Goal: Task Accomplishment & Management: Complete application form

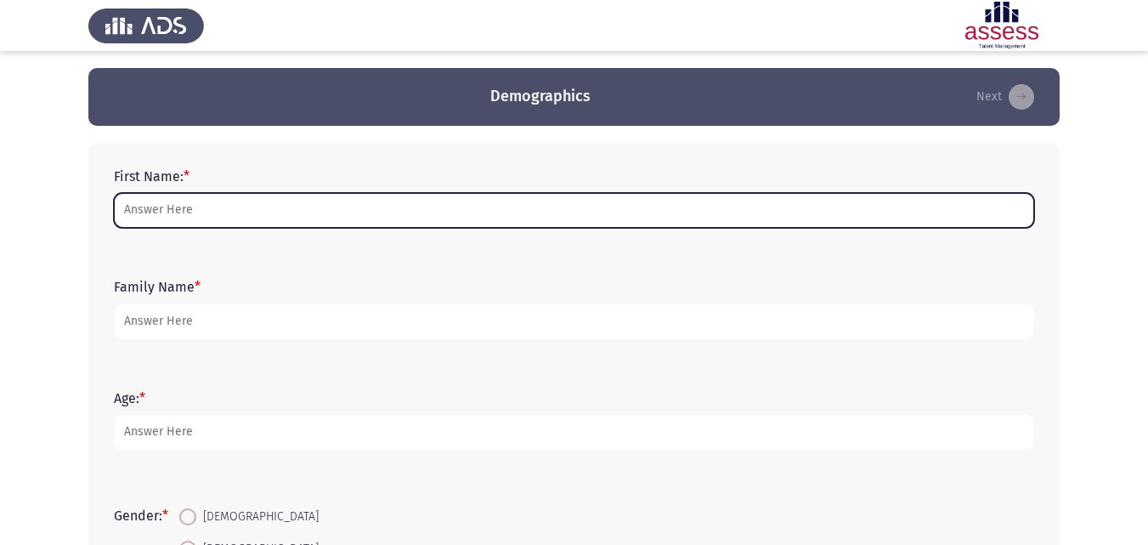
click at [235, 222] on input "First Name: *" at bounding box center [574, 210] width 920 height 35
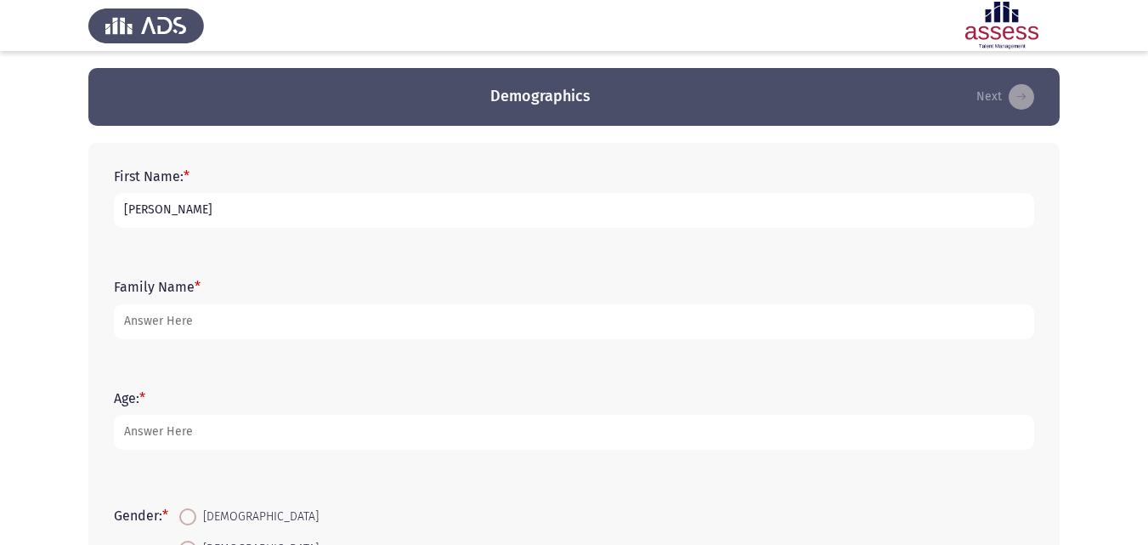
type input "[PERSON_NAME]"
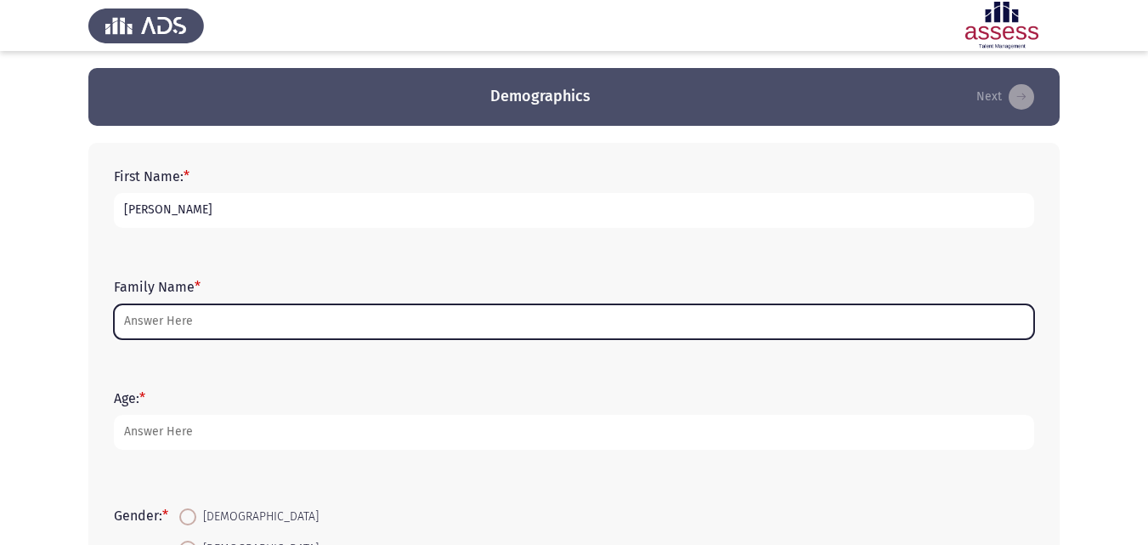
click at [229, 321] on input "Family Name *" at bounding box center [574, 321] width 920 height 35
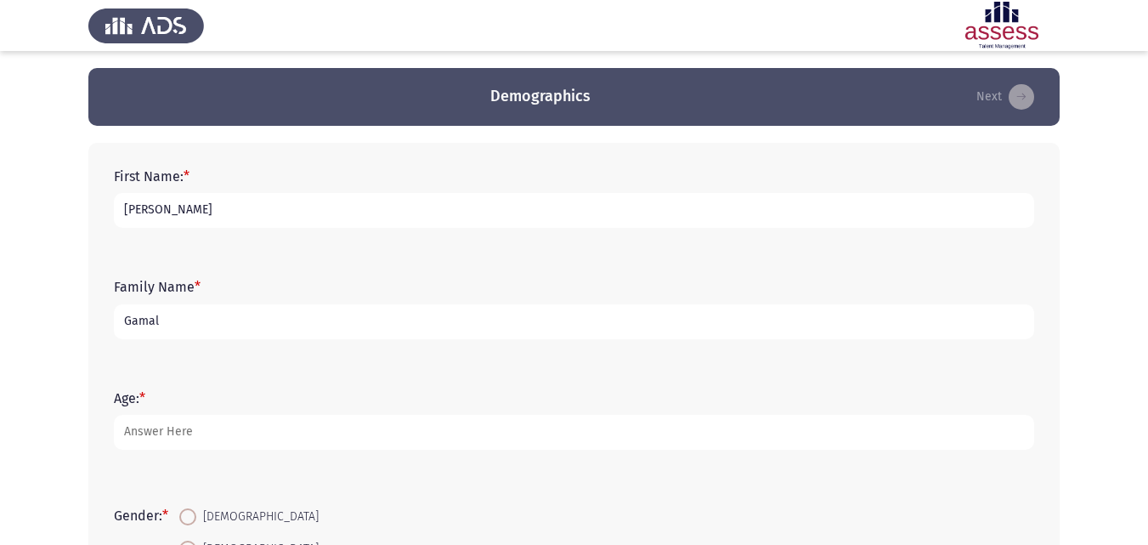
type input "Gamal"
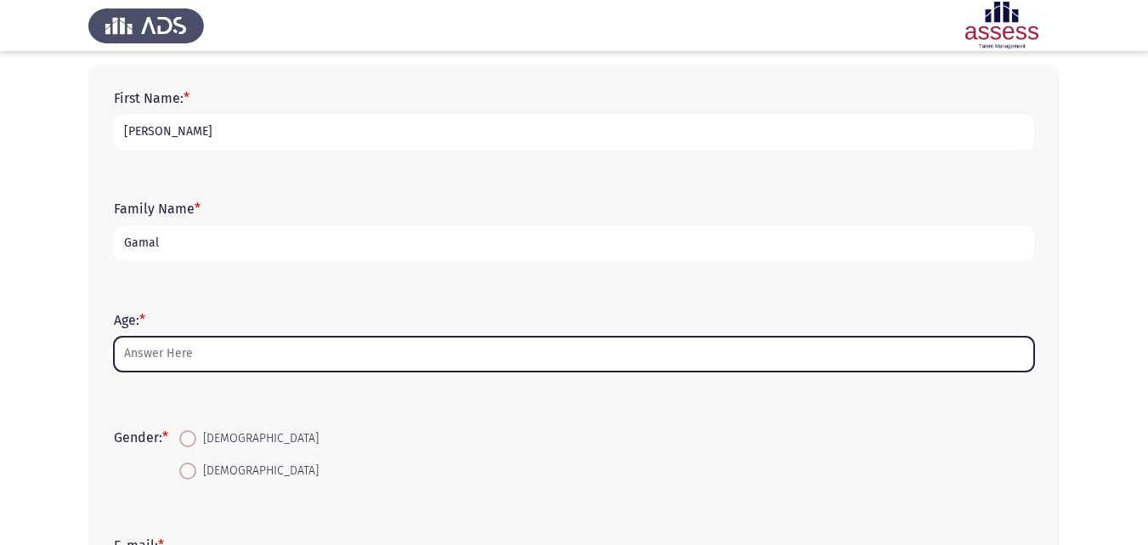
scroll to position [170, 0]
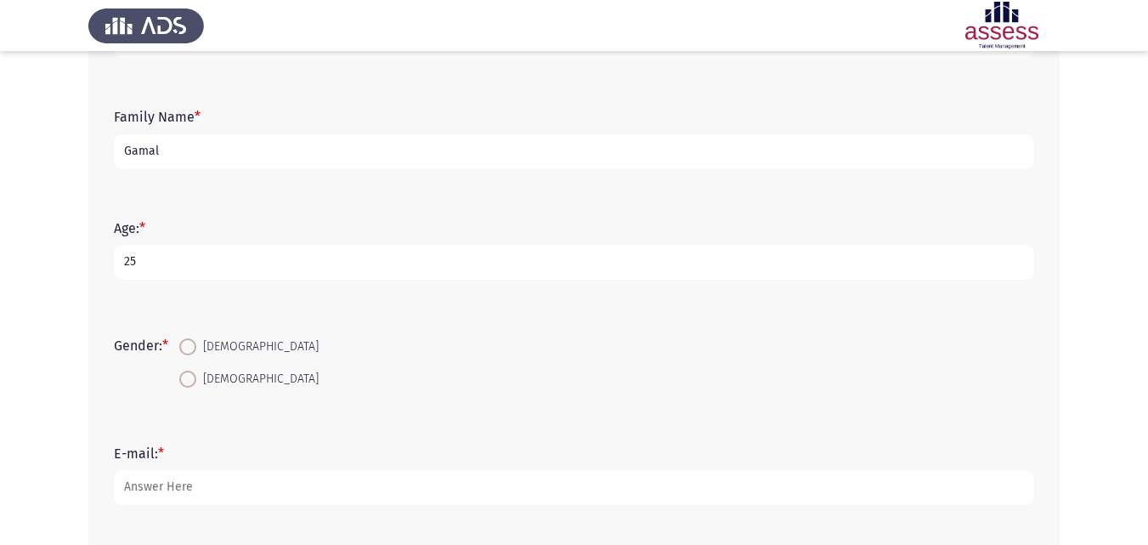
type input "25"
click at [206, 346] on span "[DEMOGRAPHIC_DATA]" at bounding box center [257, 347] width 122 height 20
click at [196, 346] on input "[DEMOGRAPHIC_DATA]" at bounding box center [187, 346] width 17 height 17
radio input "true"
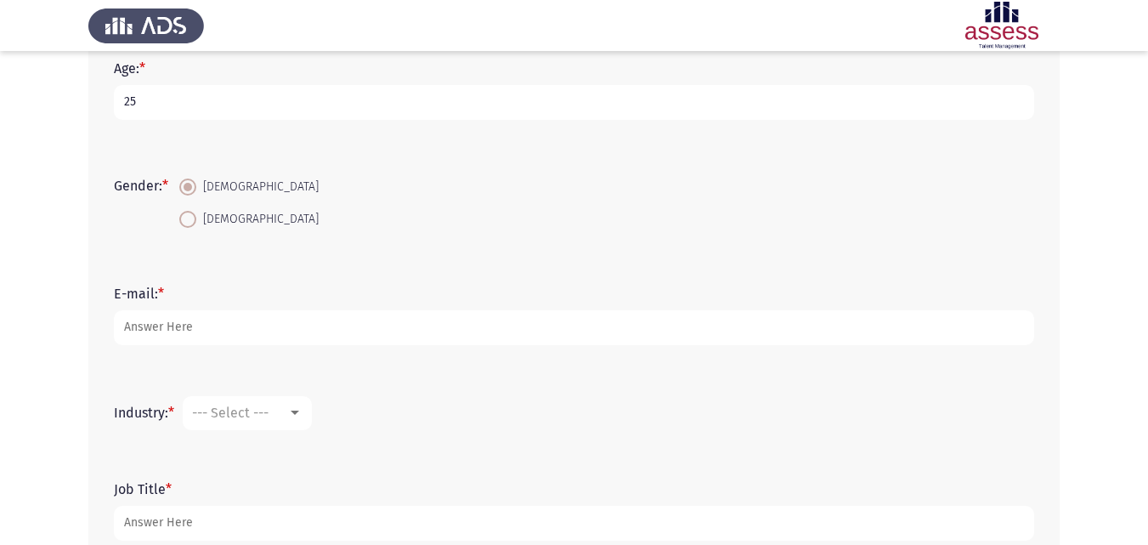
scroll to position [340, 0]
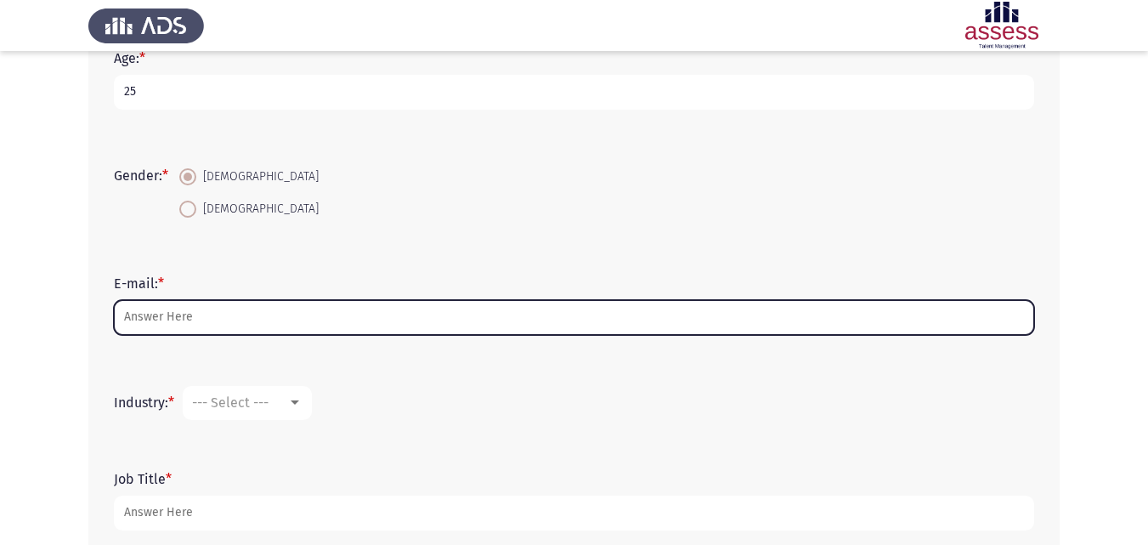
click at [205, 317] on input "E-mail: *" at bounding box center [574, 317] width 920 height 35
click at [337, 321] on input "a" at bounding box center [574, 317] width 920 height 35
click at [336, 321] on input "a" at bounding box center [574, 317] width 920 height 35
click at [212, 320] on input "a" at bounding box center [574, 317] width 920 height 35
drag, startPoint x: 238, startPoint y: 316, endPoint x: 0, endPoint y: 322, distance: 238.1
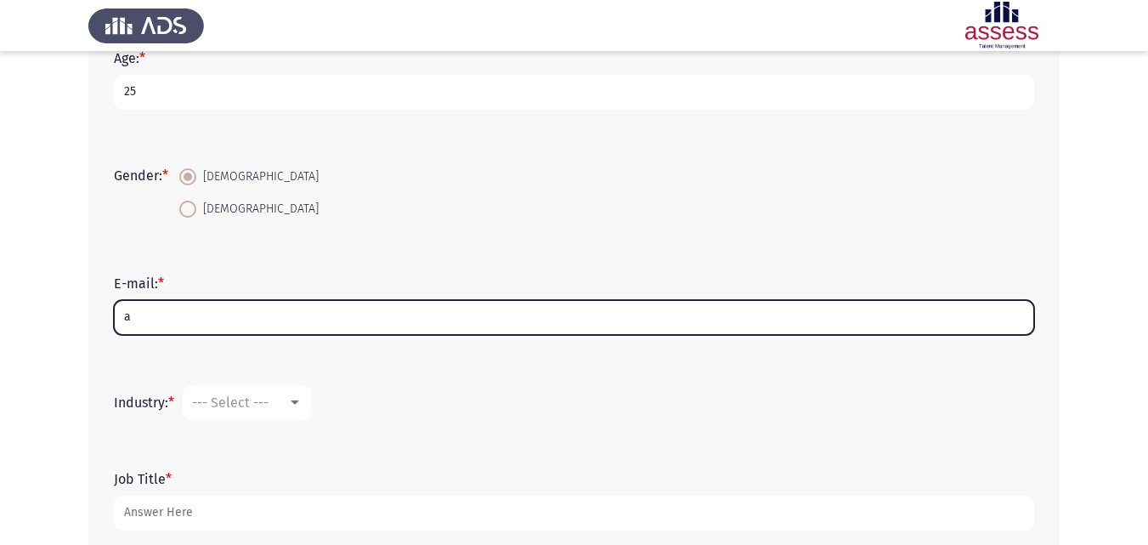
click at [0, 322] on app-assessment-container "Demographics Next First Name: * [PERSON_NAME] Family Name * [PERSON_NAME] Age: …" at bounding box center [574, 150] width 1148 height 845
click at [165, 314] on input "a" at bounding box center [574, 317] width 920 height 35
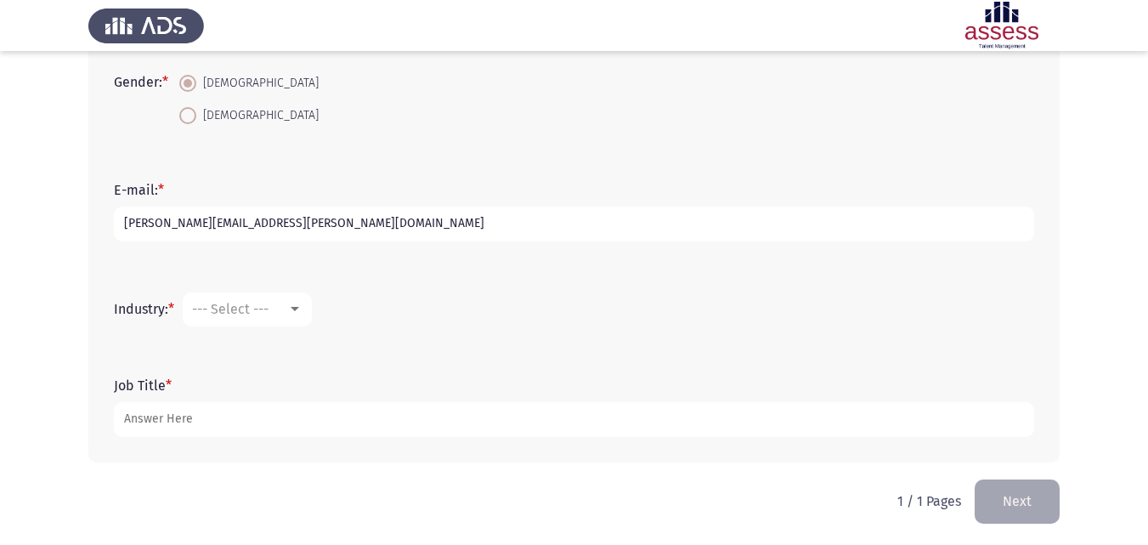
scroll to position [436, 0]
type input "[PERSON_NAME][EMAIL_ADDRESS][PERSON_NAME][DOMAIN_NAME]"
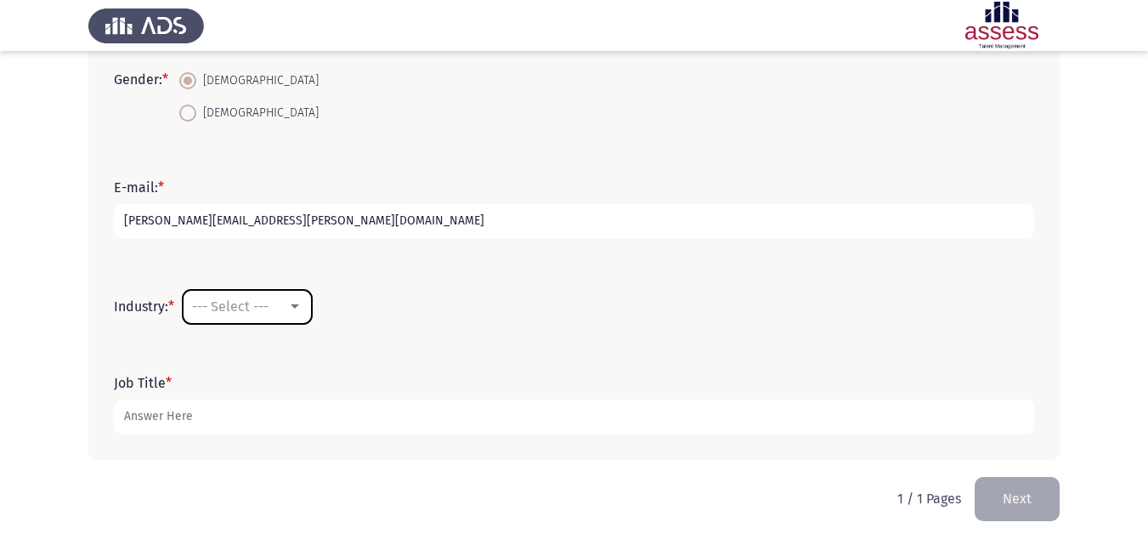
click at [294, 306] on div at bounding box center [295, 306] width 8 height 4
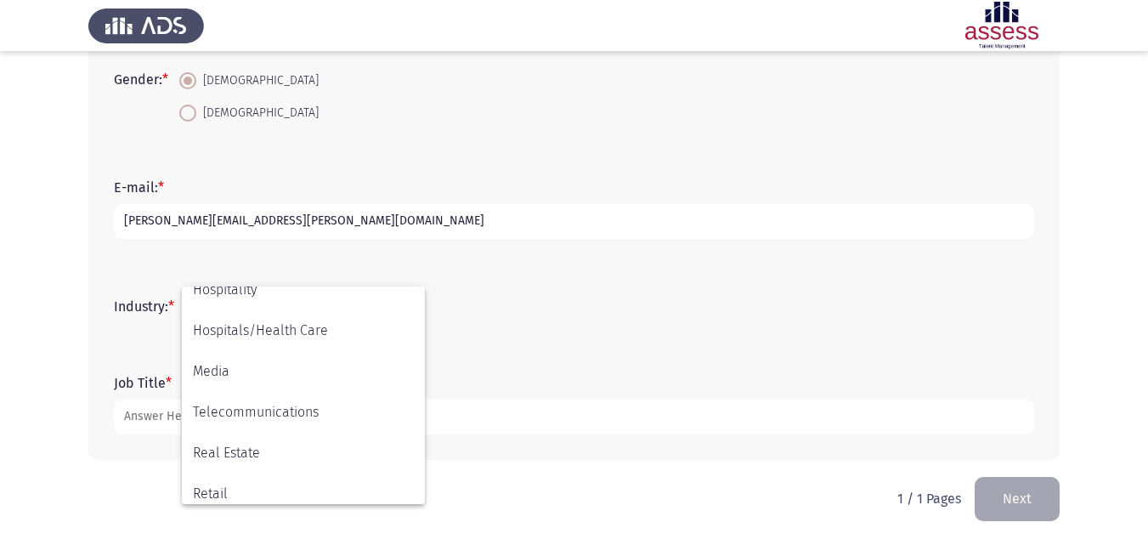
scroll to position [510, 0]
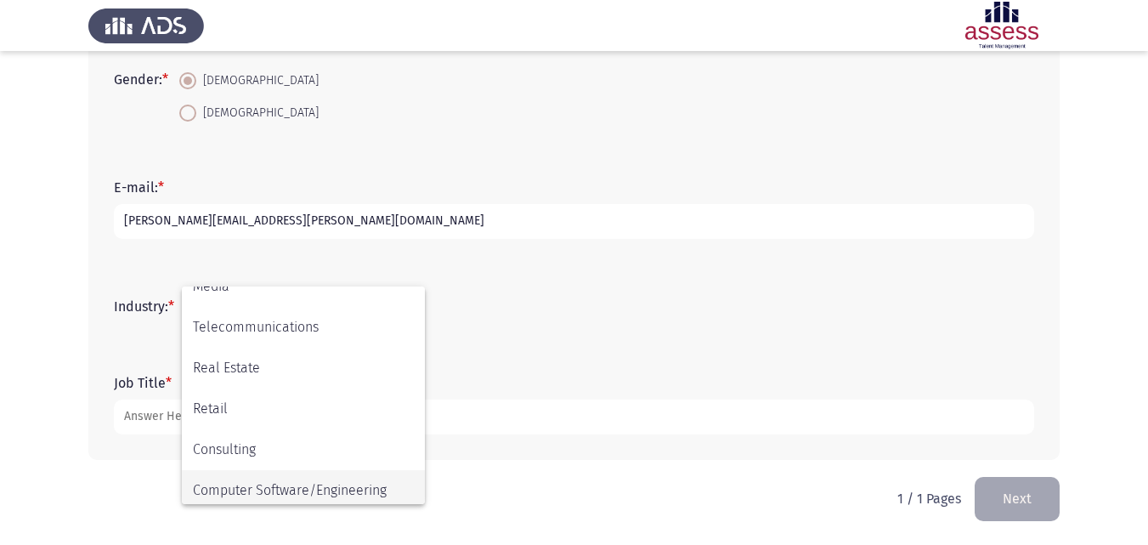
click at [344, 494] on span "Computer Software/Engineering" at bounding box center [303, 490] width 221 height 41
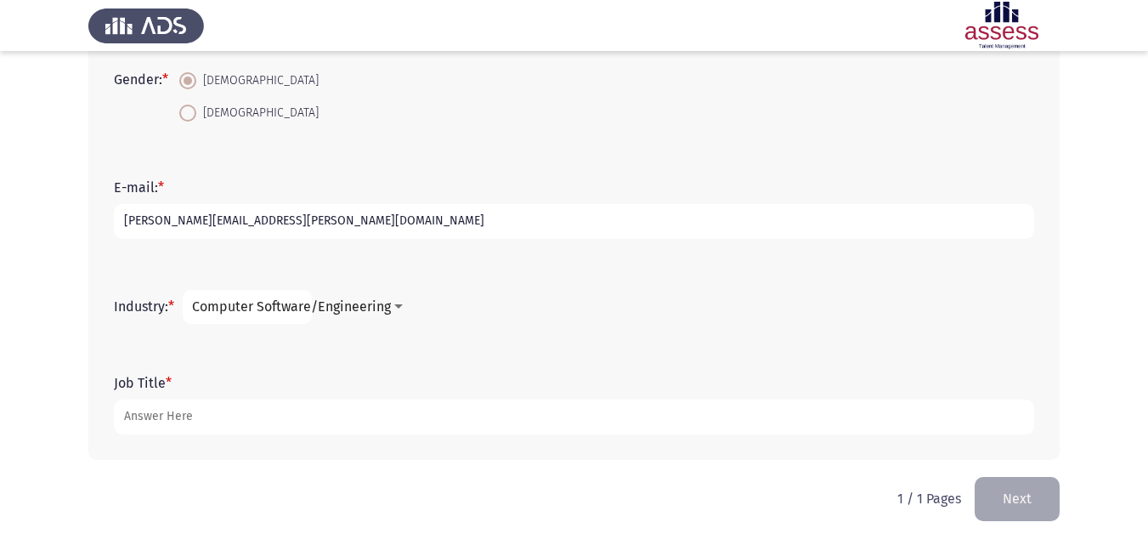
scroll to position [517, 0]
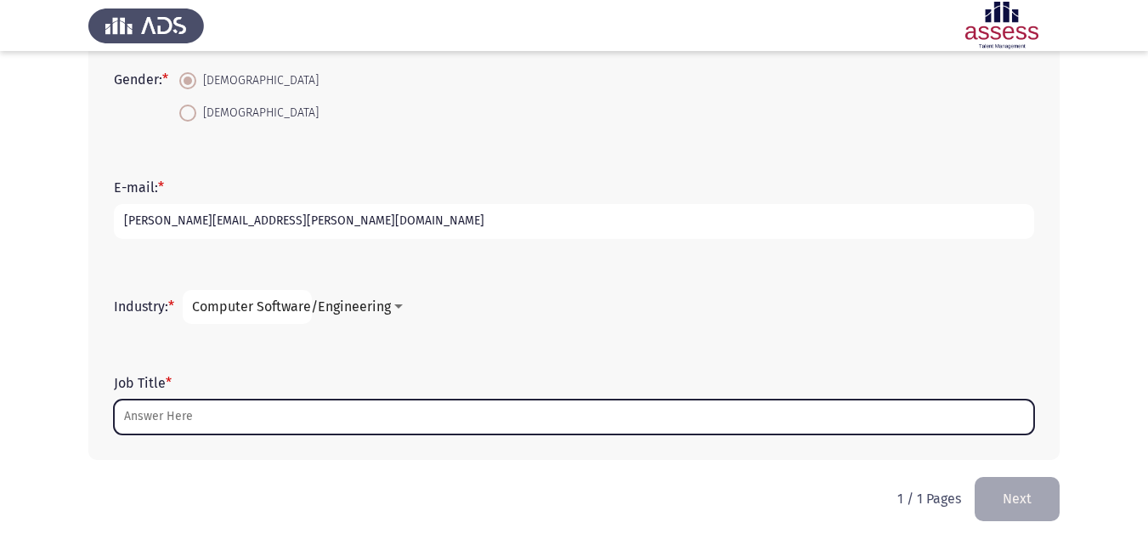
click at [221, 423] on input "Job Title *" at bounding box center [574, 416] width 920 height 35
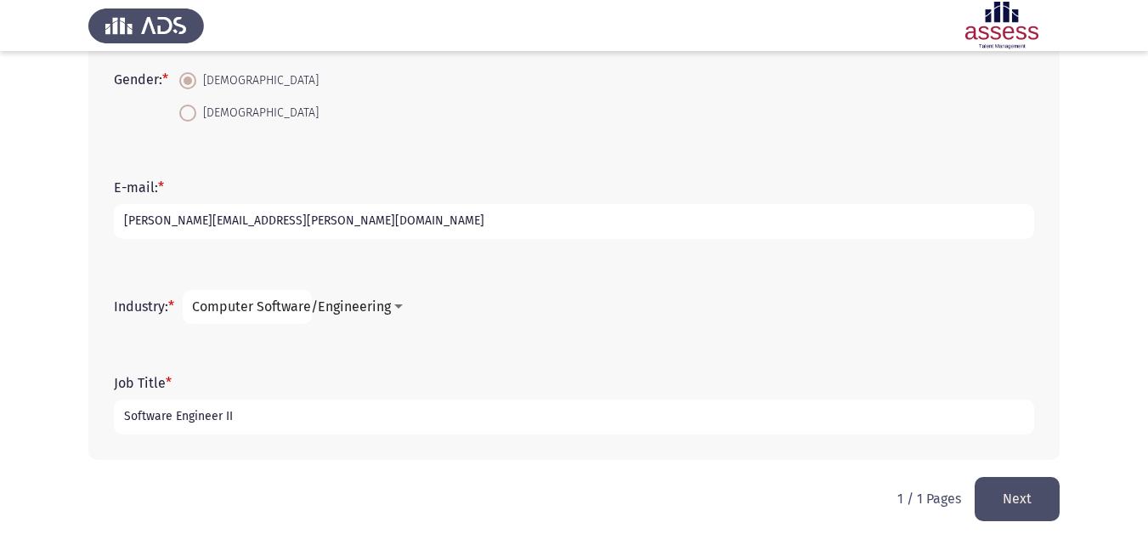
type input "Software Engineer II"
click at [999, 494] on button "Next" at bounding box center [1017, 498] width 85 height 43
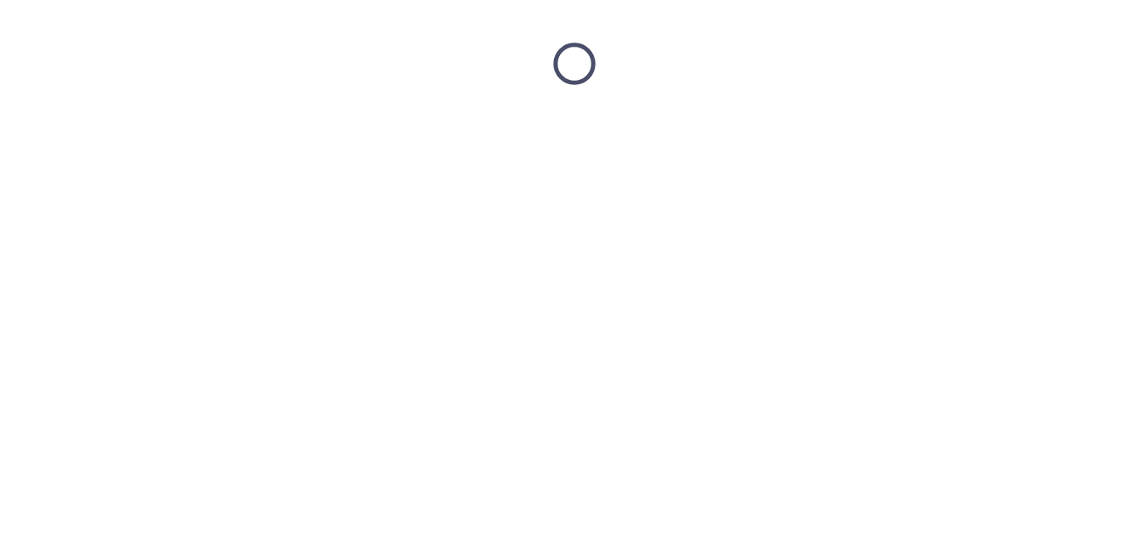
scroll to position [0, 0]
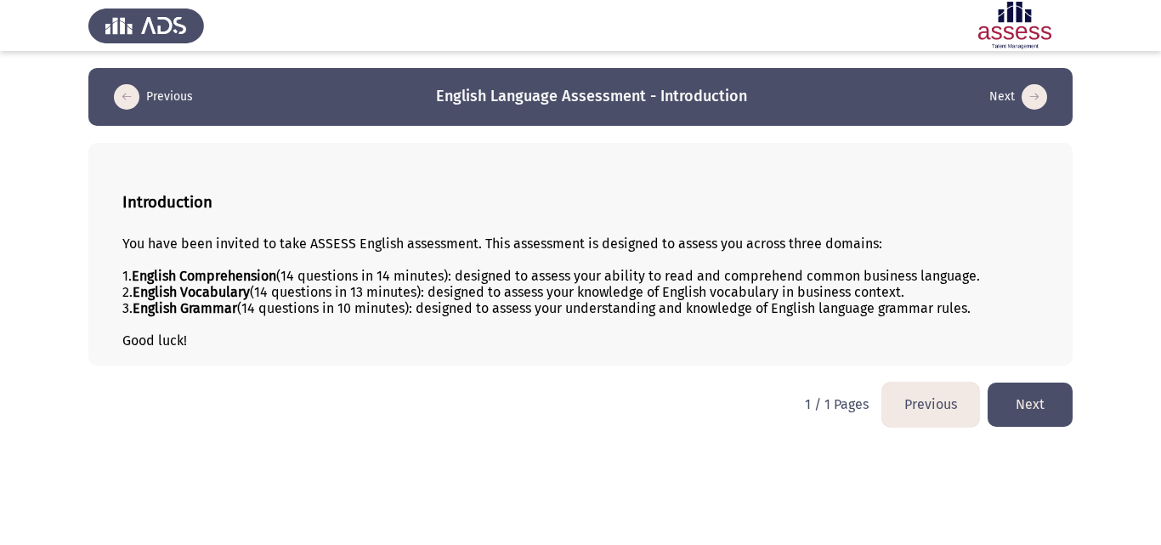
click at [1051, 403] on button "Next" at bounding box center [1030, 403] width 85 height 43
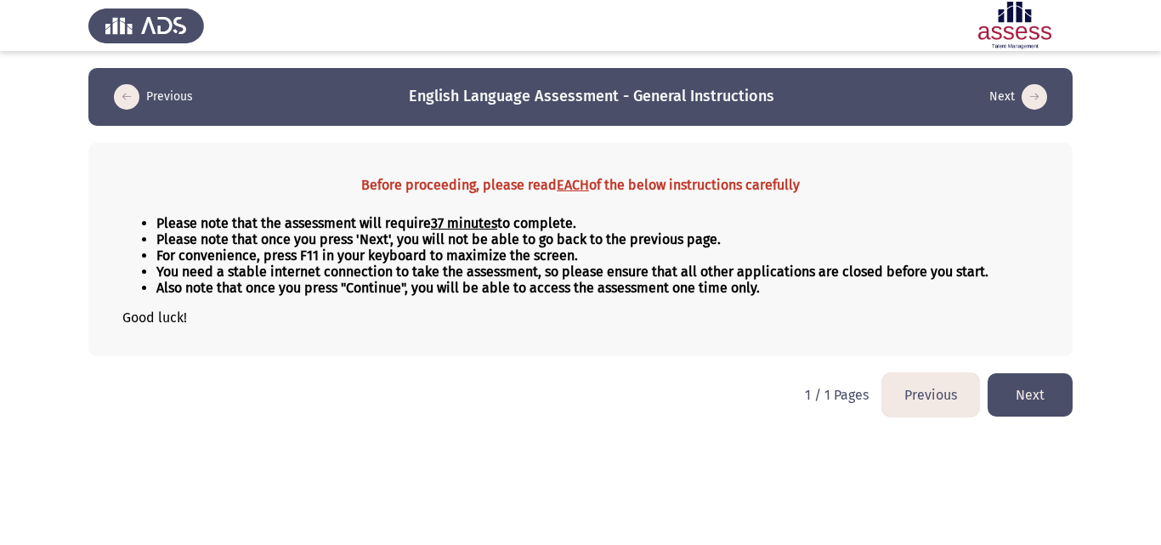
click at [1033, 401] on button "Next" at bounding box center [1030, 394] width 85 height 43
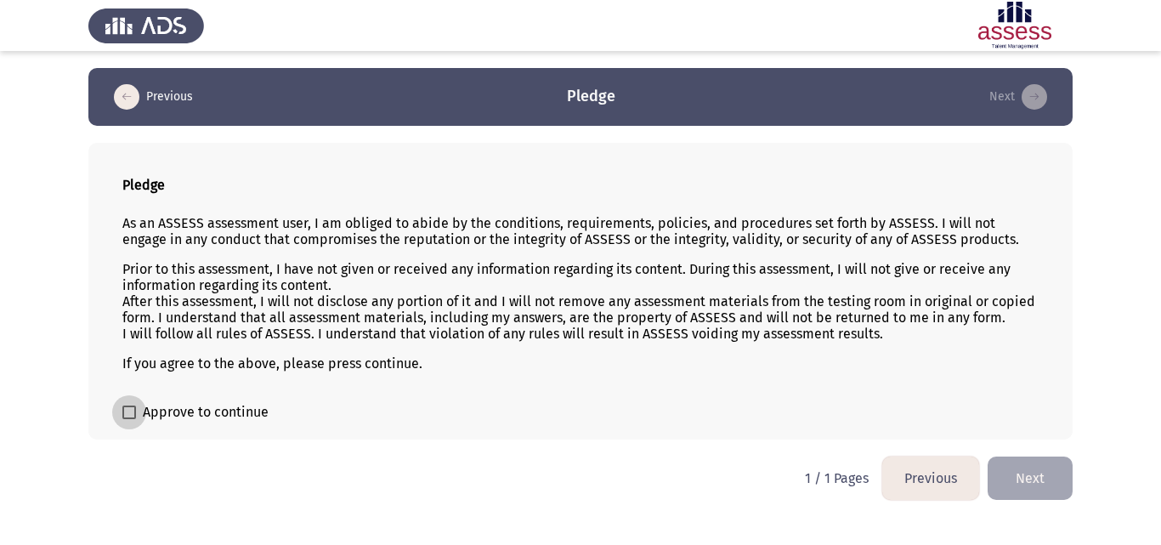
click at [132, 416] on span at bounding box center [129, 412] width 14 height 14
click at [129, 419] on input "Approve to continue" at bounding box center [128, 419] width 1 height 1
checkbox input "true"
click at [1049, 487] on button "Next" at bounding box center [1030, 477] width 85 height 43
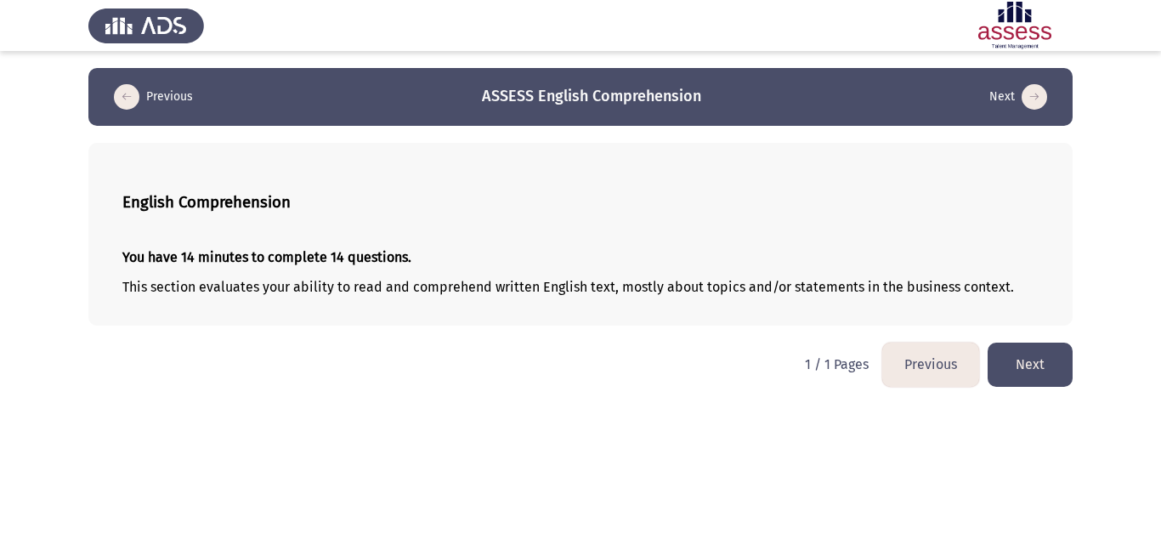
click at [1034, 387] on html "Previous ASSESS English Comprehension Next English Comprehension You have 14 mi…" at bounding box center [580, 202] width 1161 height 404
click at [1034, 375] on button "Next" at bounding box center [1030, 364] width 85 height 43
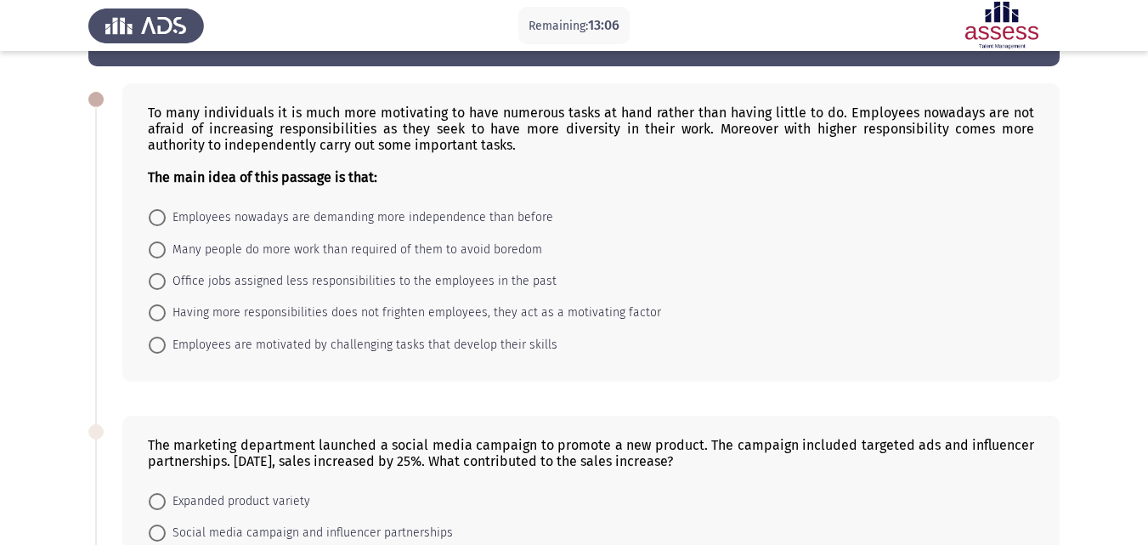
scroll to position [85, 0]
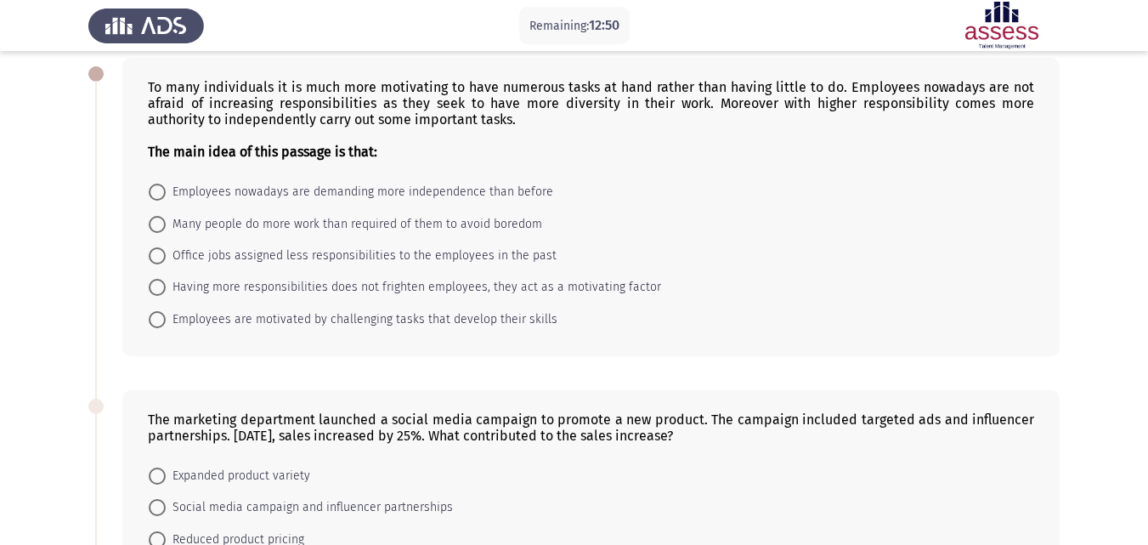
click at [467, 193] on span "Employees nowadays are demanding more independence than before" at bounding box center [360, 192] width 388 height 20
click at [166, 193] on input "Employees nowadays are demanding more independence than before" at bounding box center [157, 192] width 17 height 17
radio input "true"
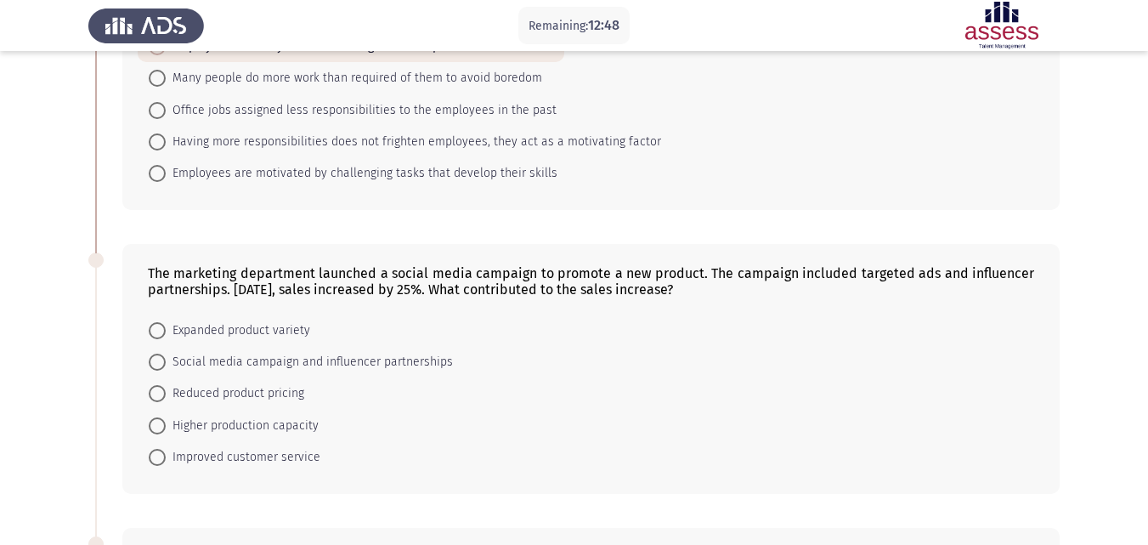
scroll to position [255, 0]
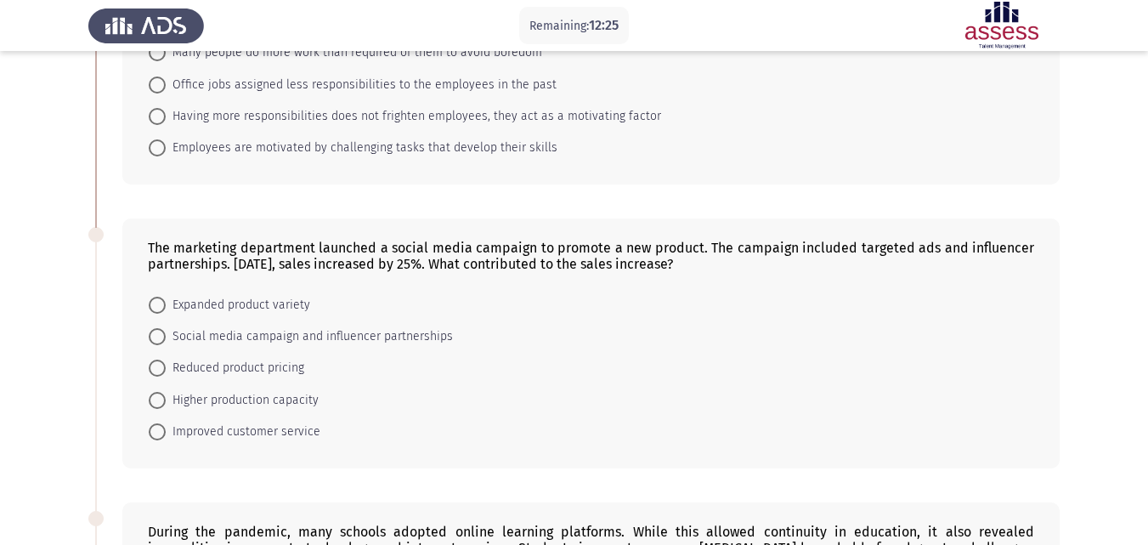
click at [304, 339] on span "Social media campaign and influencer partnerships" at bounding box center [309, 336] width 287 height 20
click at [166, 339] on input "Social media campaign and influencer partnerships" at bounding box center [157, 336] width 17 height 17
radio input "true"
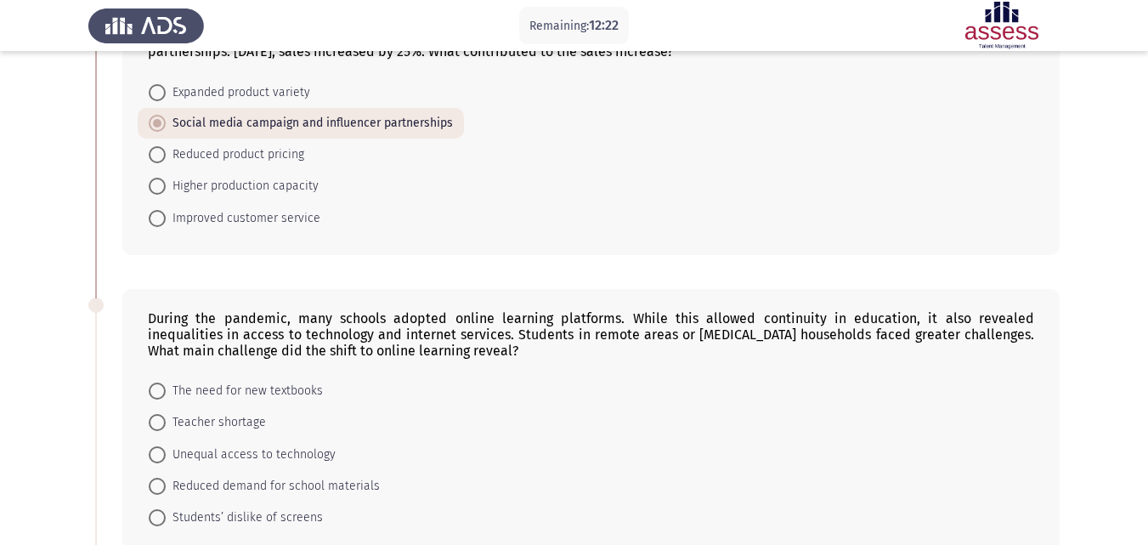
scroll to position [510, 0]
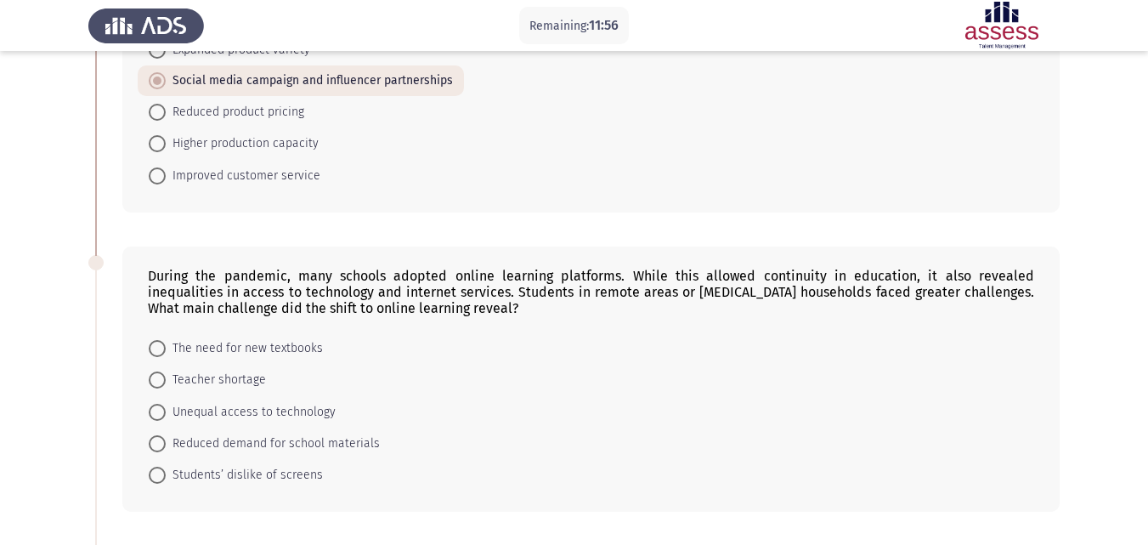
click at [144, 406] on mat-radio-button "Unequal access to technology" at bounding box center [242, 410] width 209 height 31
click at [167, 414] on span "Unequal access to technology" at bounding box center [251, 412] width 170 height 20
click at [166, 414] on input "Unequal access to technology" at bounding box center [157, 412] width 17 height 17
radio input "true"
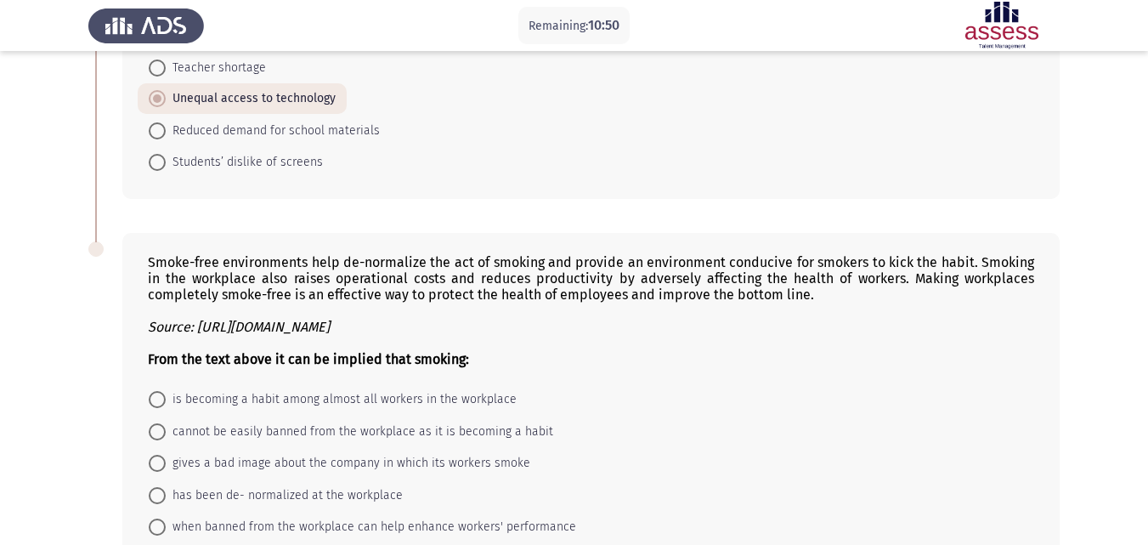
scroll to position [926, 0]
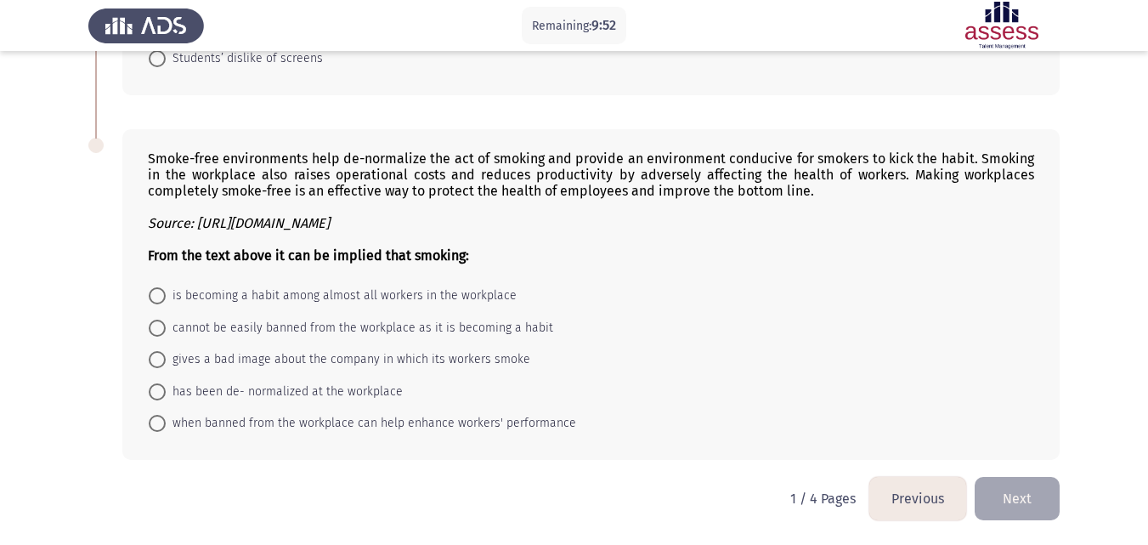
click at [161, 422] on span at bounding box center [157, 423] width 17 height 17
click at [161, 422] on input "when banned from the workplace can help enhance workers' performance" at bounding box center [157, 423] width 17 height 17
radio input "true"
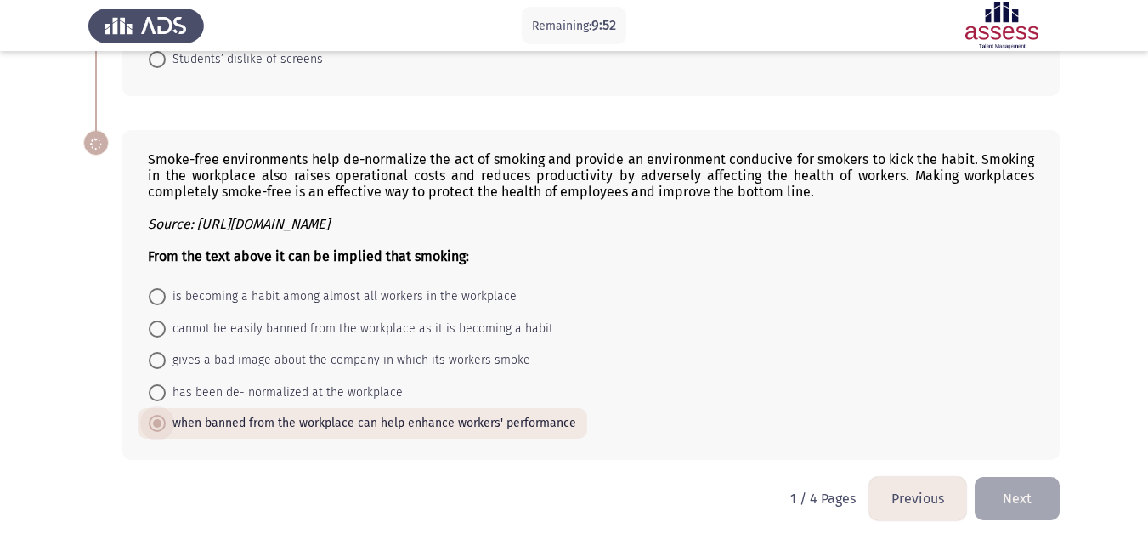
scroll to position [925, 0]
click at [1007, 490] on button "Next" at bounding box center [1017, 498] width 85 height 43
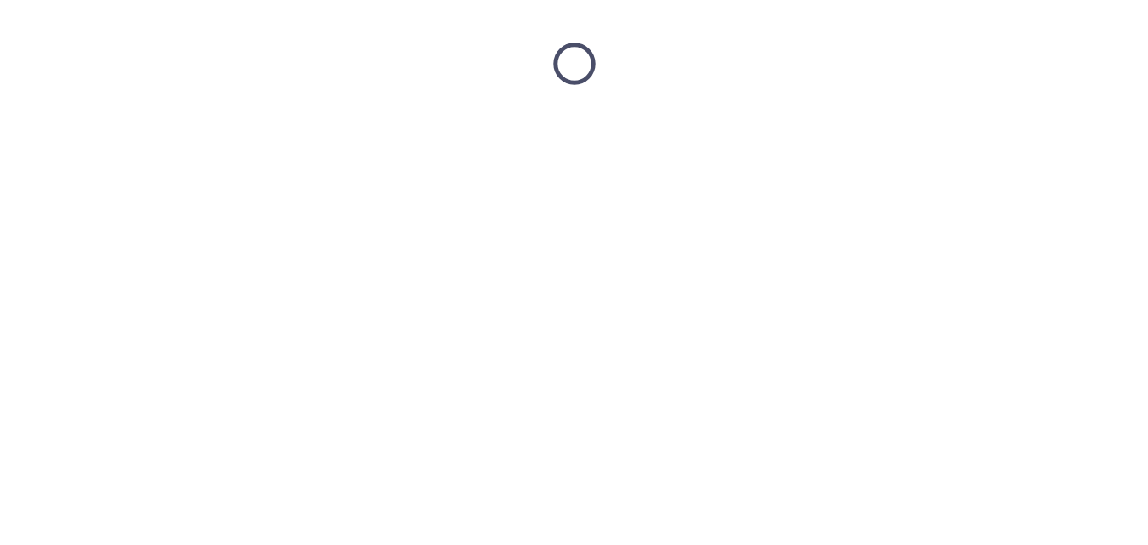
scroll to position [0, 0]
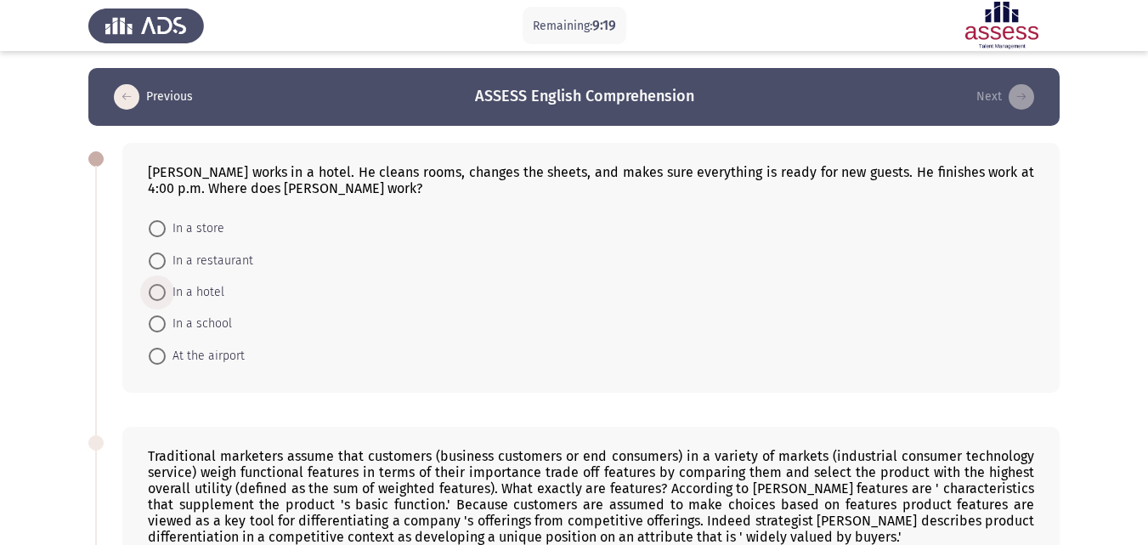
click at [207, 292] on span "In a hotel" at bounding box center [195, 292] width 59 height 20
click at [166, 292] on input "In a hotel" at bounding box center [157, 292] width 17 height 17
radio input "true"
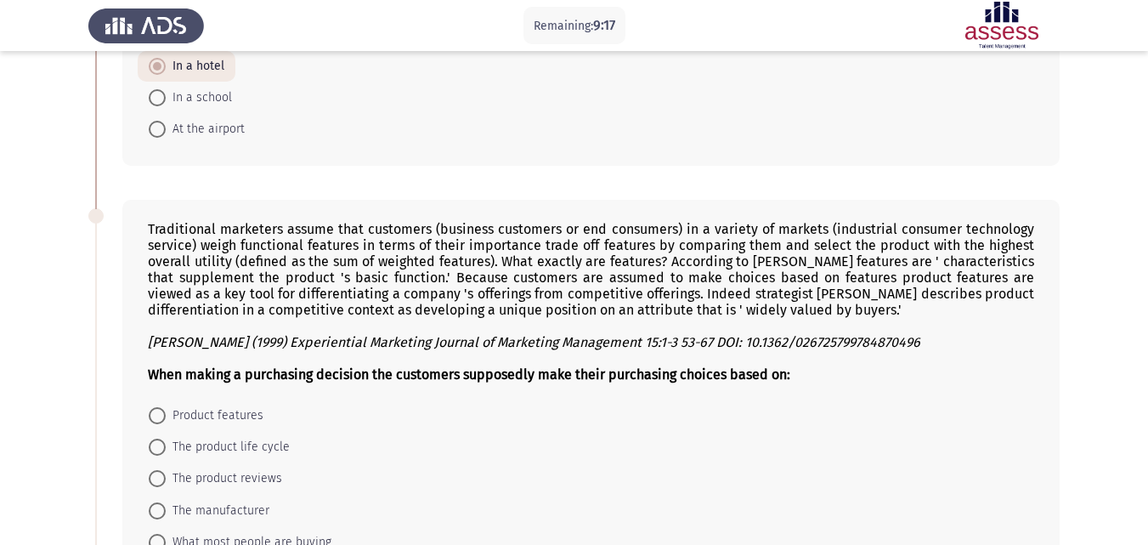
scroll to position [255, 0]
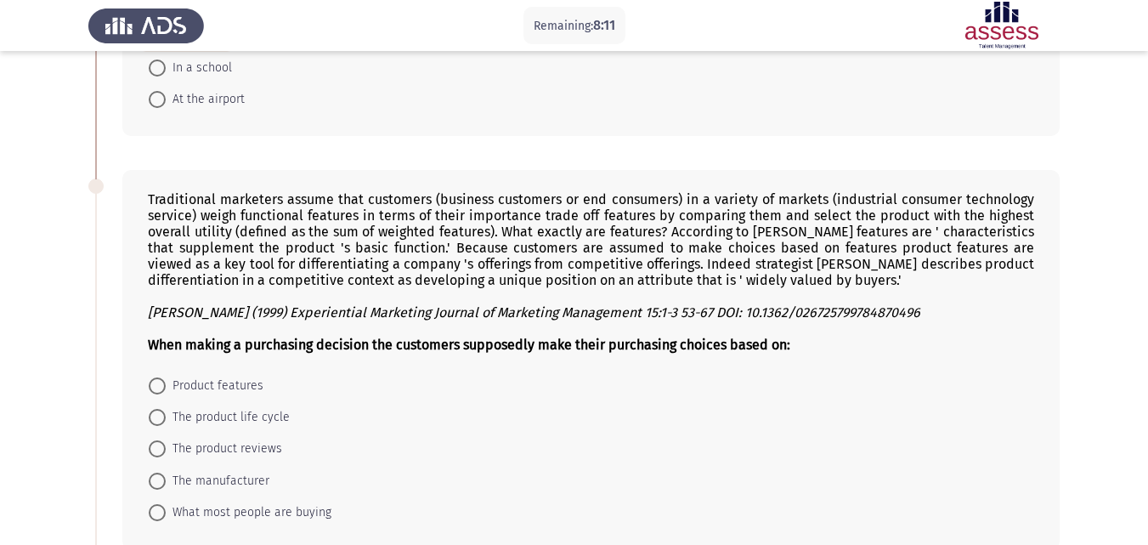
click at [229, 386] on span "Product features" at bounding box center [215, 386] width 98 height 20
click at [166, 386] on input "Product features" at bounding box center [157, 385] width 17 height 17
radio input "true"
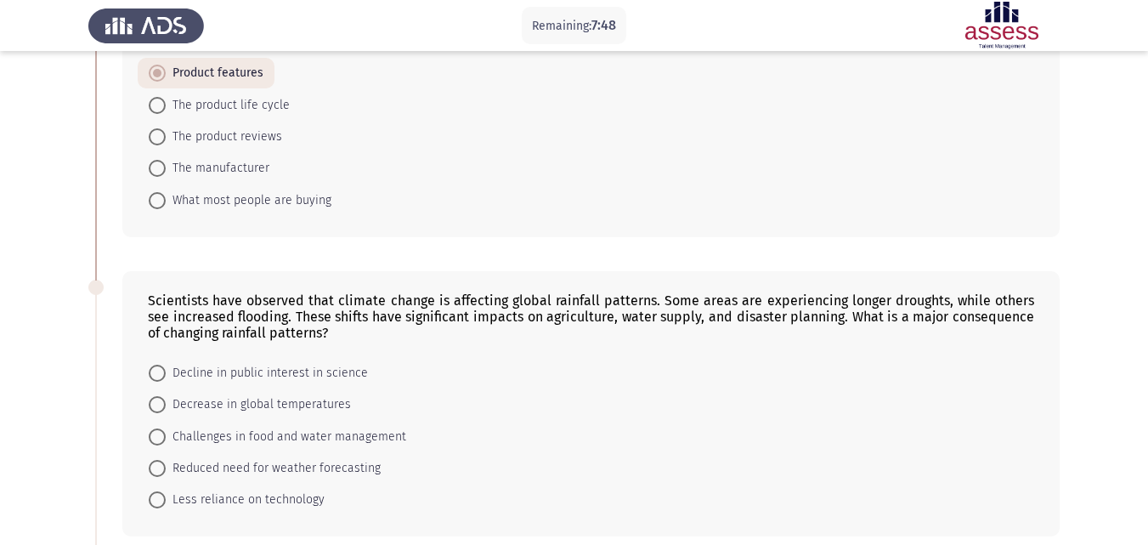
scroll to position [595, 0]
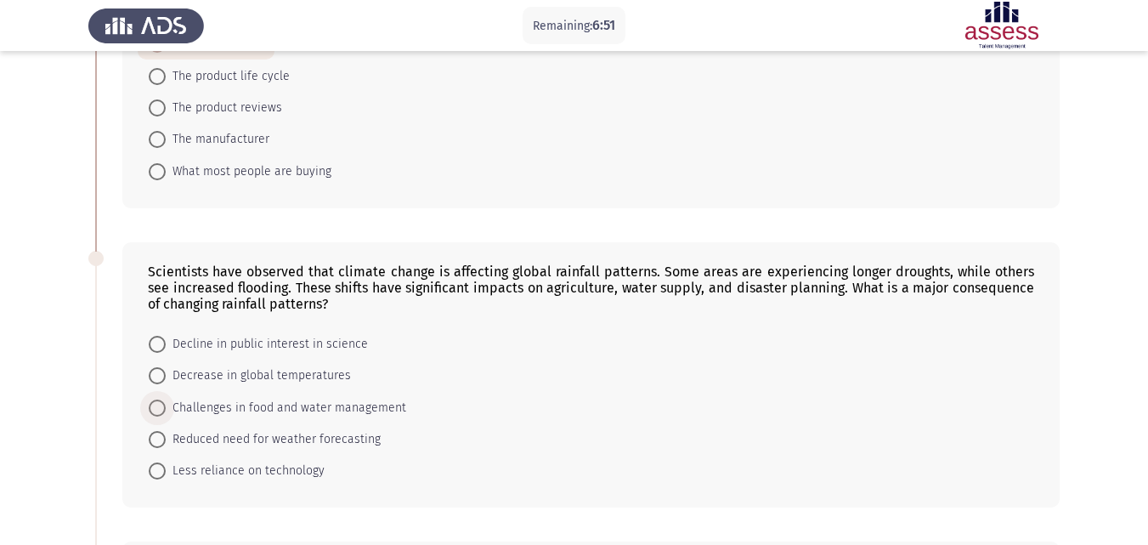
click at [249, 403] on span "Challenges in food and water management" at bounding box center [286, 408] width 241 height 20
click at [166, 403] on input "Challenges in food and water management" at bounding box center [157, 407] width 17 height 17
radio input "true"
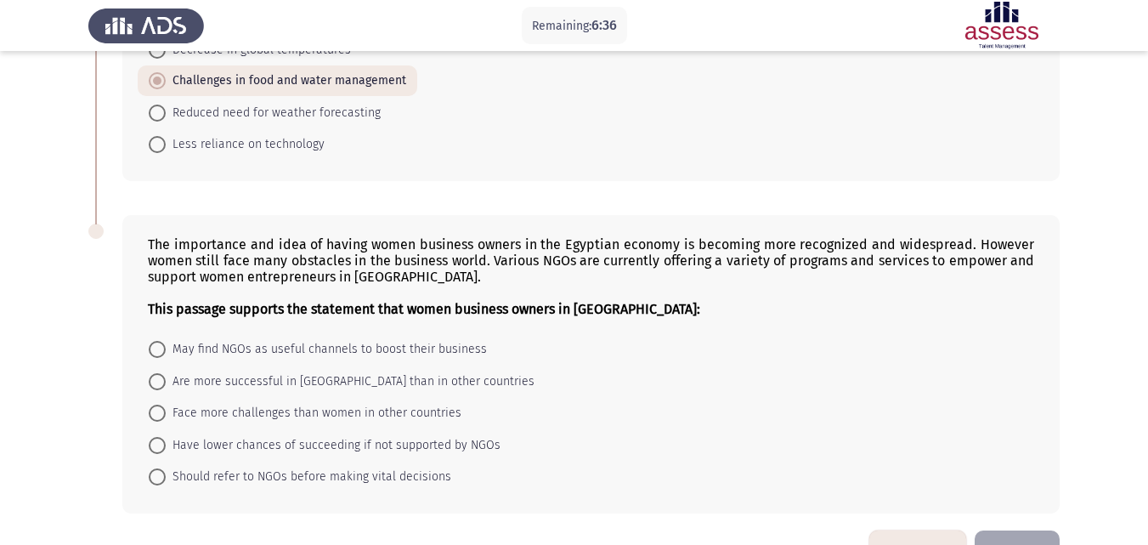
scroll to position [935, 0]
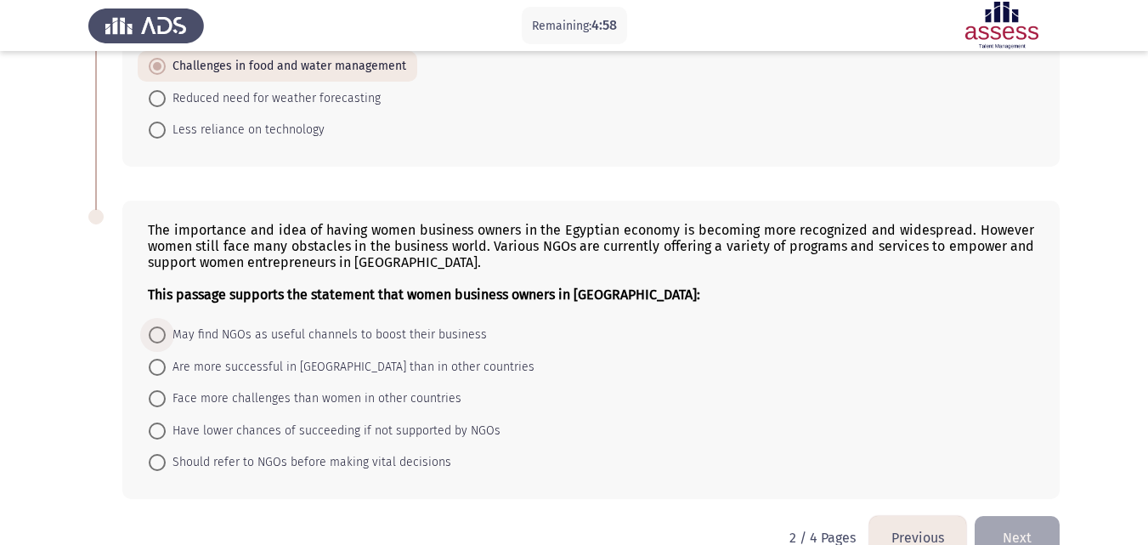
click at [241, 330] on span "May find NGOs as useful channels to boost their business" at bounding box center [326, 335] width 321 height 20
click at [166, 330] on input "May find NGOs as useful channels to boost their business" at bounding box center [157, 334] width 17 height 17
radio input "true"
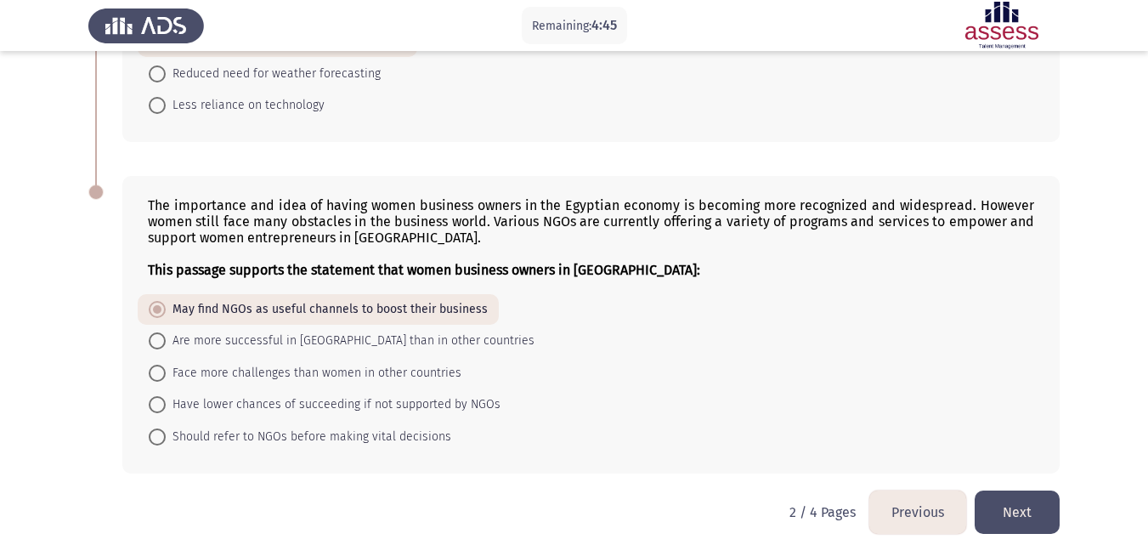
scroll to position [973, 0]
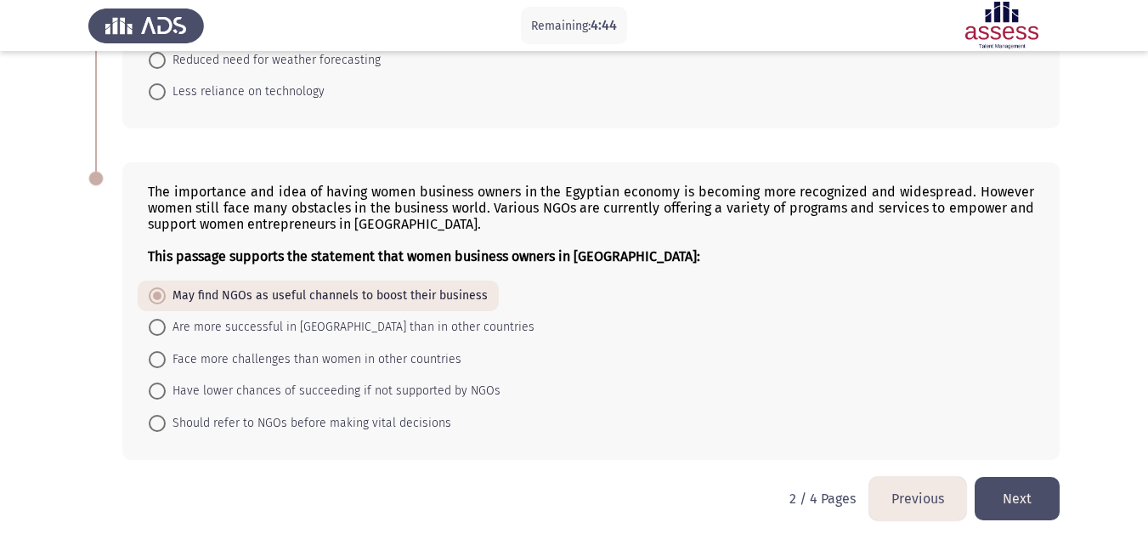
drag, startPoint x: 1017, startPoint y: 501, endPoint x: 671, endPoint y: 442, distance: 350.9
click at [1016, 500] on button "Next" at bounding box center [1017, 498] width 85 height 43
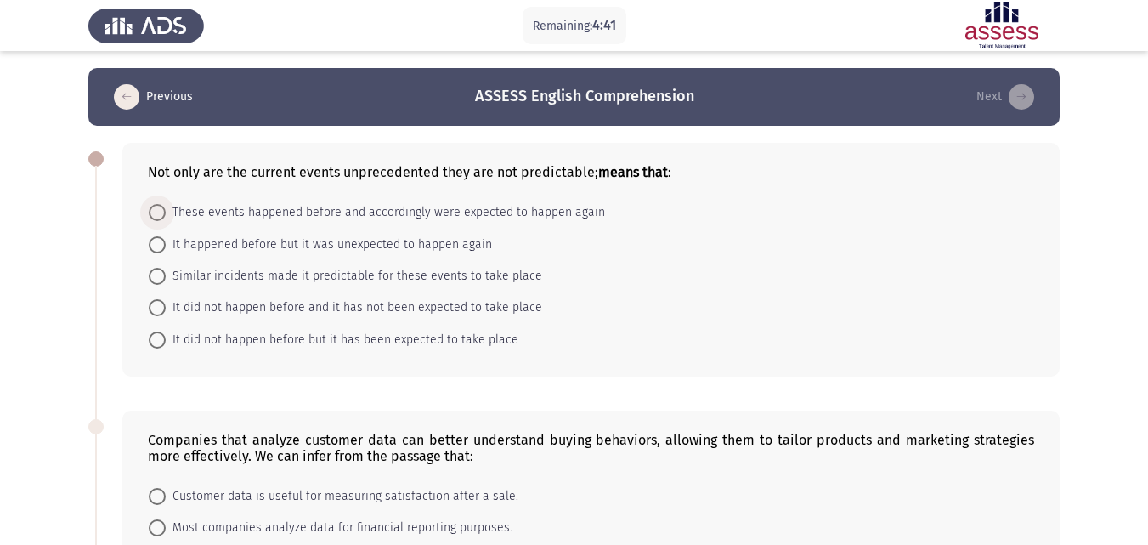
click at [156, 214] on span at bounding box center [157, 212] width 17 height 17
click at [156, 214] on input "These events happened before and accordingly were expected to happen again" at bounding box center [157, 212] width 17 height 17
radio input "true"
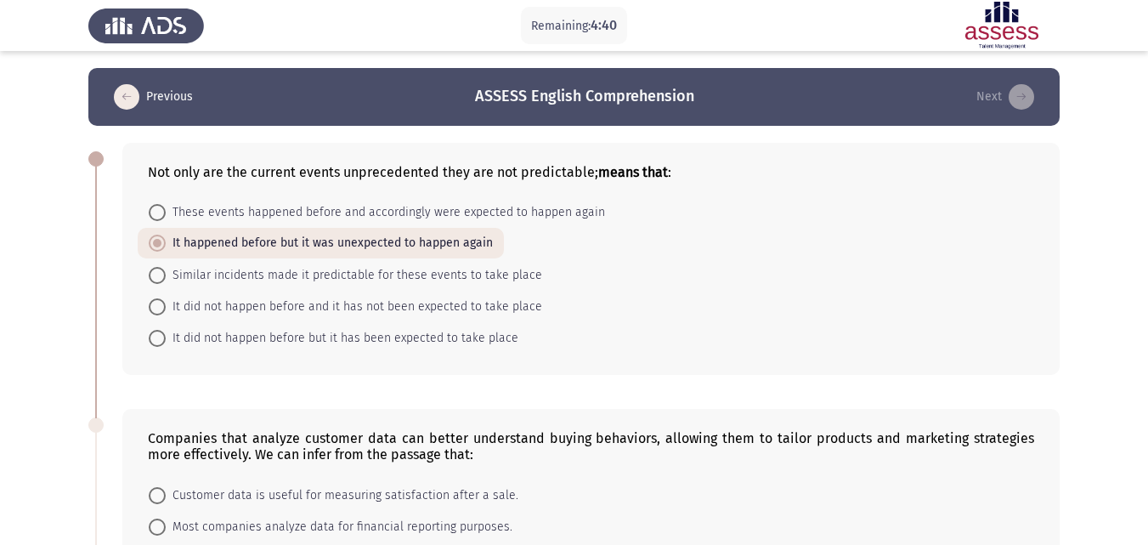
click at [156, 206] on span at bounding box center [157, 212] width 17 height 17
click at [156, 206] on input "These events happened before and accordingly were expected to happen again" at bounding box center [157, 212] width 17 height 17
radio input "true"
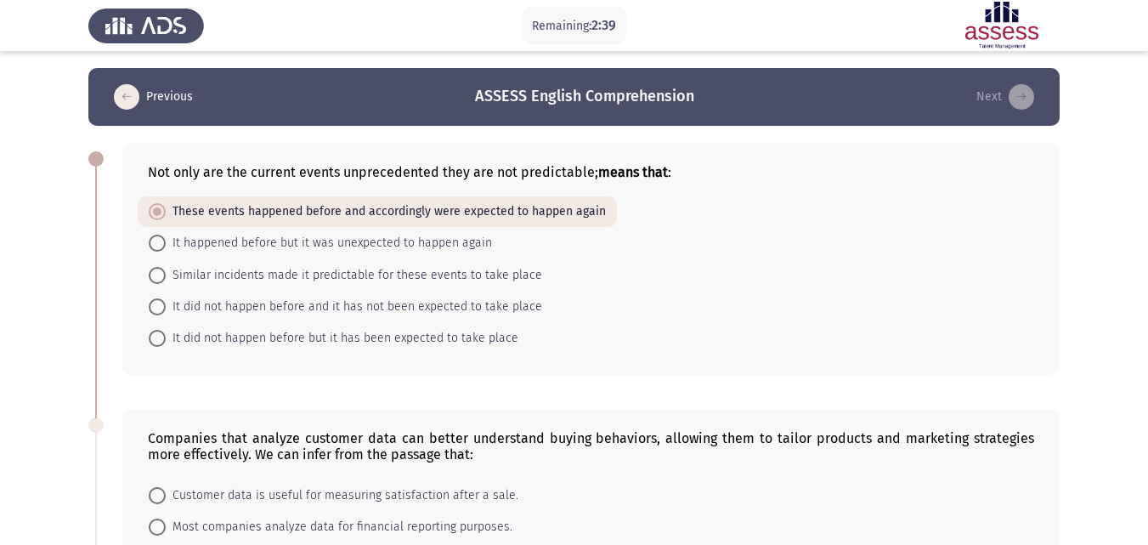
click at [317, 308] on span "It did not happen before and it has not been expected to take place" at bounding box center [354, 307] width 377 height 20
click at [166, 308] on input "It did not happen before and it has not been expected to take place" at bounding box center [157, 306] width 17 height 17
radio input "true"
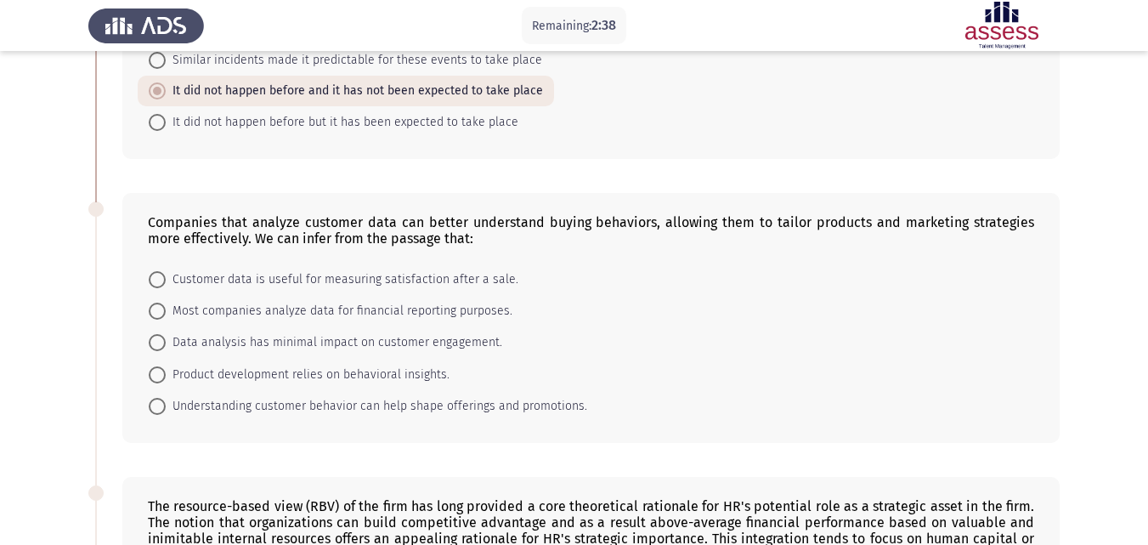
scroll to position [255, 0]
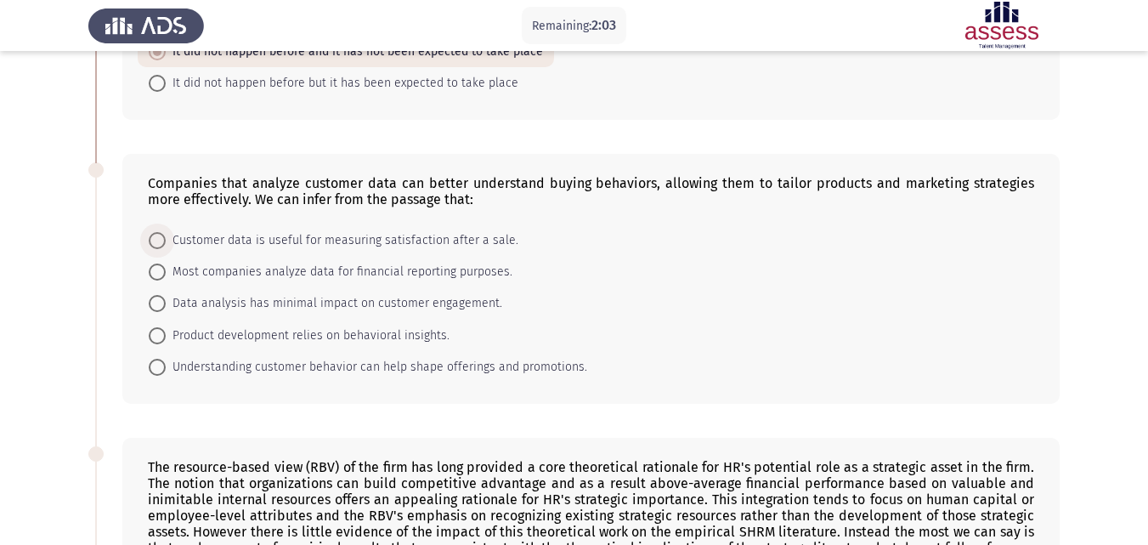
click at [481, 235] on span "Customer data is useful for measuring satisfaction after a sale." at bounding box center [342, 240] width 353 height 20
click at [166, 235] on input "Customer data is useful for measuring satisfaction after a sale." at bounding box center [157, 240] width 17 height 17
radio input "true"
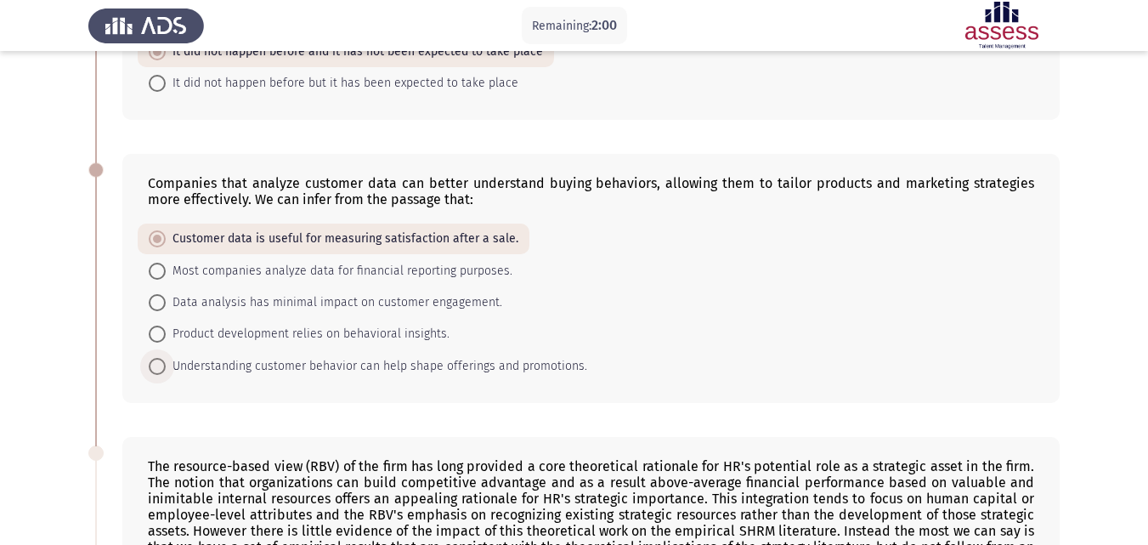
click at [470, 368] on span "Understanding customer behavior can help shape offerings and promotions." at bounding box center [377, 366] width 422 height 20
click at [166, 368] on input "Understanding customer behavior can help shape offerings and promotions." at bounding box center [157, 366] width 17 height 17
radio input "true"
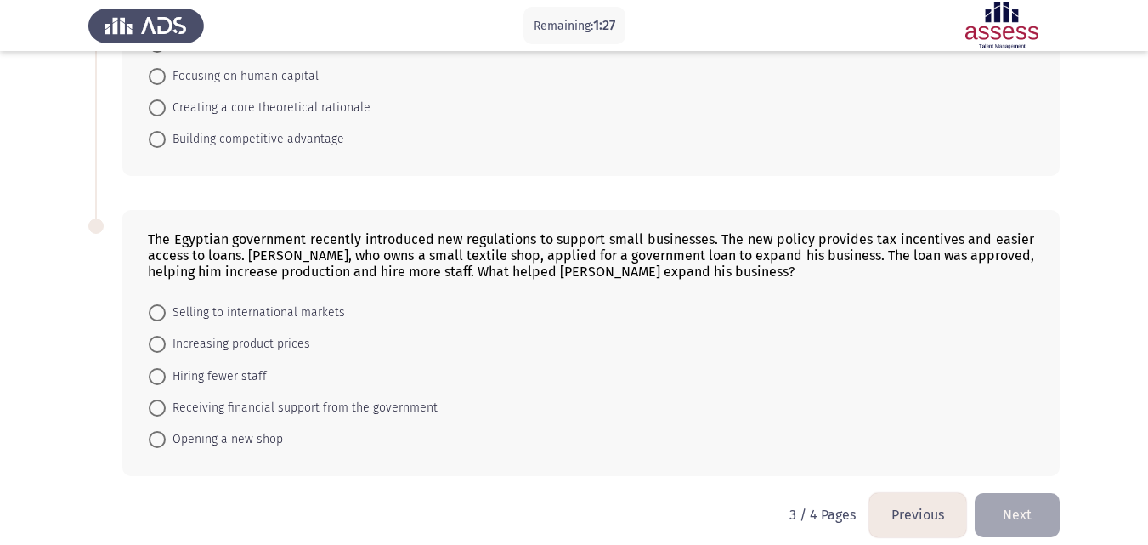
scroll to position [586, 0]
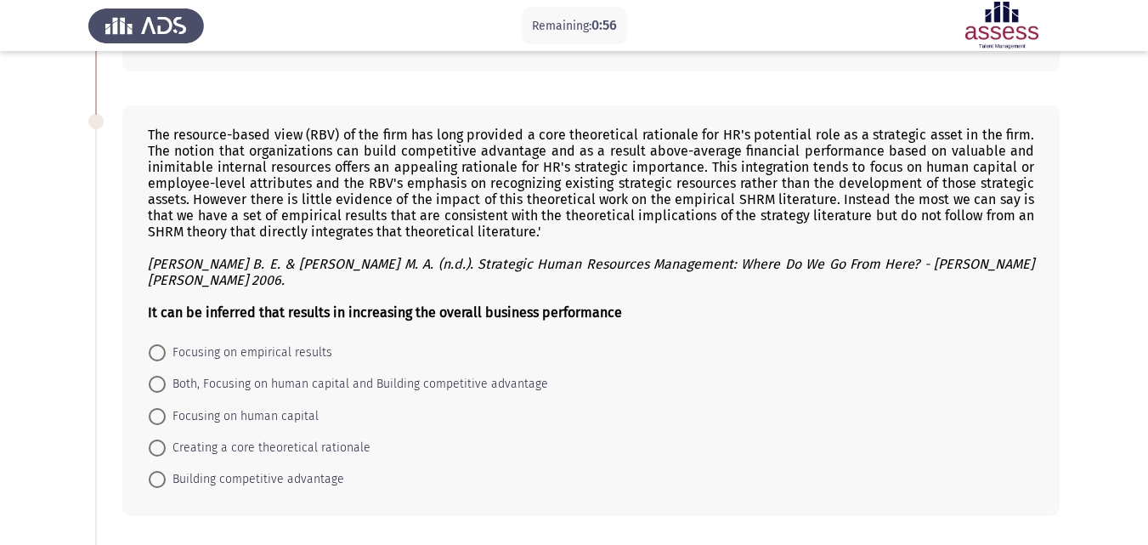
click at [303, 374] on span "Both, Focusing on human capital and Building competitive advantage" at bounding box center [357, 384] width 382 height 20
click at [166, 376] on input "Both, Focusing on human capital and Building competitive advantage" at bounding box center [157, 384] width 17 height 17
radio input "true"
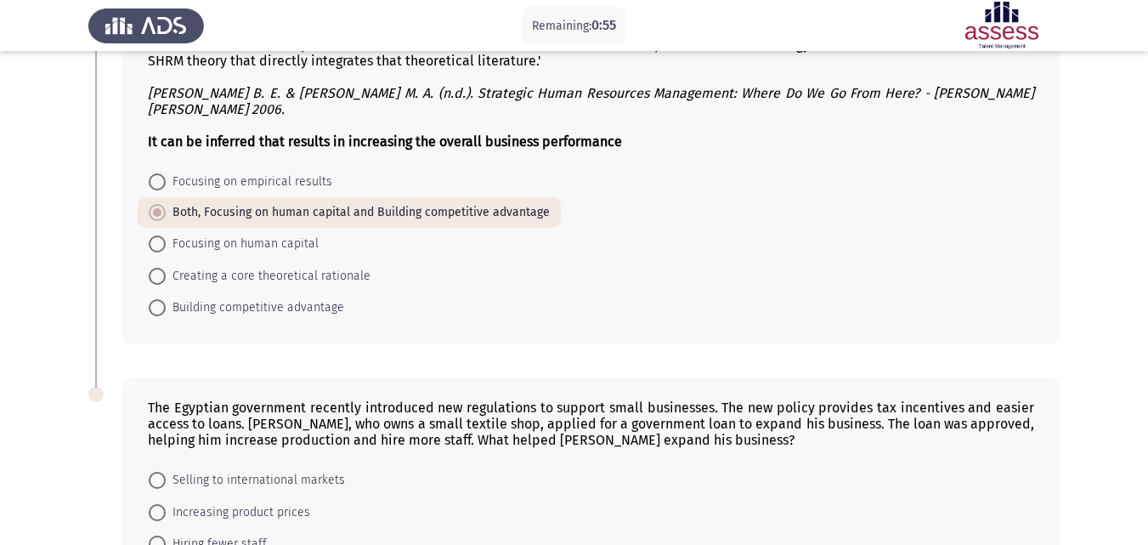
scroll to position [926, 0]
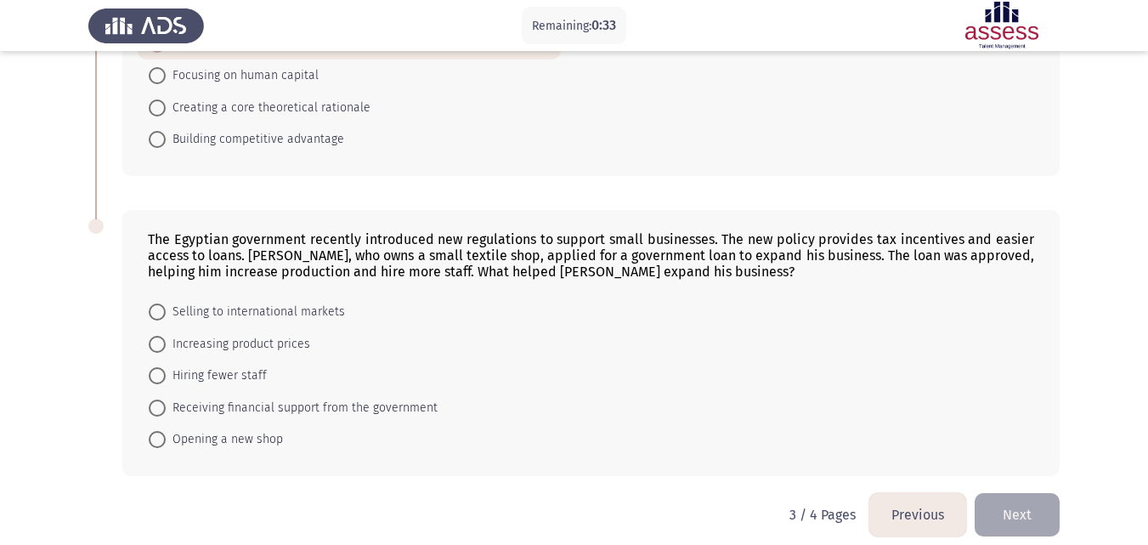
click at [240, 398] on span "Receiving financial support from the government" at bounding box center [302, 408] width 272 height 20
click at [166, 399] on input "Receiving financial support from the government" at bounding box center [157, 407] width 17 height 17
radio input "true"
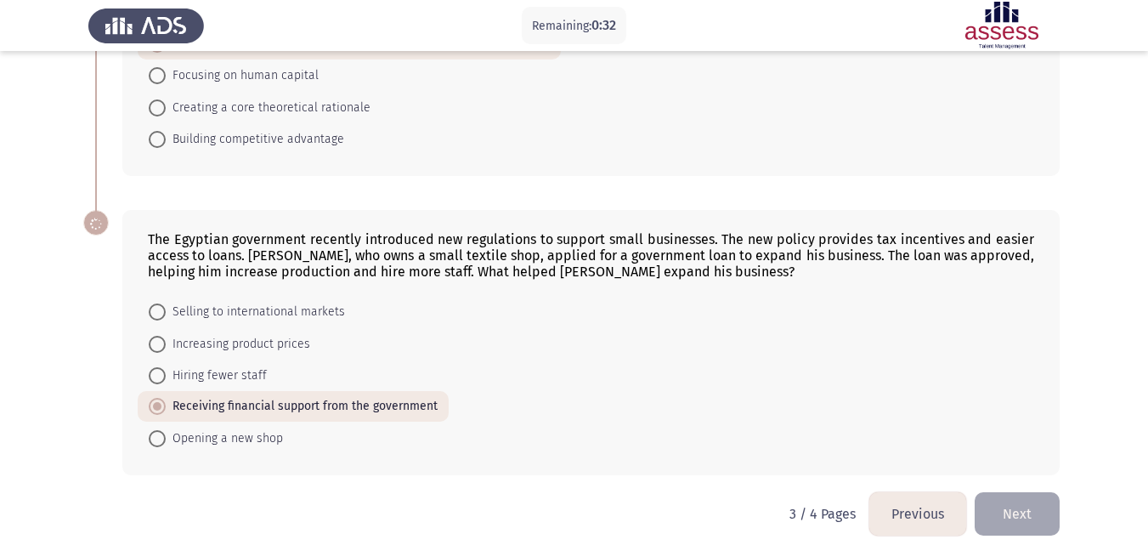
scroll to position [925, 0]
click at [1033, 503] on button "Next" at bounding box center [1017, 514] width 85 height 43
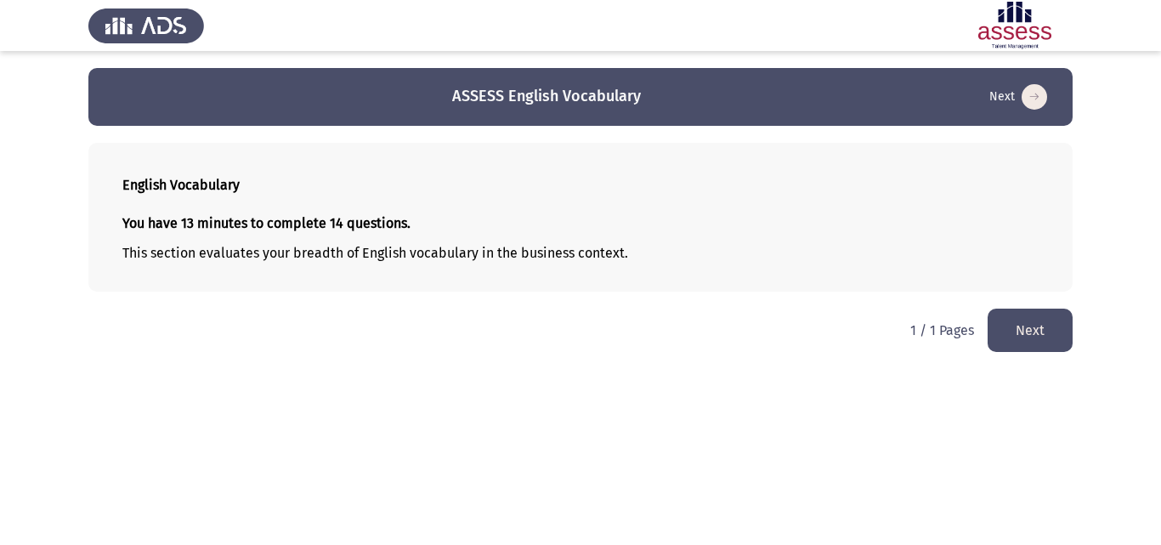
click at [1022, 331] on button "Next" at bounding box center [1030, 330] width 85 height 43
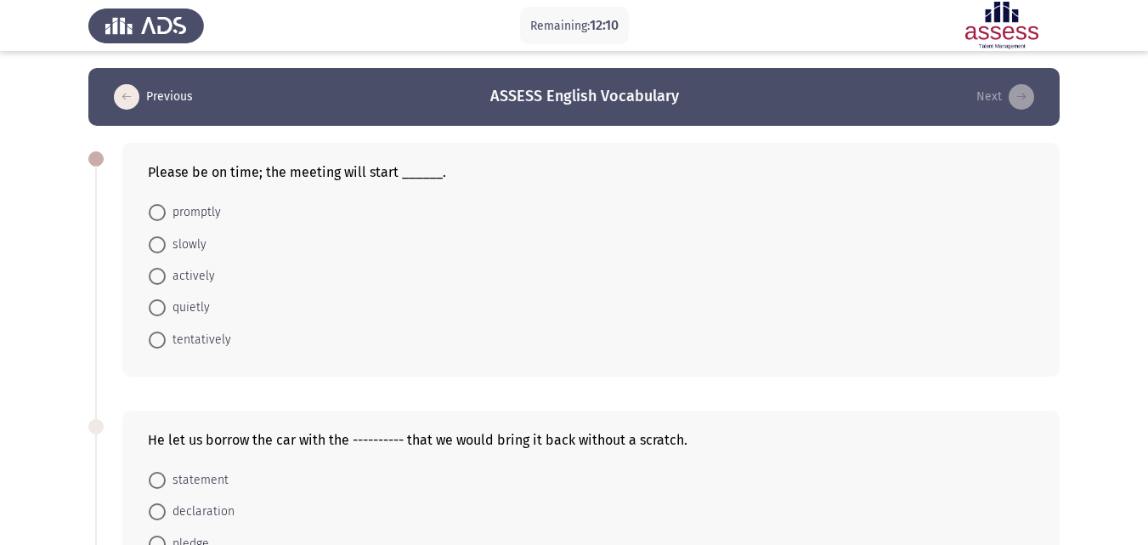
click at [212, 212] on span "promptly" at bounding box center [193, 212] width 55 height 20
click at [166, 212] on input "promptly" at bounding box center [157, 212] width 17 height 17
radio input "true"
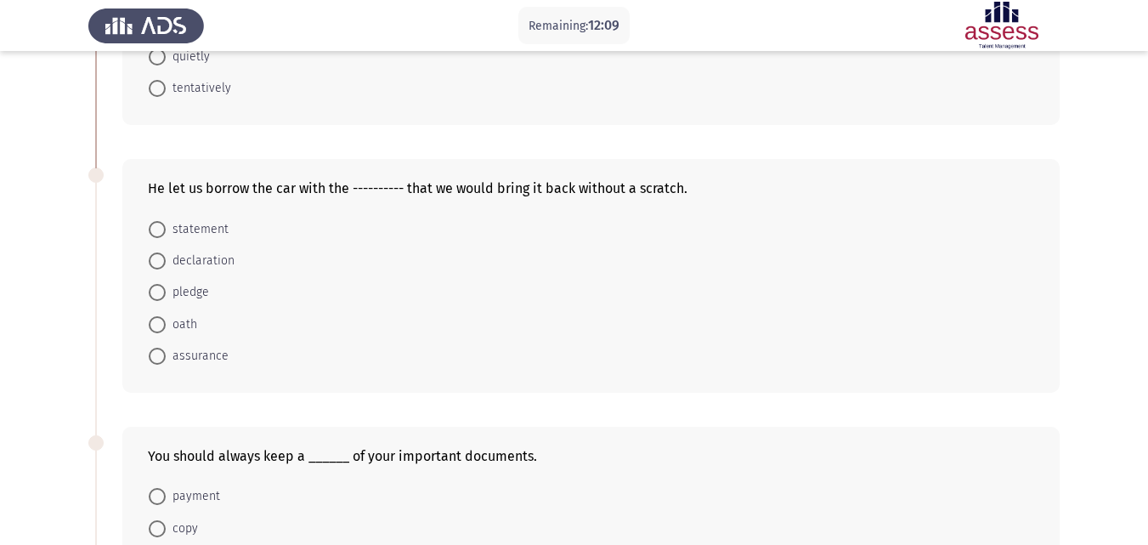
scroll to position [255, 0]
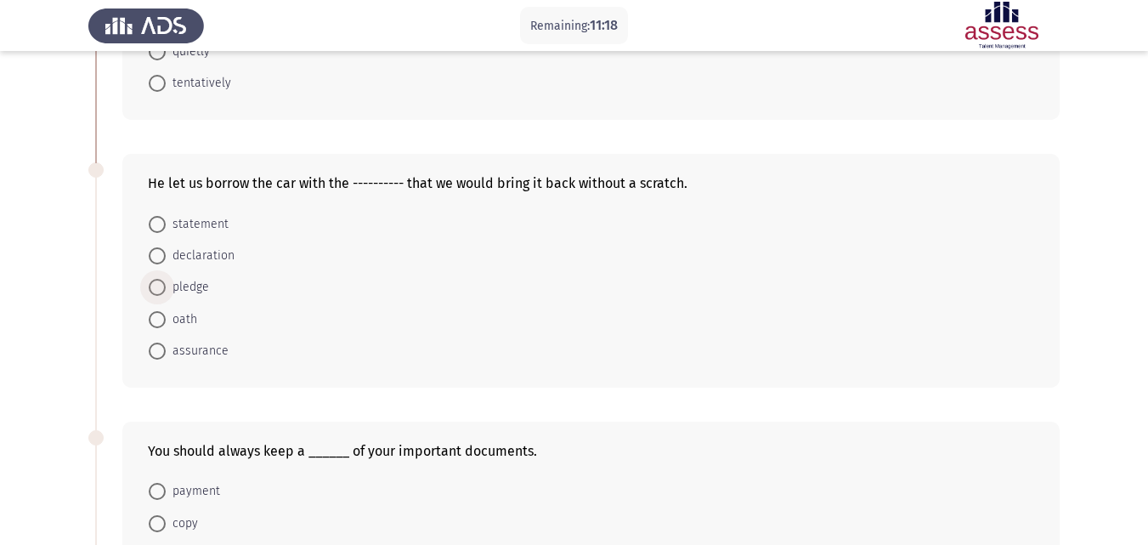
click at [191, 288] on span "pledge" at bounding box center [187, 287] width 43 height 20
click at [166, 288] on input "pledge" at bounding box center [157, 287] width 17 height 17
radio input "true"
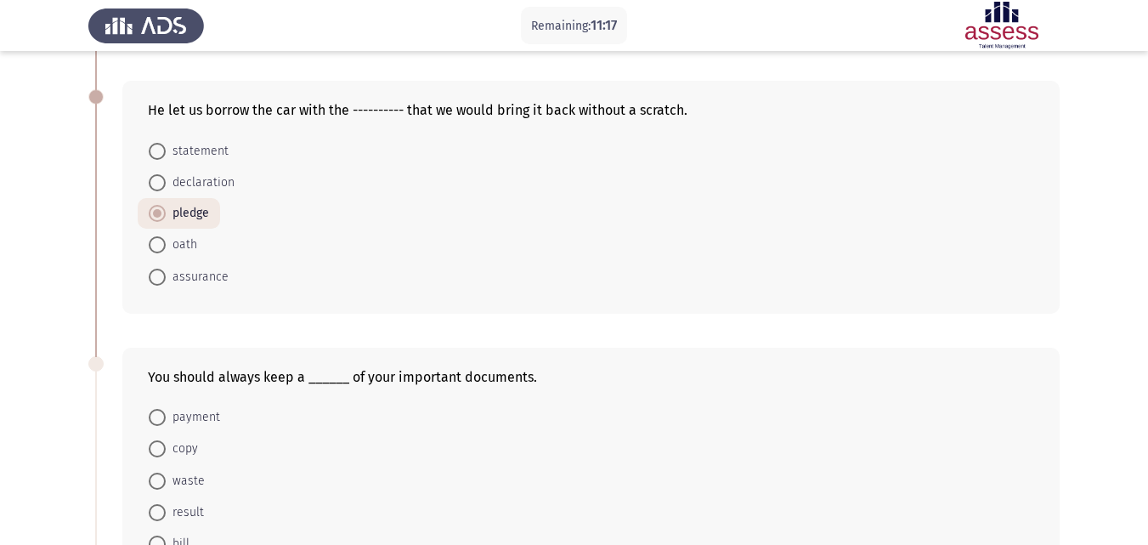
scroll to position [425, 0]
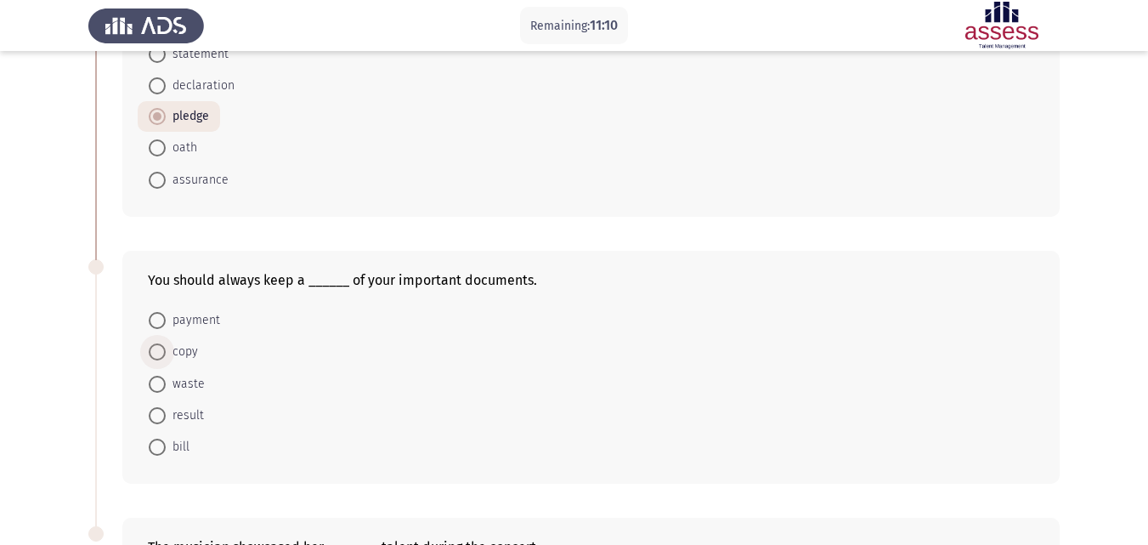
click at [184, 355] on span "copy" at bounding box center [182, 352] width 32 height 20
click at [166, 355] on input "copy" at bounding box center [157, 351] width 17 height 17
radio input "true"
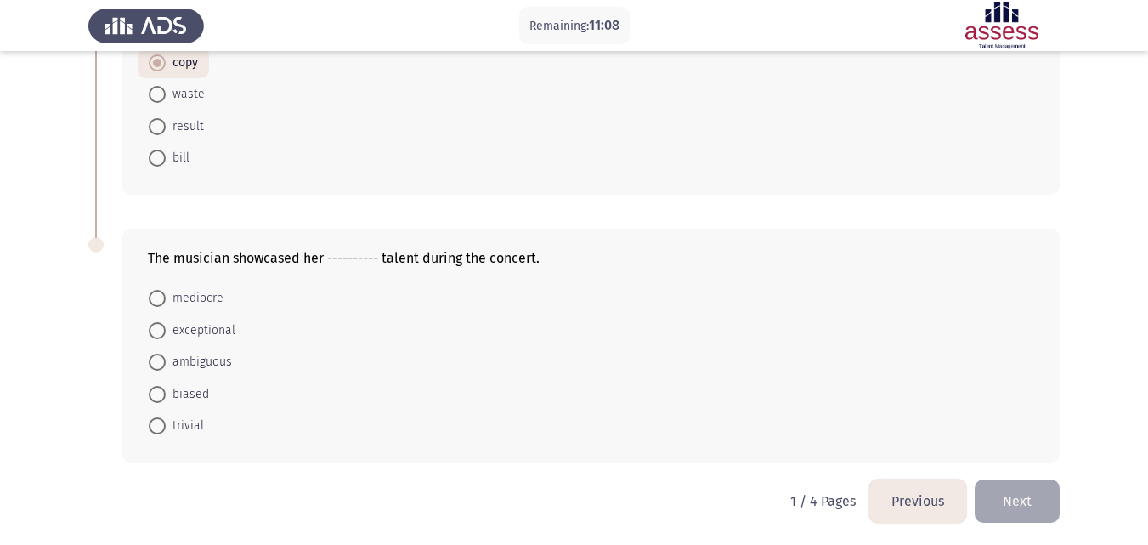
scroll to position [716, 0]
click at [196, 322] on span "exceptional" at bounding box center [201, 328] width 70 height 20
click at [166, 322] on input "exceptional" at bounding box center [157, 328] width 17 height 17
radio input "true"
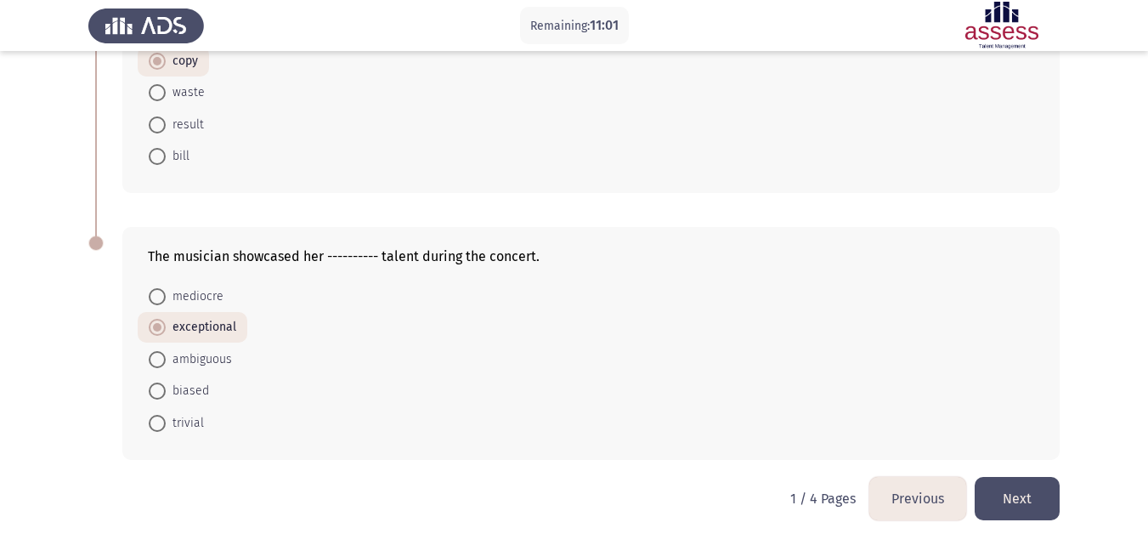
click at [1043, 490] on button "Next" at bounding box center [1017, 498] width 85 height 43
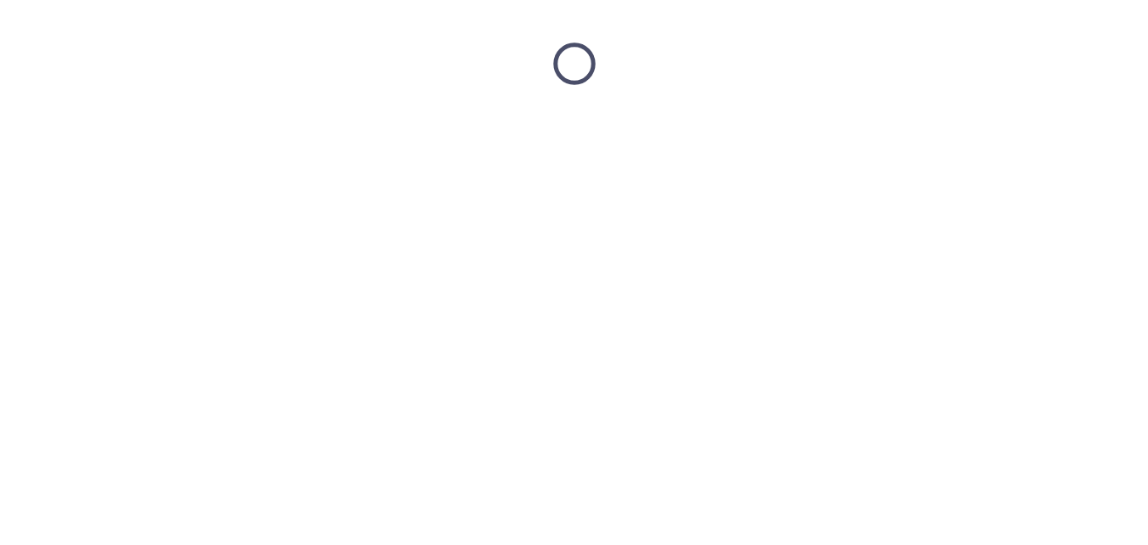
scroll to position [0, 0]
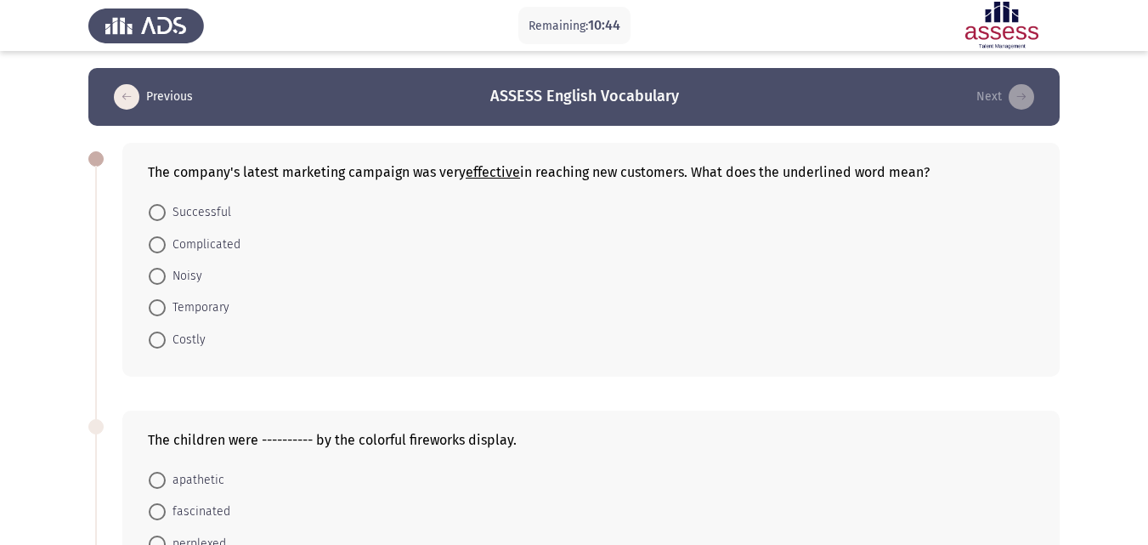
click at [210, 210] on span "Successful" at bounding box center [198, 212] width 65 height 20
click at [166, 210] on input "Successful" at bounding box center [157, 212] width 17 height 17
radio input "true"
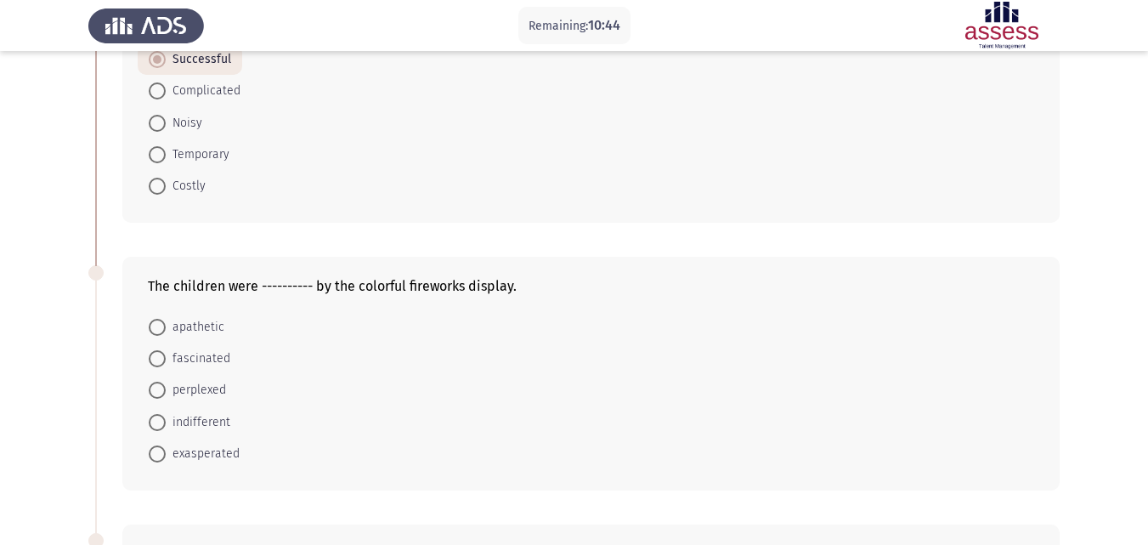
scroll to position [170, 0]
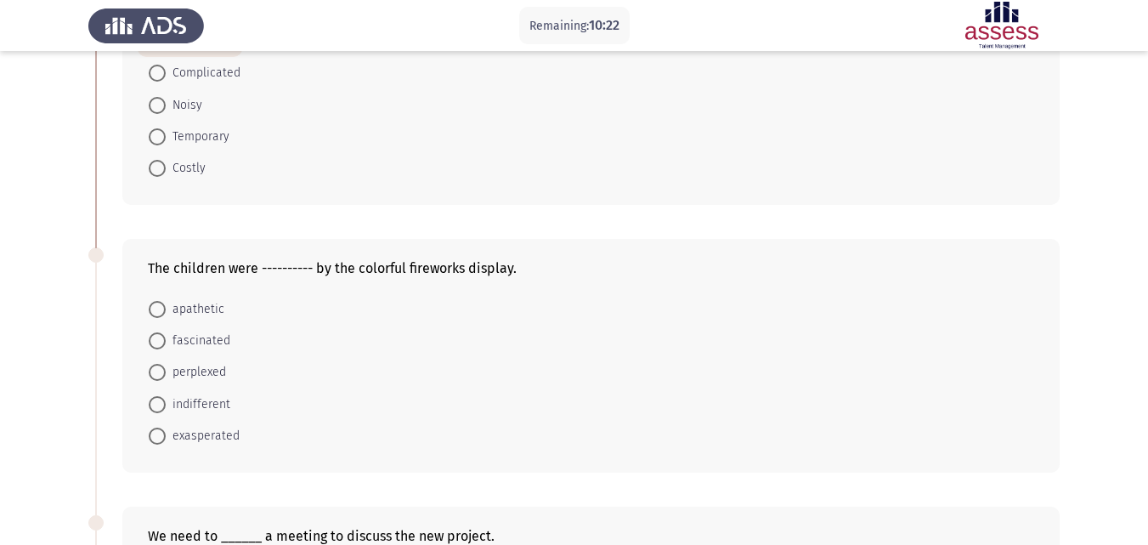
click at [184, 340] on span "fascinated" at bounding box center [198, 341] width 65 height 20
click at [166, 340] on input "fascinated" at bounding box center [157, 340] width 17 height 17
radio input "true"
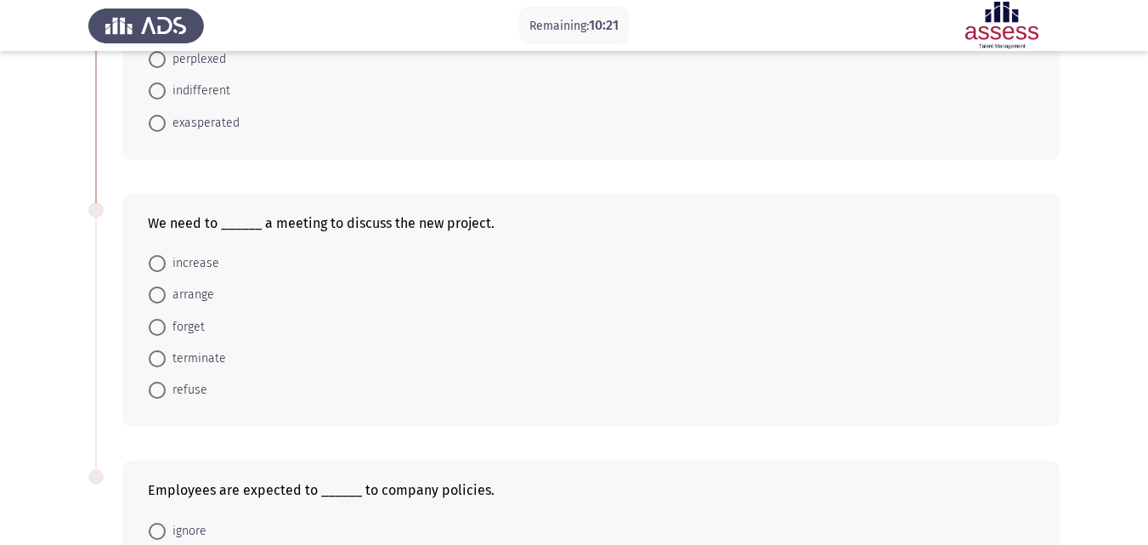
scroll to position [510, 0]
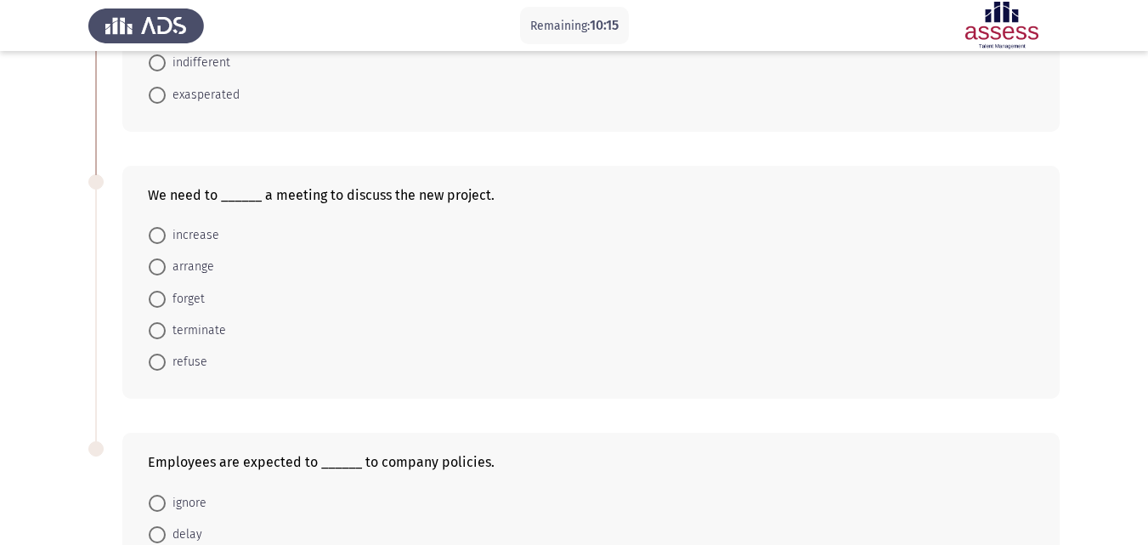
click at [191, 258] on span "arrange" at bounding box center [190, 267] width 48 height 20
click at [166, 258] on input "arrange" at bounding box center [157, 266] width 17 height 17
radio input "true"
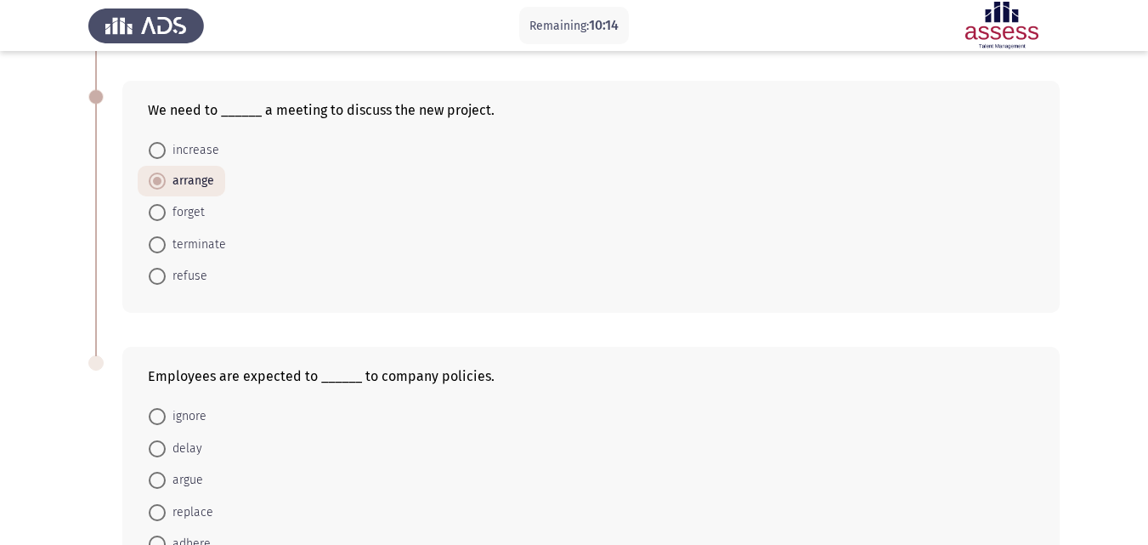
scroll to position [680, 0]
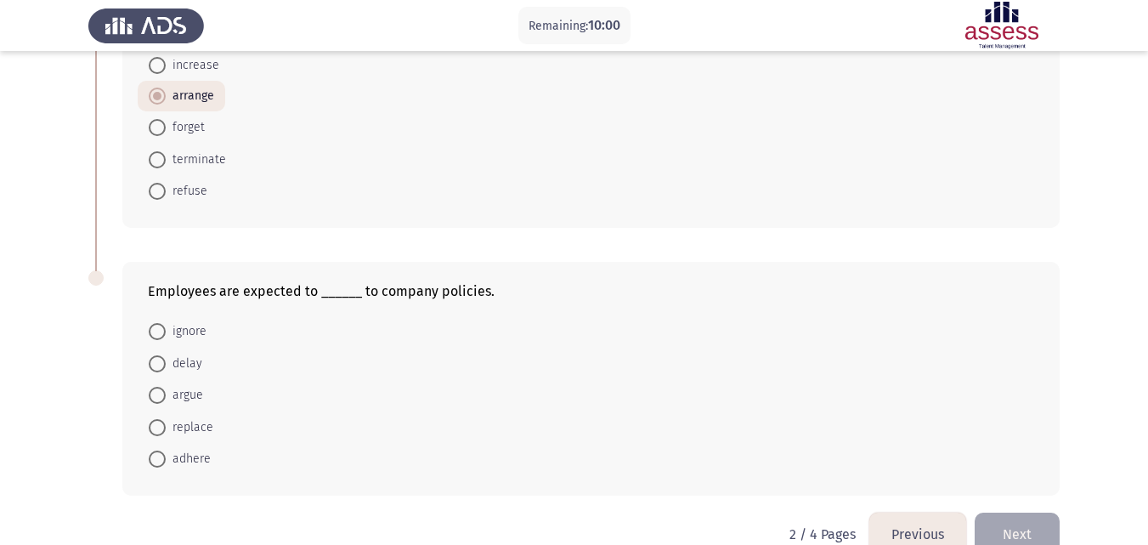
drag, startPoint x: 187, startPoint y: 448, endPoint x: 405, endPoint y: 473, distance: 219.9
click at [188, 449] on span "adhere" at bounding box center [188, 459] width 45 height 20
click at [166, 450] on input "adhere" at bounding box center [157, 458] width 17 height 17
radio input "true"
click at [1026, 535] on button "Next" at bounding box center [1017, 533] width 85 height 43
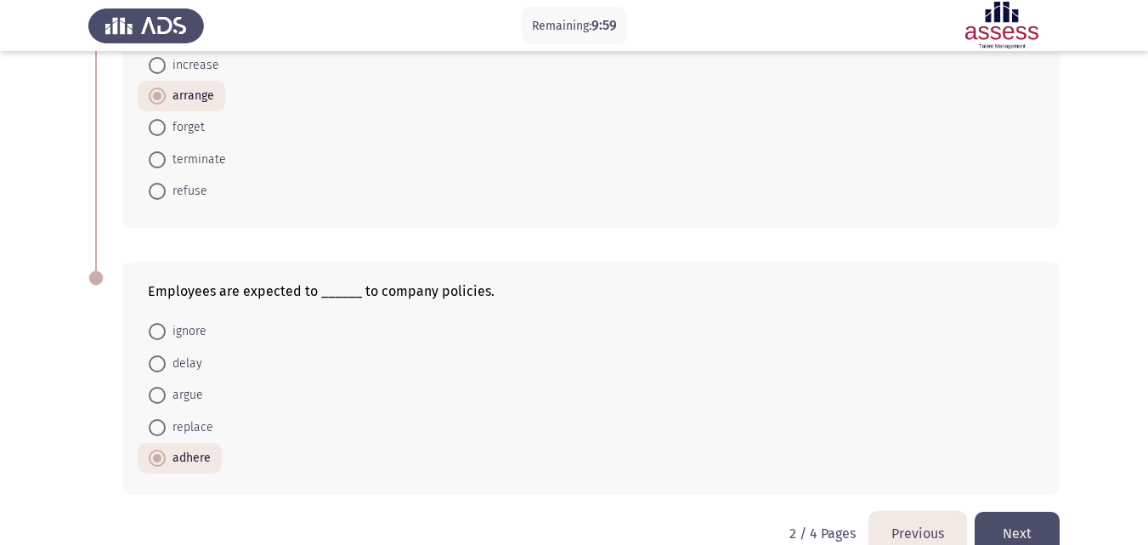
scroll to position [0, 0]
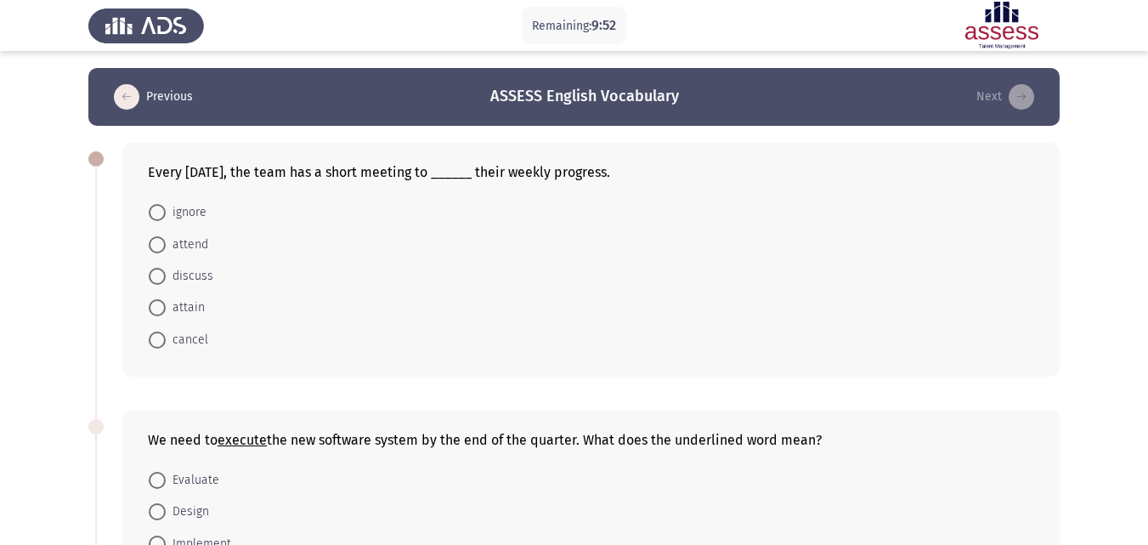
click at [192, 272] on span "discuss" at bounding box center [190, 276] width 48 height 20
click at [166, 272] on input "discuss" at bounding box center [157, 276] width 17 height 17
radio input "true"
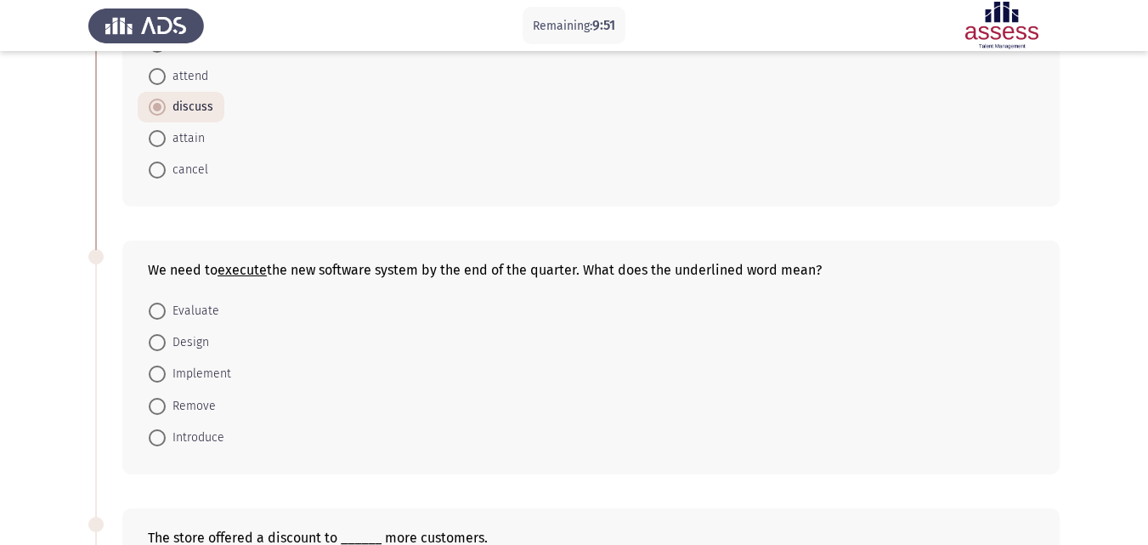
scroll to position [170, 0]
click at [215, 372] on span "Implement" at bounding box center [198, 372] width 65 height 20
click at [166, 372] on input "Implement" at bounding box center [157, 372] width 17 height 17
radio input "true"
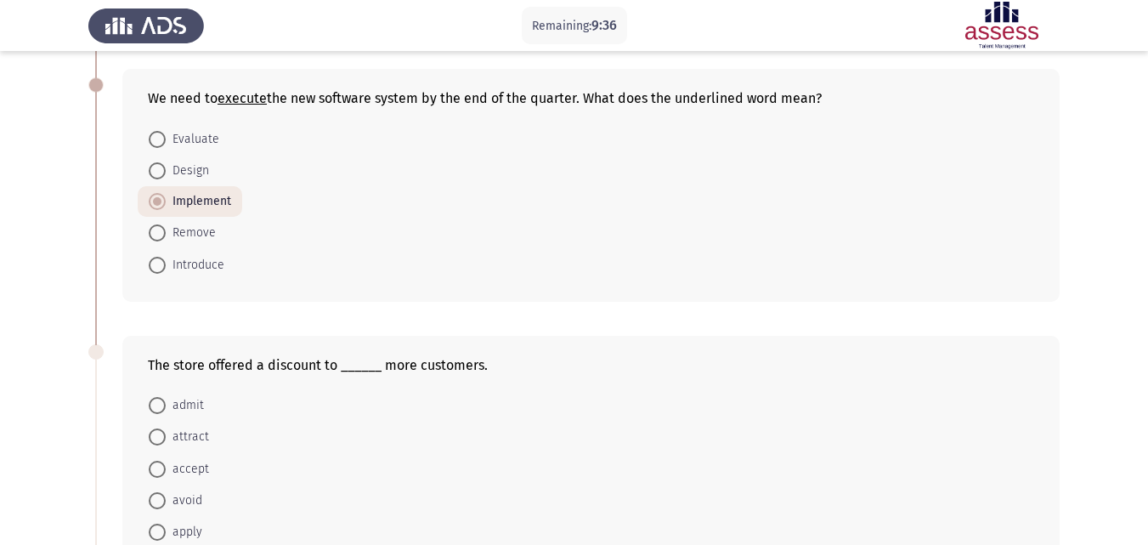
scroll to position [425, 0]
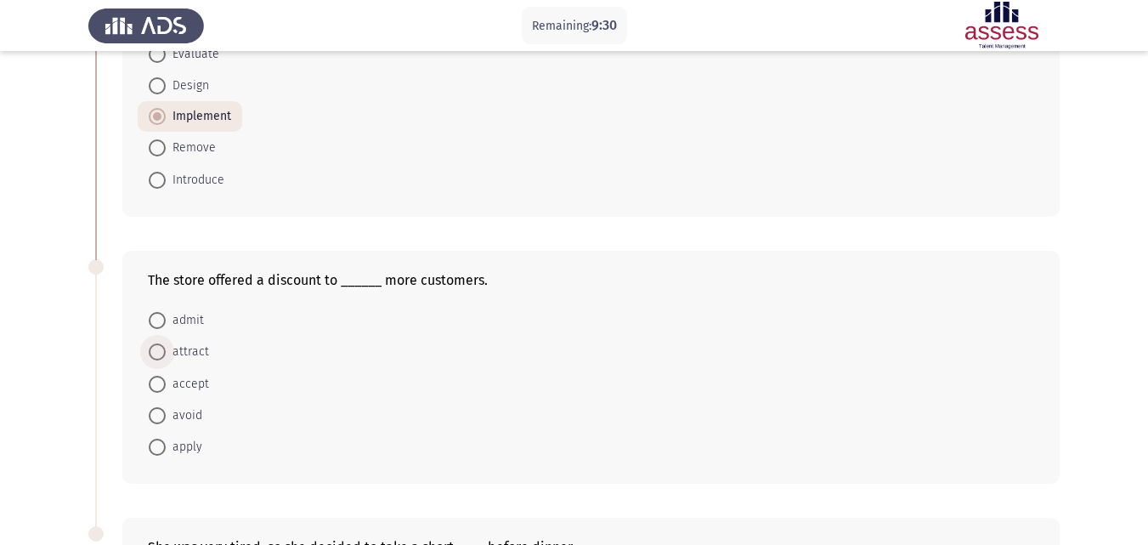
click at [198, 345] on span "attract" at bounding box center [187, 352] width 43 height 20
click at [166, 345] on input "attract" at bounding box center [157, 351] width 17 height 17
radio input "true"
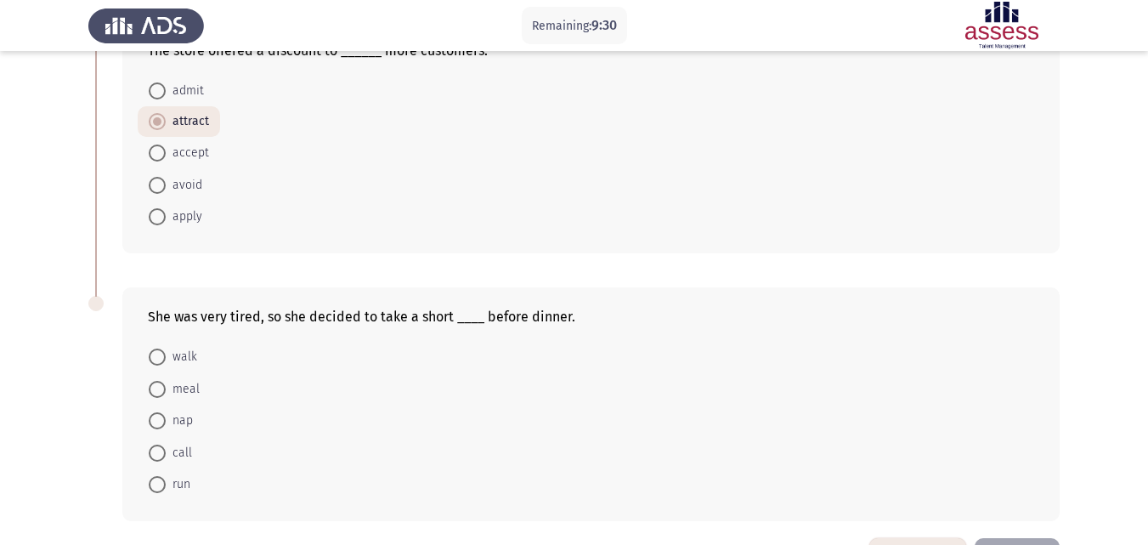
scroll to position [680, 0]
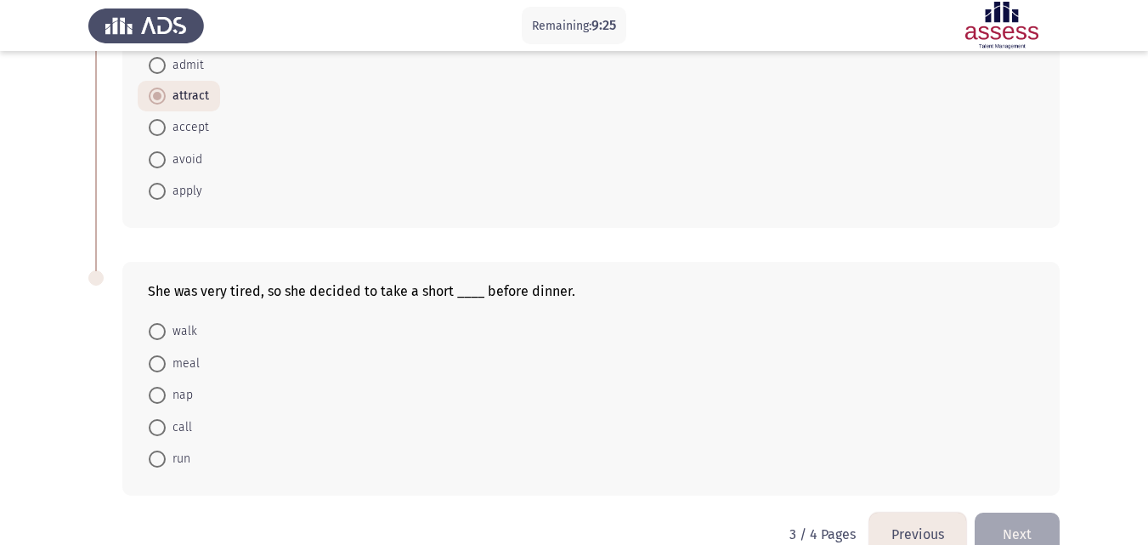
click at [180, 405] on span "nap" at bounding box center [179, 395] width 27 height 20
click at [166, 404] on input "nap" at bounding box center [157, 395] width 17 height 17
radio input "true"
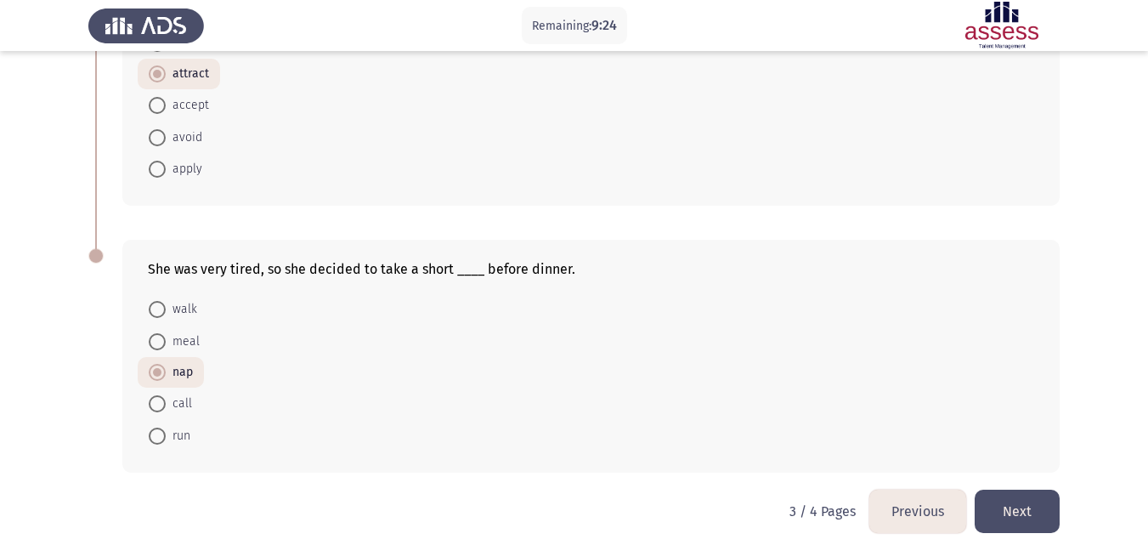
scroll to position [715, 0]
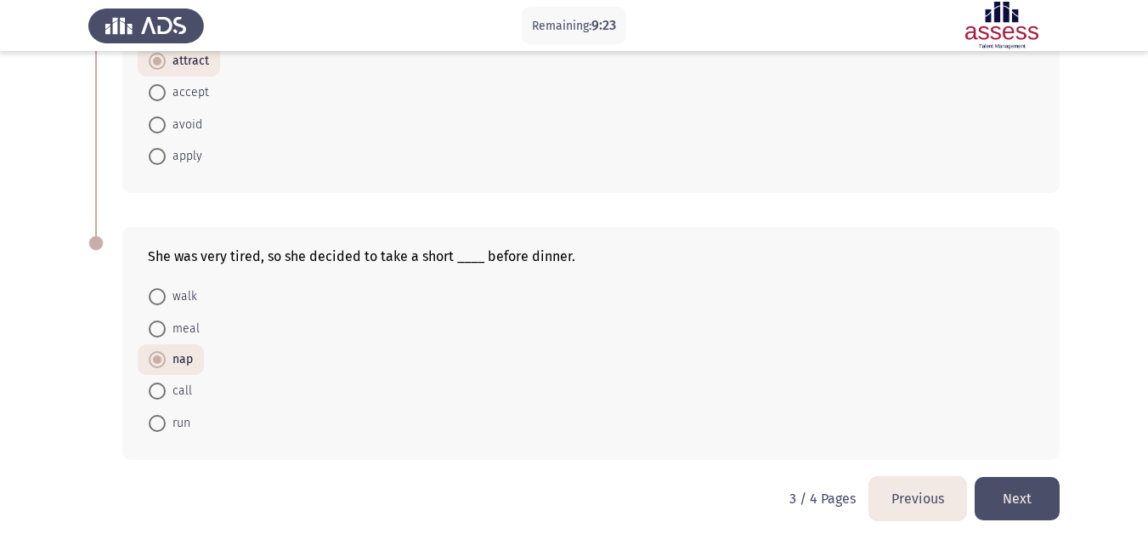
click at [1023, 501] on button "Next" at bounding box center [1017, 498] width 85 height 43
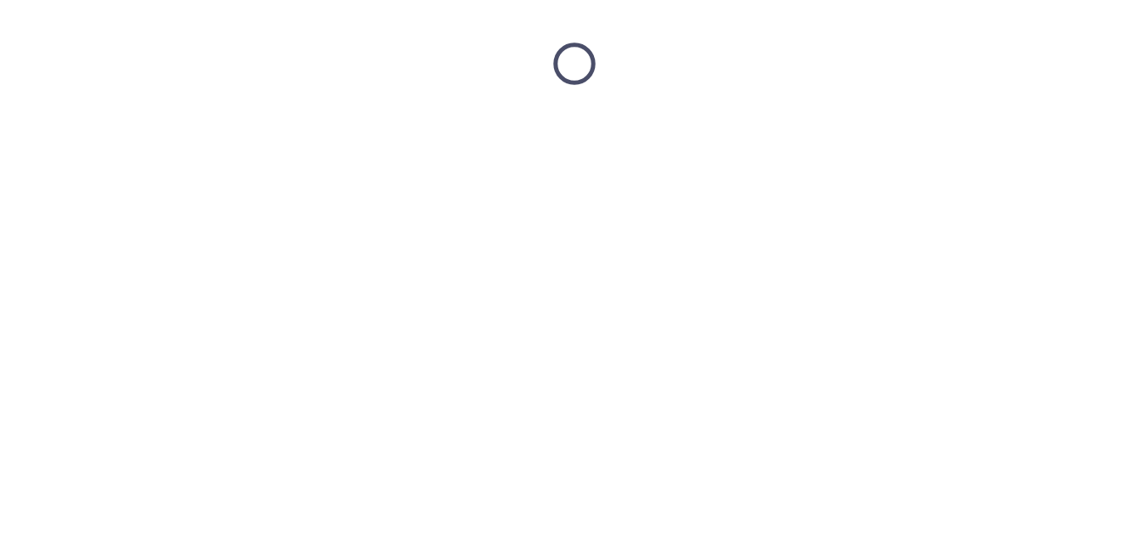
scroll to position [0, 0]
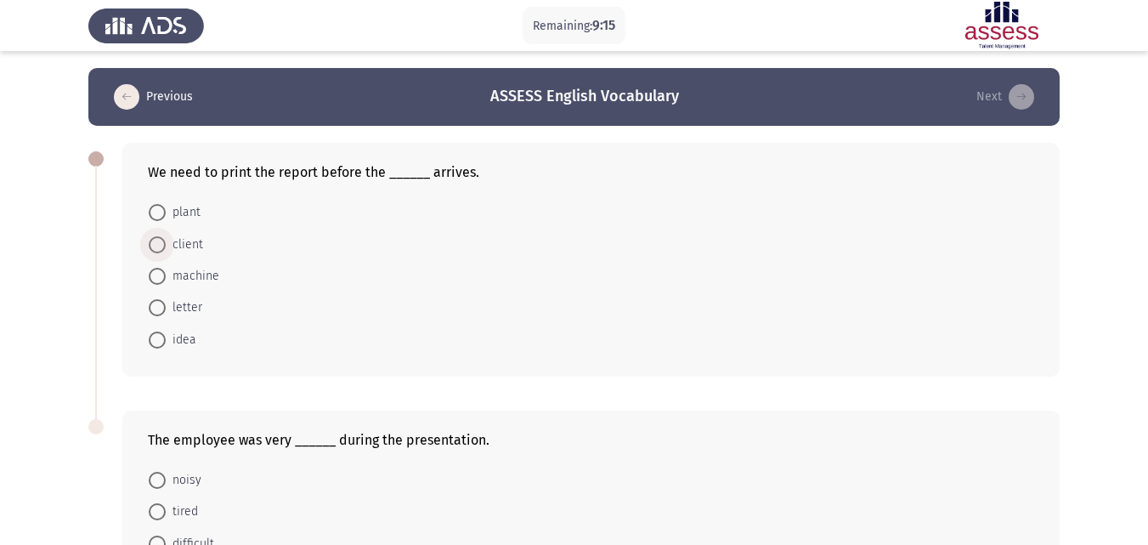
click at [195, 241] on span "client" at bounding box center [184, 245] width 37 height 20
click at [166, 241] on input "client" at bounding box center [157, 244] width 17 height 17
radio input "true"
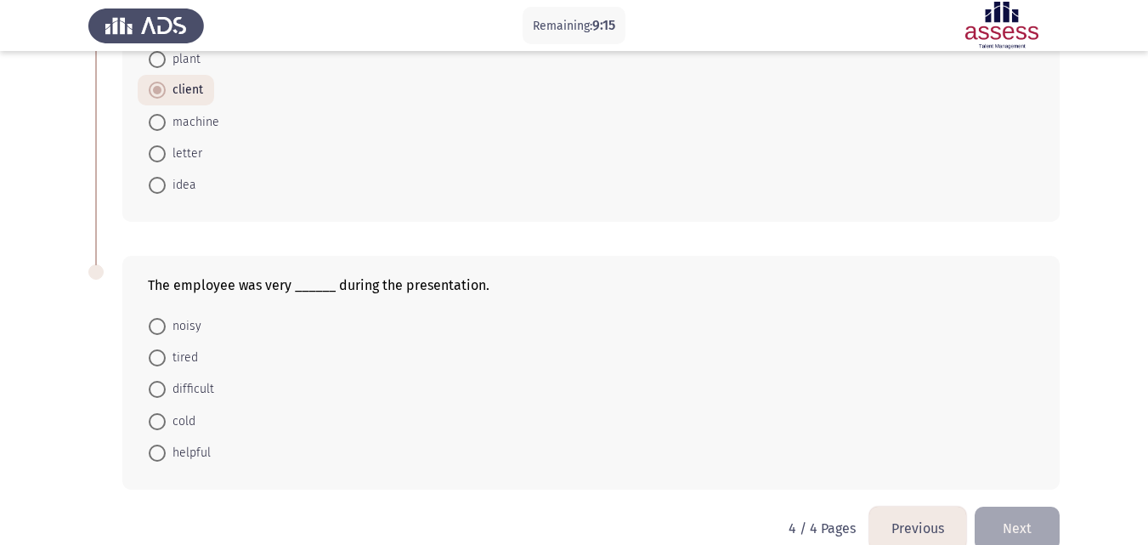
scroll to position [170, 0]
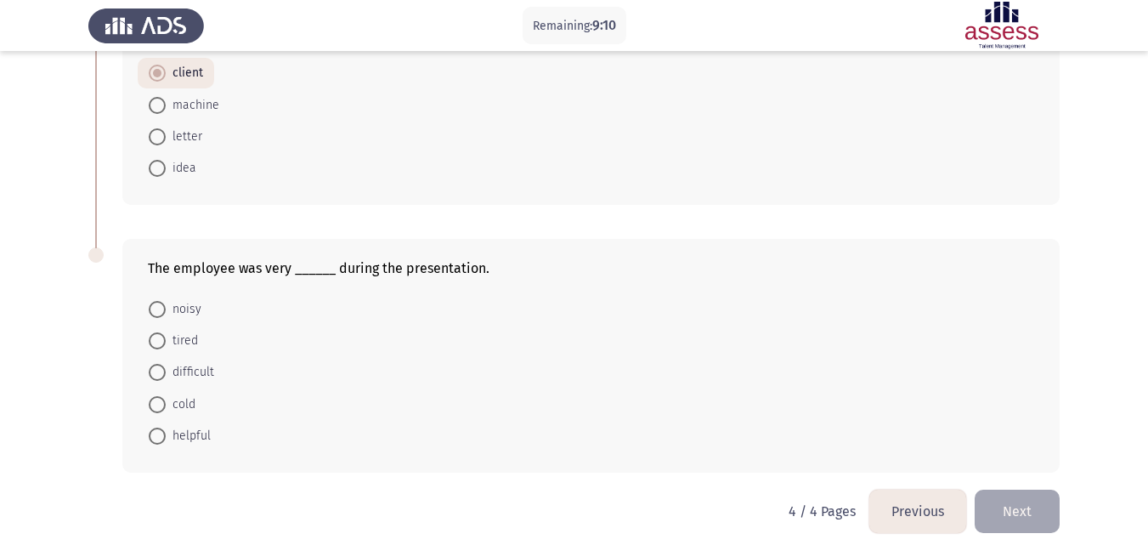
click at [186, 437] on span "helpful" at bounding box center [188, 436] width 45 height 20
click at [166, 437] on input "helpful" at bounding box center [157, 436] width 17 height 17
radio input "true"
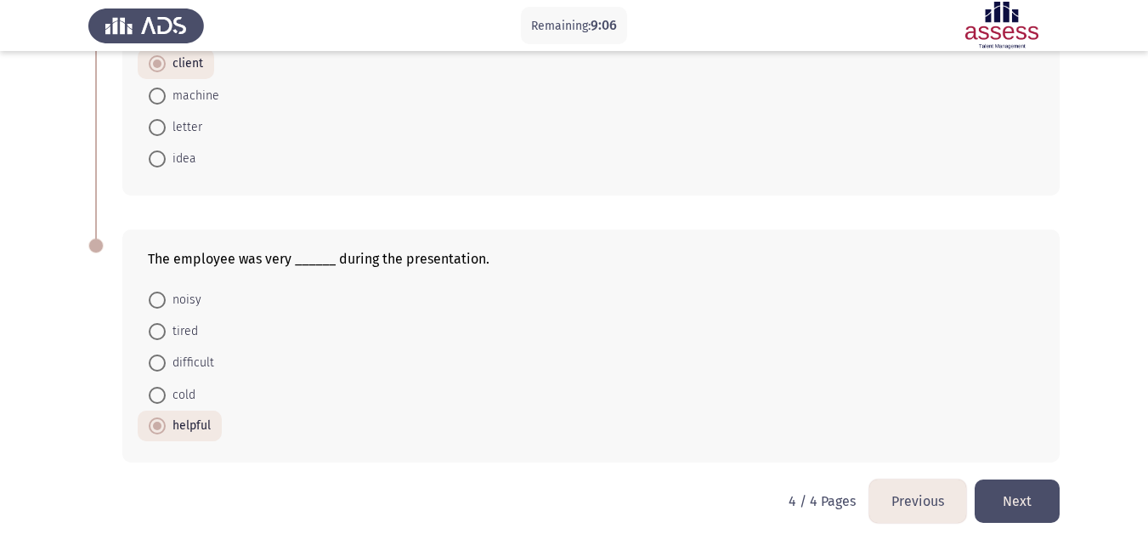
scroll to position [182, 0]
click at [1024, 501] on button "Next" at bounding box center [1017, 498] width 85 height 43
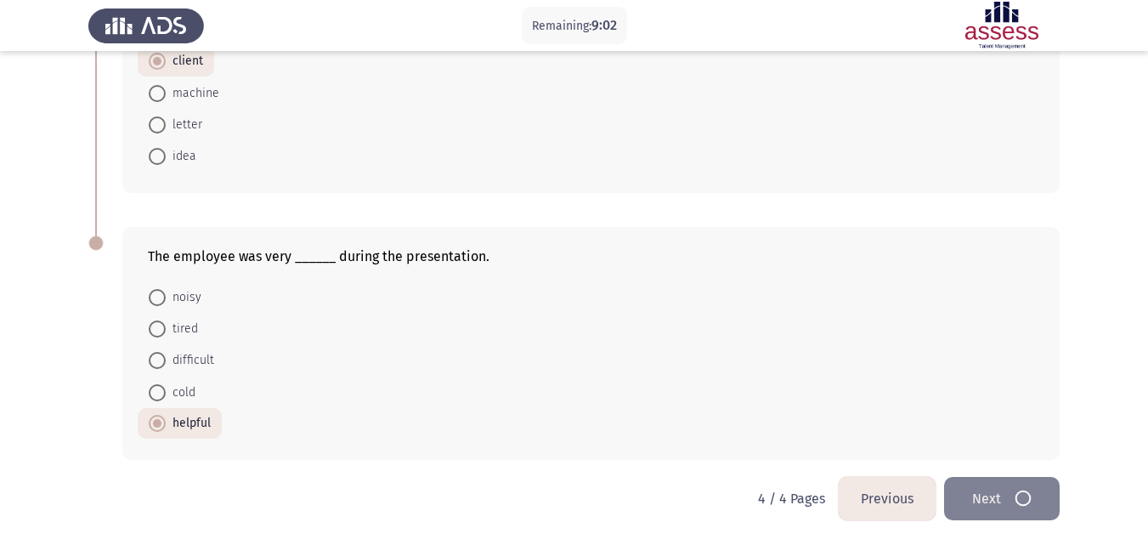
scroll to position [0, 0]
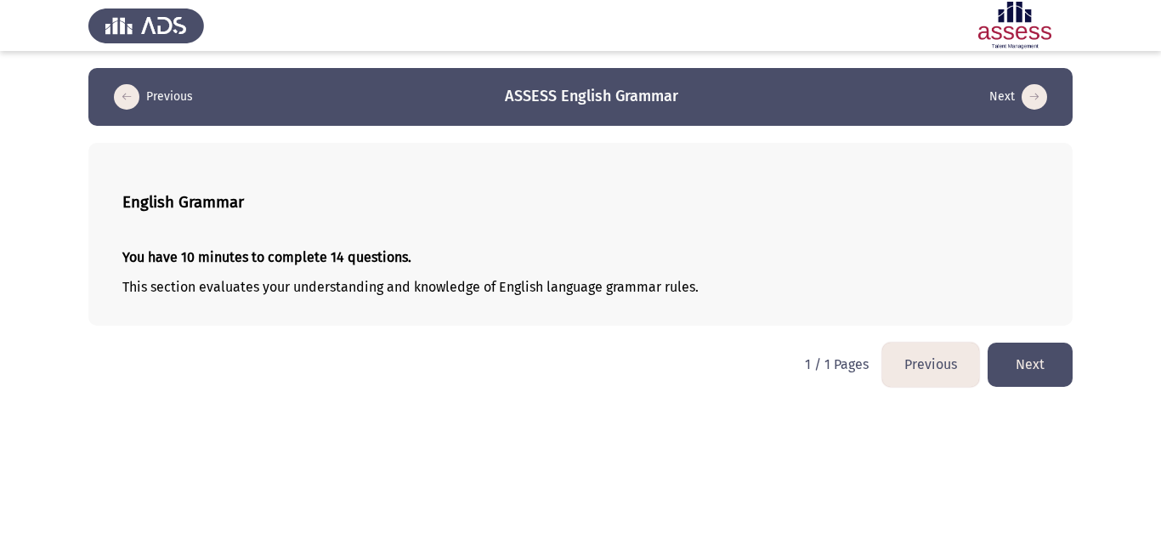
click at [1062, 367] on button "Next" at bounding box center [1030, 364] width 85 height 43
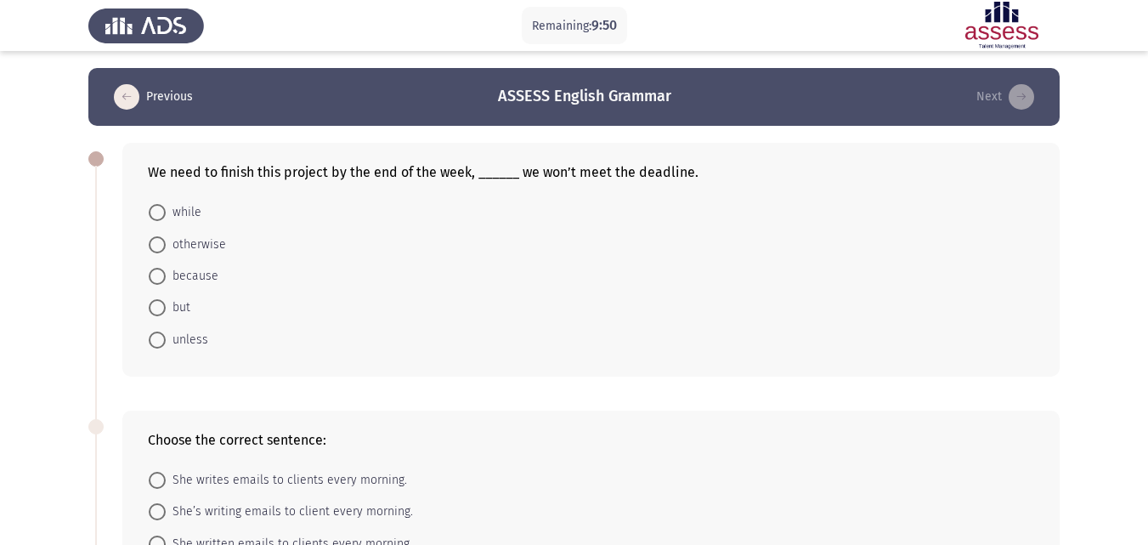
click at [196, 243] on span "otherwise" at bounding box center [196, 245] width 60 height 20
click at [166, 243] on input "otherwise" at bounding box center [157, 244] width 17 height 17
radio input "true"
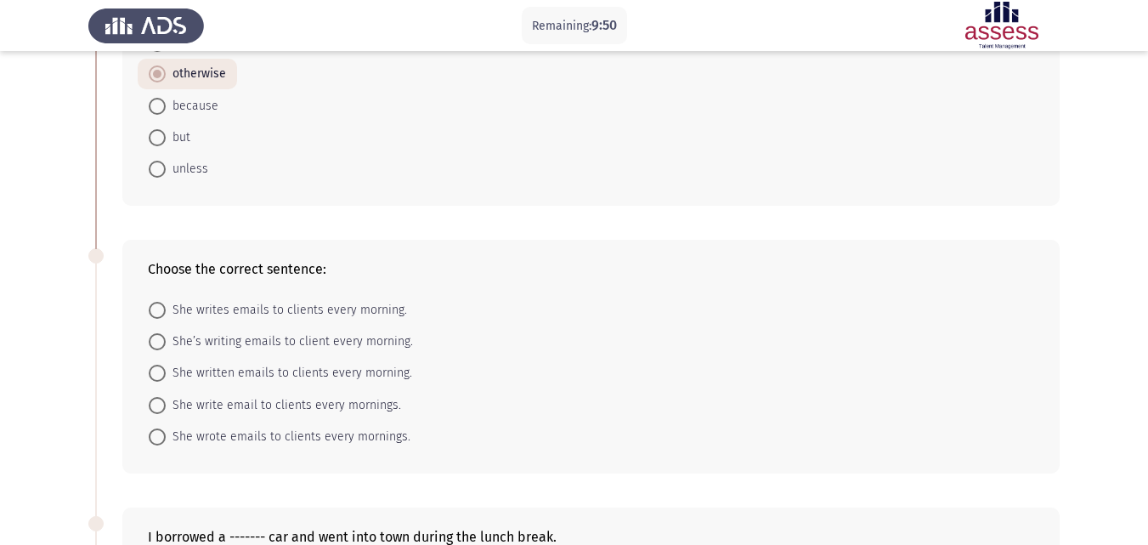
scroll to position [170, 0]
click at [245, 310] on span "She writes emails to clients every morning." at bounding box center [286, 309] width 241 height 20
click at [166, 310] on input "She writes emails to clients every morning." at bounding box center [157, 309] width 17 height 17
radio input "true"
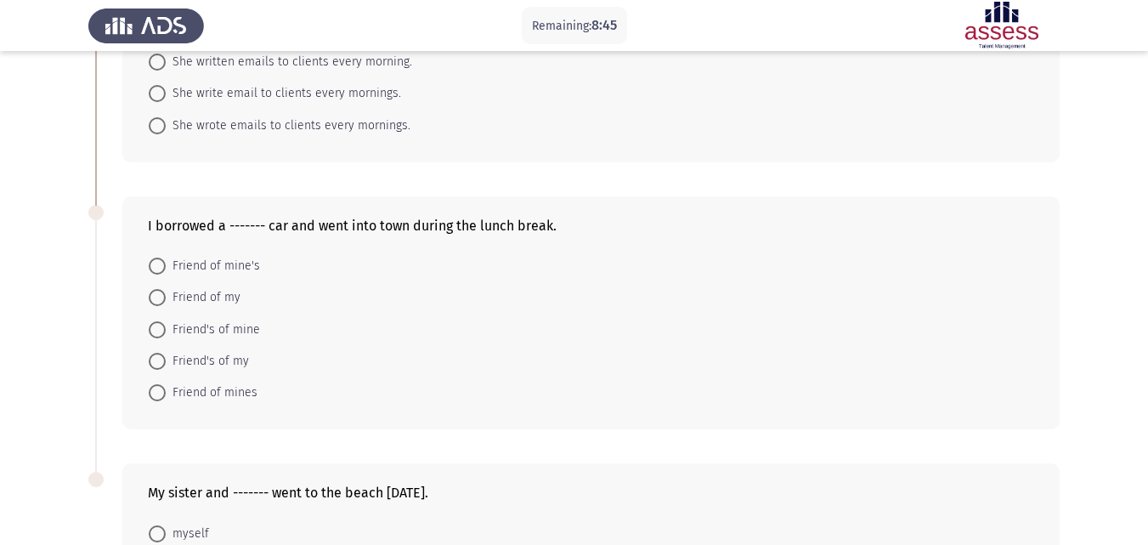
scroll to position [510, 0]
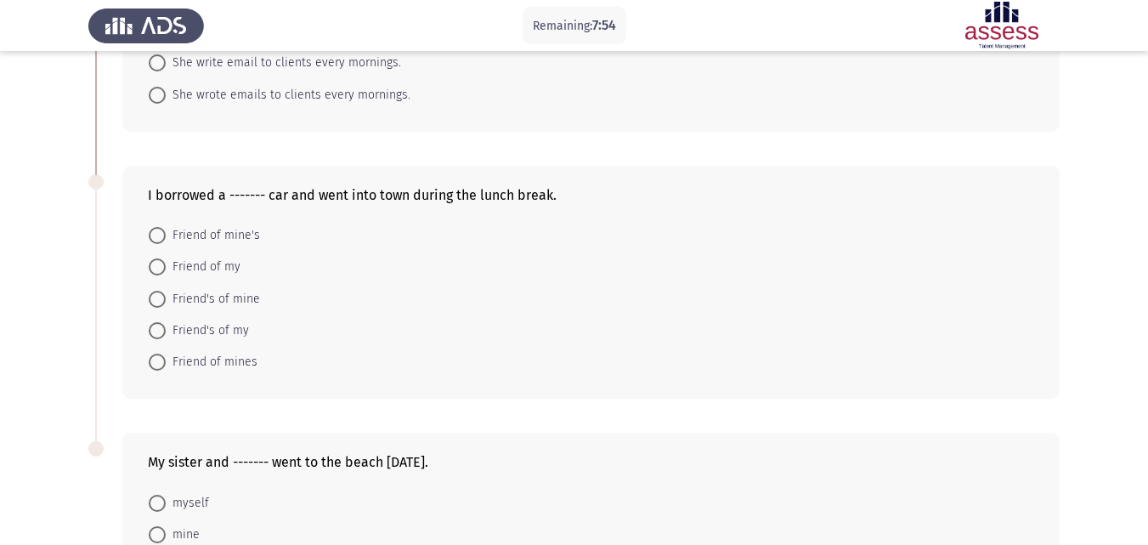
click at [232, 238] on span "Friend of mine's" at bounding box center [213, 235] width 94 height 20
click at [166, 238] on input "Friend of mine's" at bounding box center [157, 235] width 17 height 17
radio input "true"
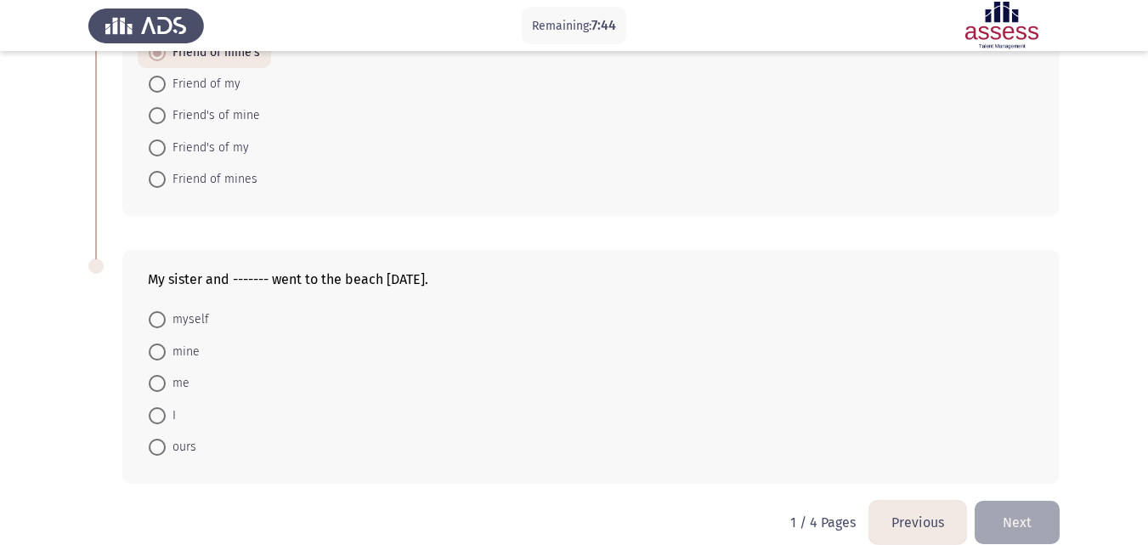
scroll to position [716, 0]
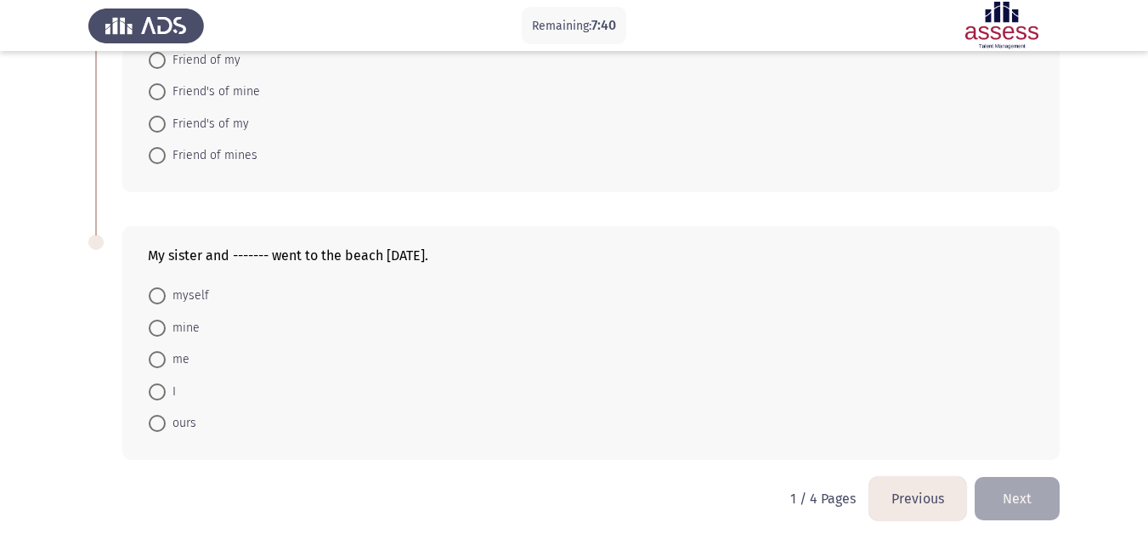
click at [156, 383] on span at bounding box center [157, 391] width 17 height 17
click at [156, 383] on input "I" at bounding box center [157, 391] width 17 height 17
radio input "true"
click at [1023, 495] on button "Next" at bounding box center [1017, 498] width 85 height 43
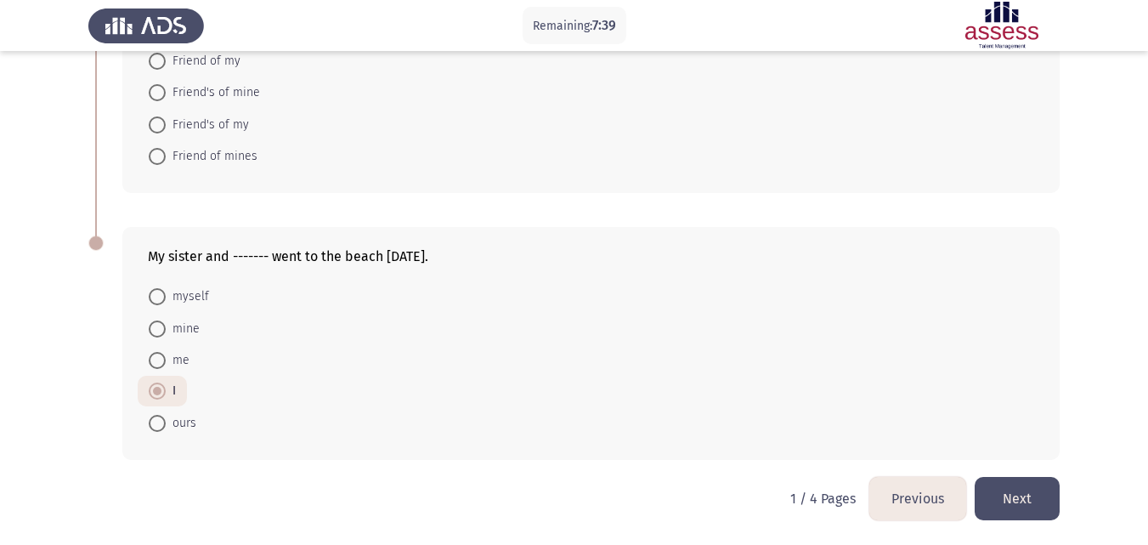
scroll to position [0, 0]
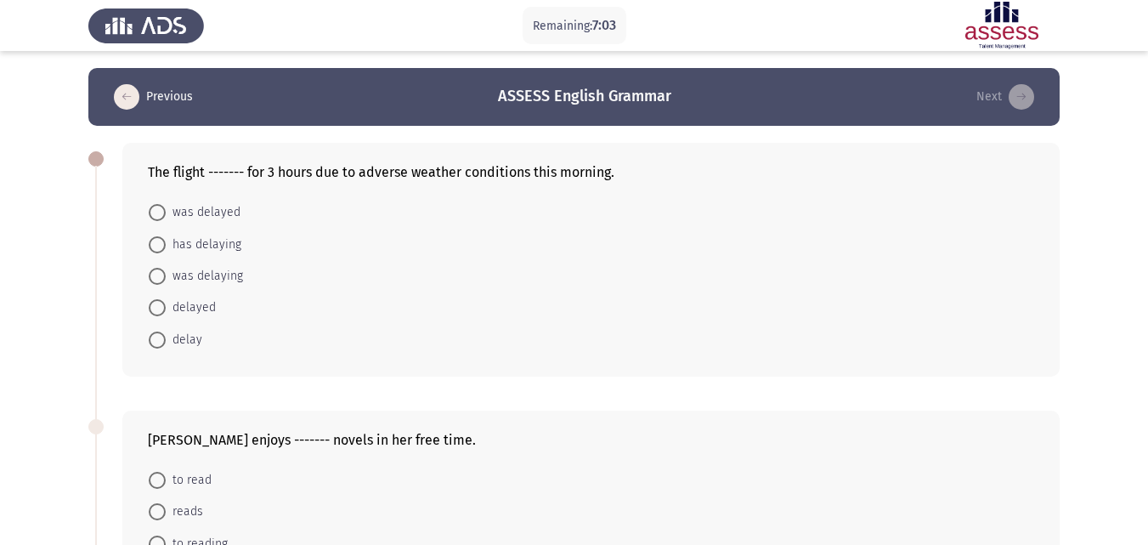
click at [192, 206] on span "was delayed" at bounding box center [203, 212] width 75 height 20
click at [166, 206] on input "was delayed" at bounding box center [157, 212] width 17 height 17
radio input "true"
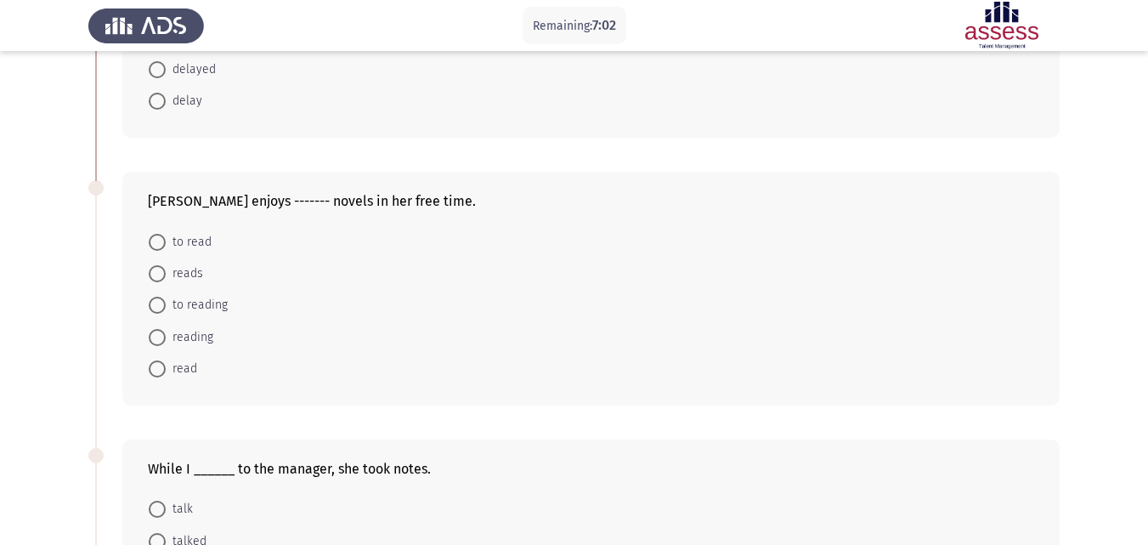
scroll to position [255, 0]
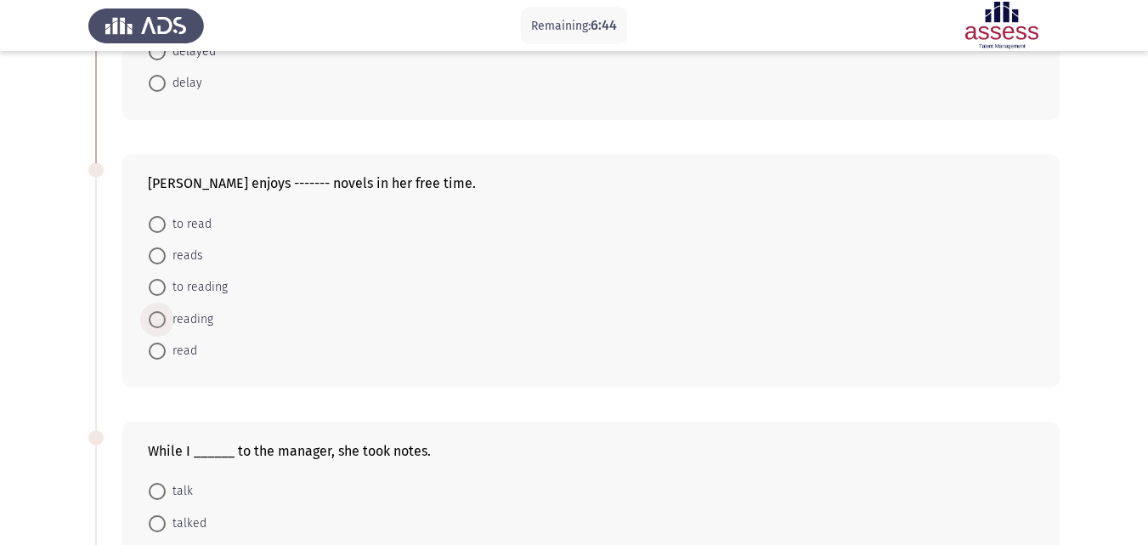
click at [190, 320] on span "reading" at bounding box center [190, 319] width 48 height 20
click at [166, 320] on input "reading" at bounding box center [157, 319] width 17 height 17
radio input "true"
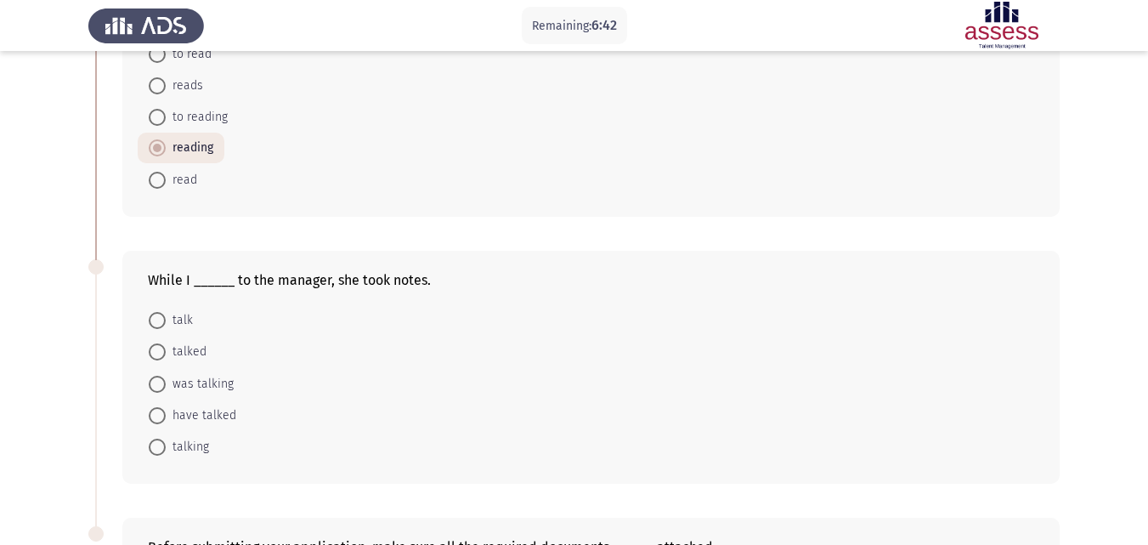
scroll to position [510, 0]
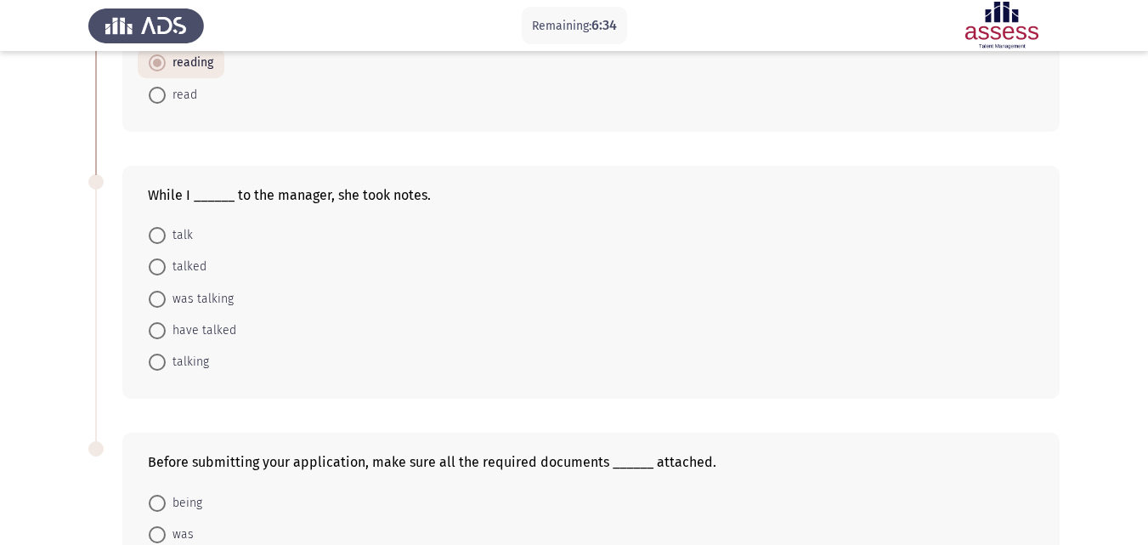
click at [212, 303] on span "was talking" at bounding box center [200, 299] width 68 height 20
click at [166, 303] on input "was talking" at bounding box center [157, 299] width 17 height 17
radio input "true"
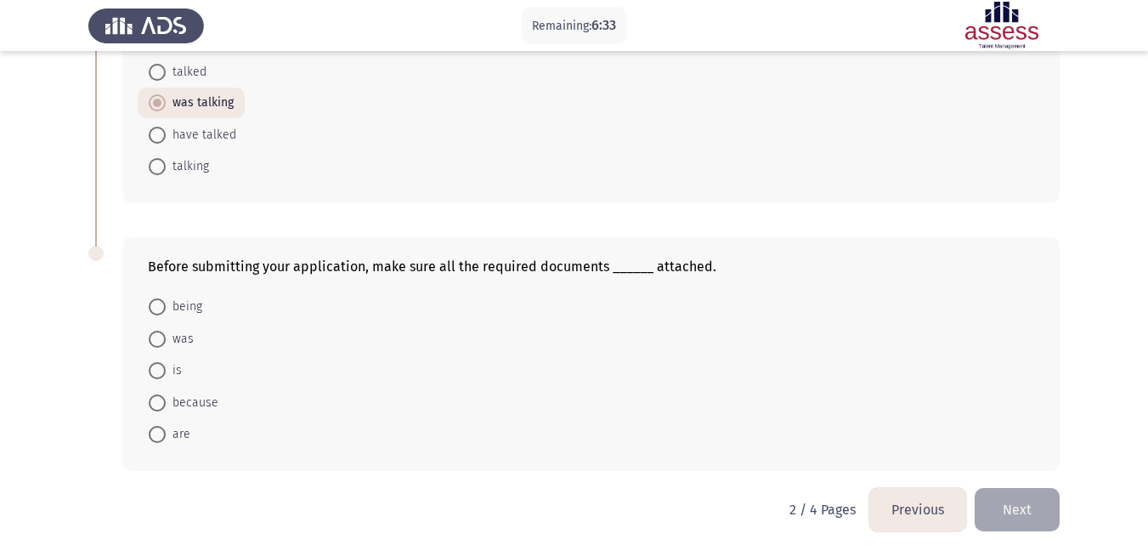
scroll to position [716, 0]
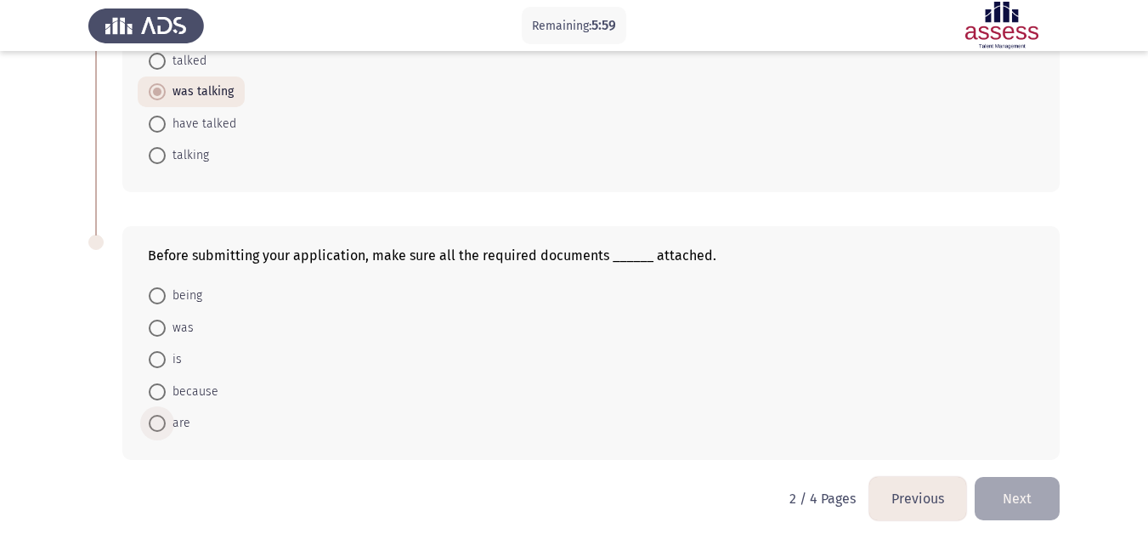
click at [178, 420] on span "are" at bounding box center [178, 423] width 25 height 20
click at [166, 420] on input "are" at bounding box center [157, 423] width 17 height 17
radio input "true"
click at [1017, 497] on button "Next" at bounding box center [1017, 498] width 85 height 43
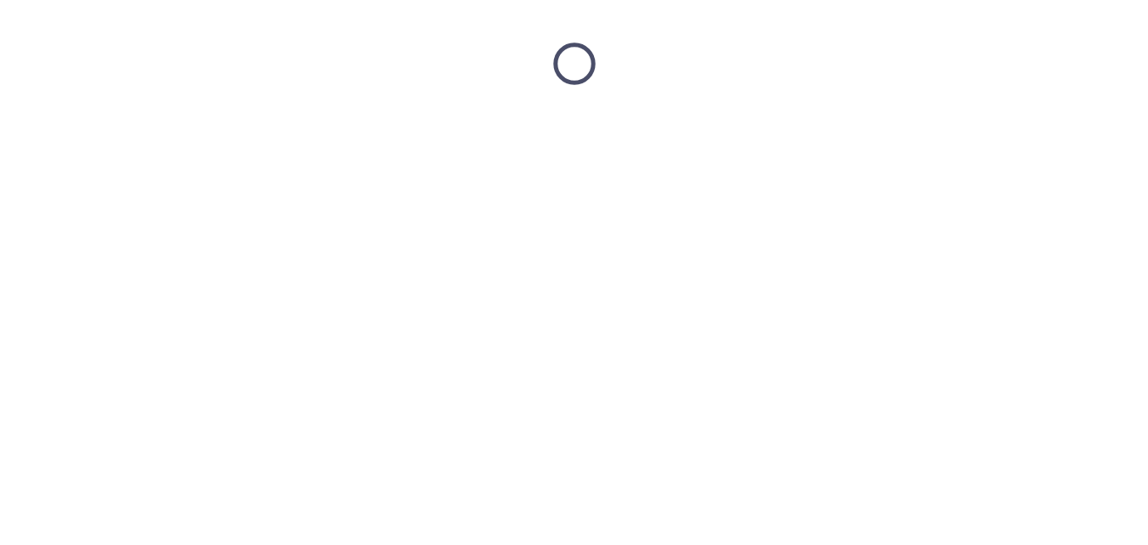
scroll to position [0, 0]
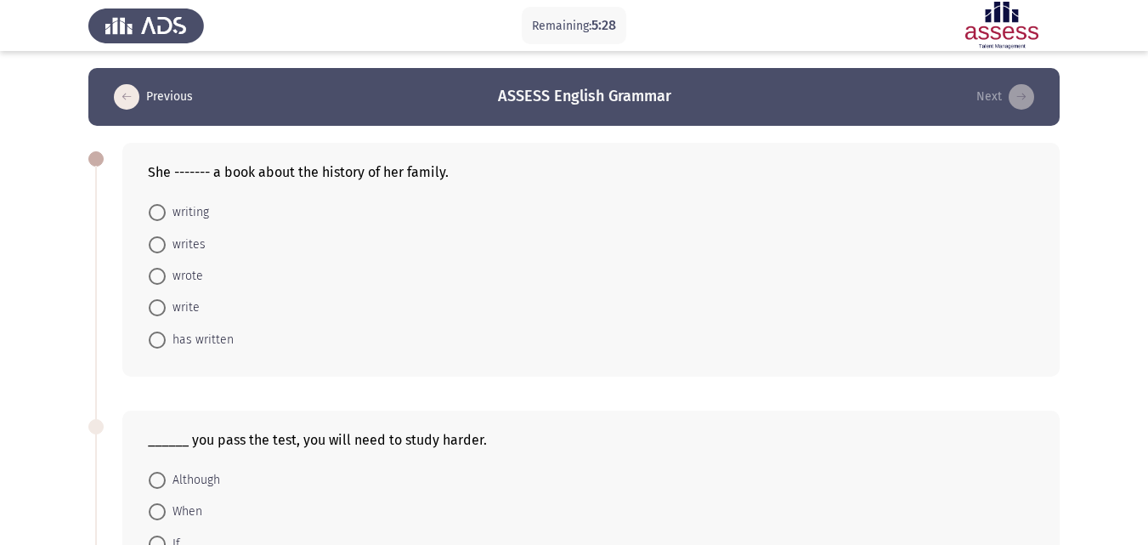
click at [204, 340] on span "has written" at bounding box center [200, 340] width 68 height 20
click at [166, 340] on input "has written" at bounding box center [157, 339] width 17 height 17
radio input "true"
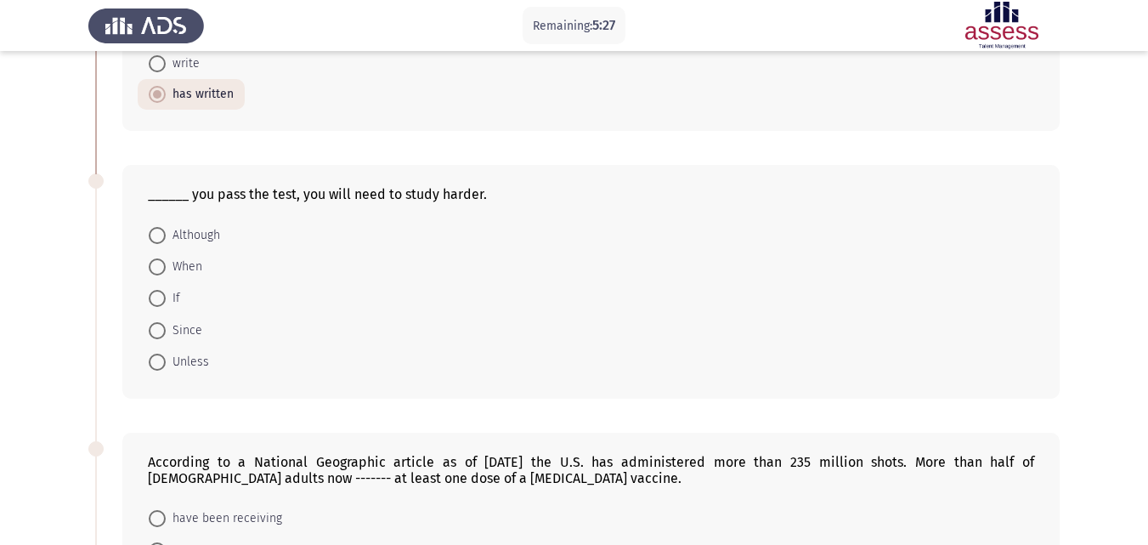
scroll to position [255, 0]
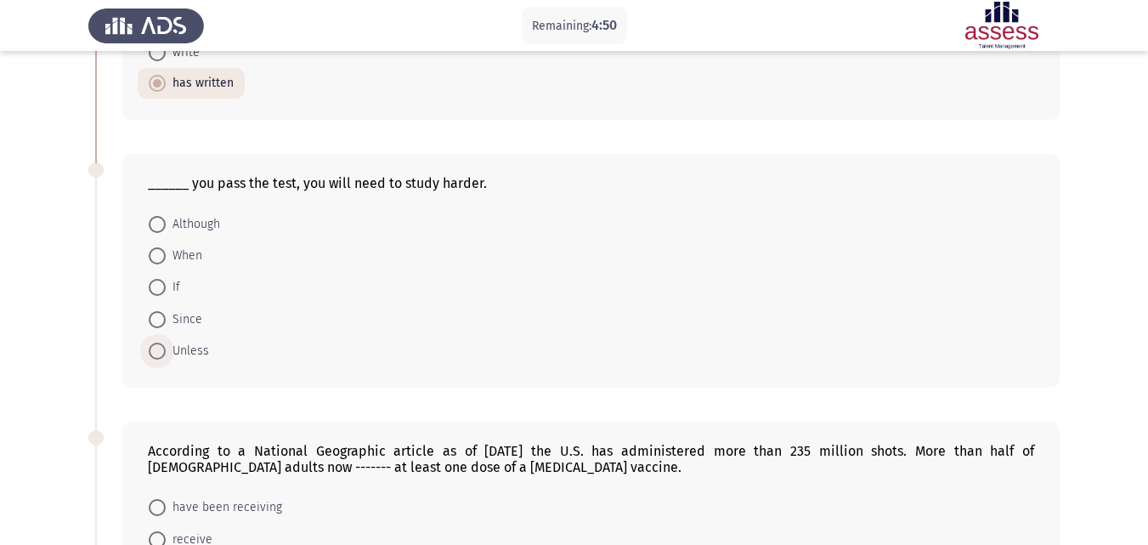
click at [169, 358] on span "Unless" at bounding box center [187, 351] width 43 height 20
click at [166, 358] on input "Unless" at bounding box center [157, 351] width 17 height 17
radio input "true"
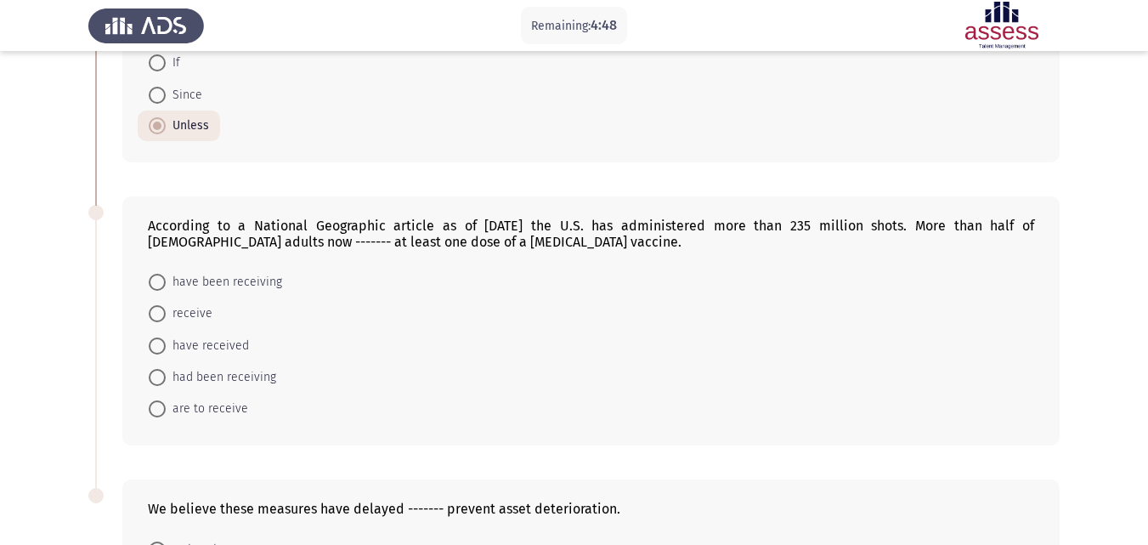
scroll to position [510, 0]
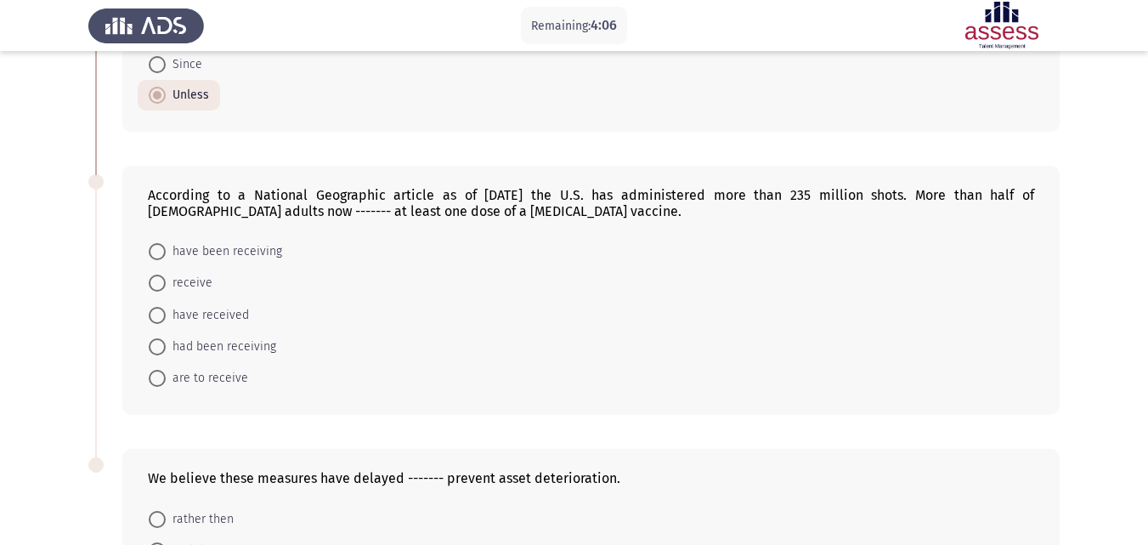
click at [247, 250] on span "have been receiving" at bounding box center [224, 251] width 116 height 20
click at [166, 250] on input "have been receiving" at bounding box center [157, 251] width 17 height 17
radio input "true"
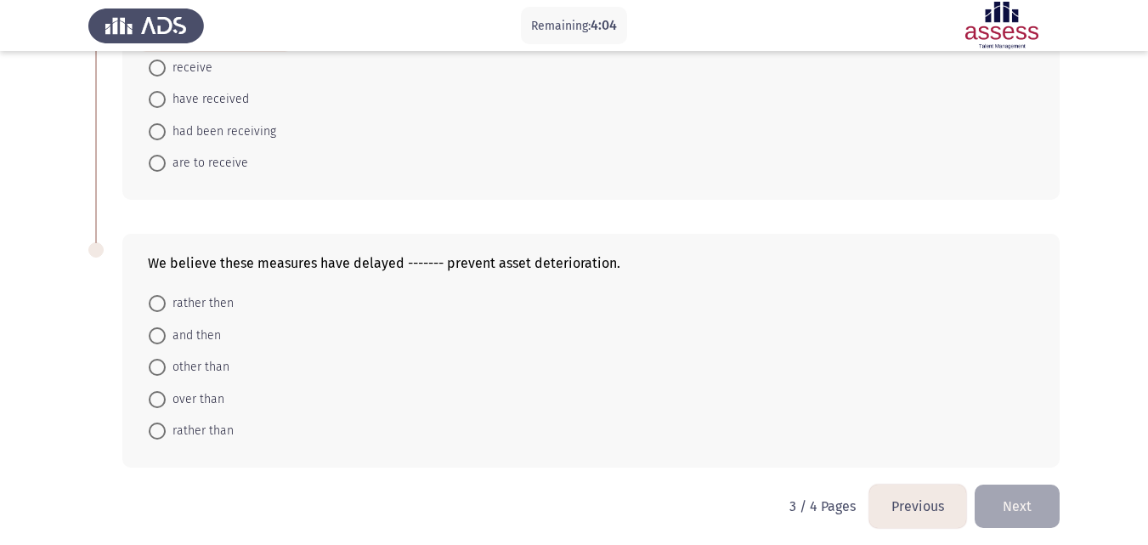
scroll to position [732, 0]
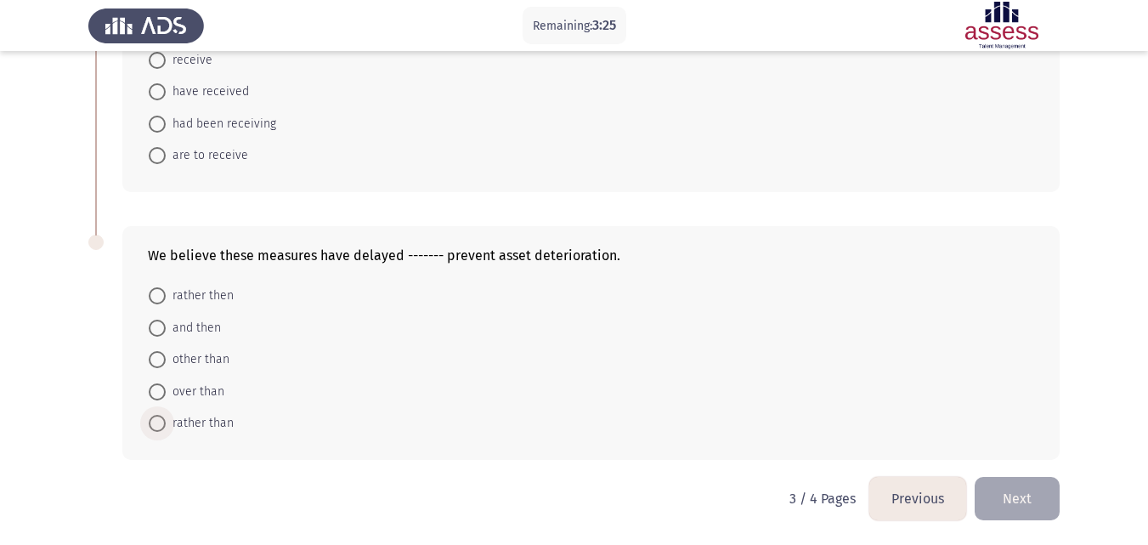
click at [212, 429] on span "rather than" at bounding box center [200, 423] width 68 height 20
click at [166, 429] on input "rather than" at bounding box center [157, 423] width 17 height 17
radio input "true"
click at [1015, 501] on button "Next" at bounding box center [1017, 498] width 85 height 43
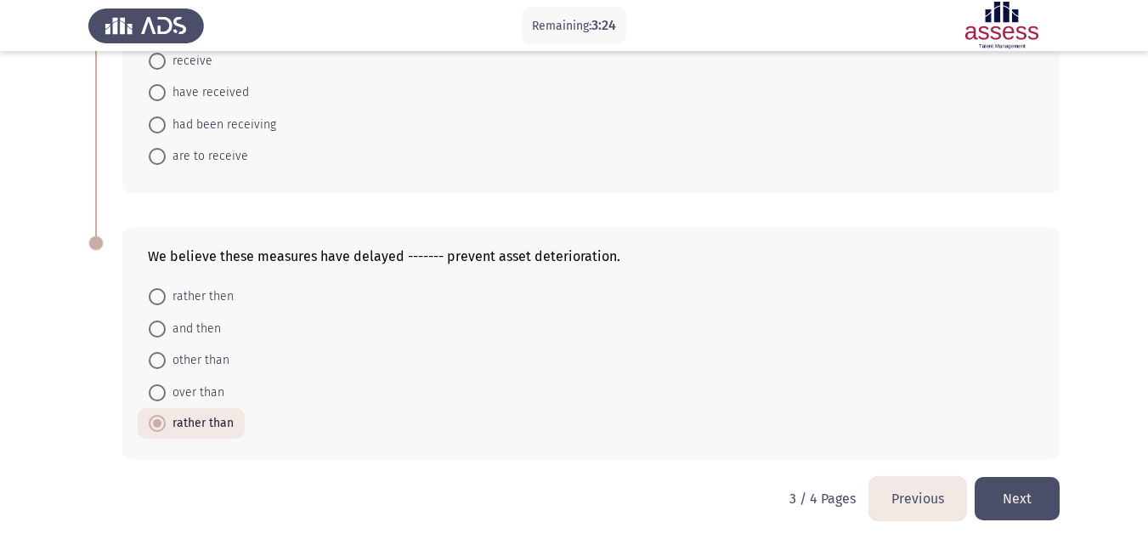
scroll to position [0, 0]
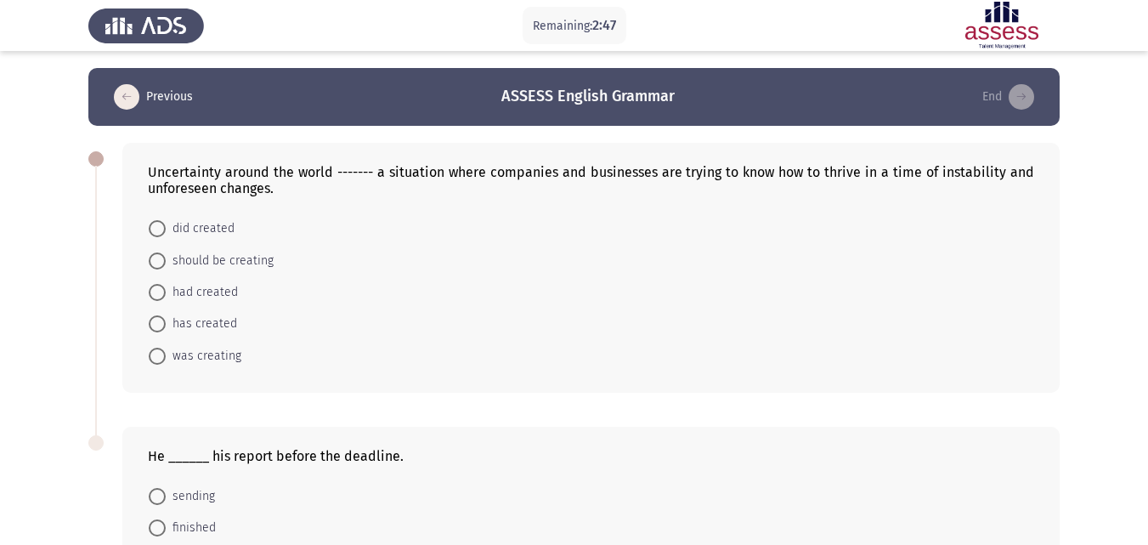
click at [218, 324] on span "has created" at bounding box center [201, 324] width 71 height 20
click at [166, 324] on input "has created" at bounding box center [157, 323] width 17 height 17
radio input "true"
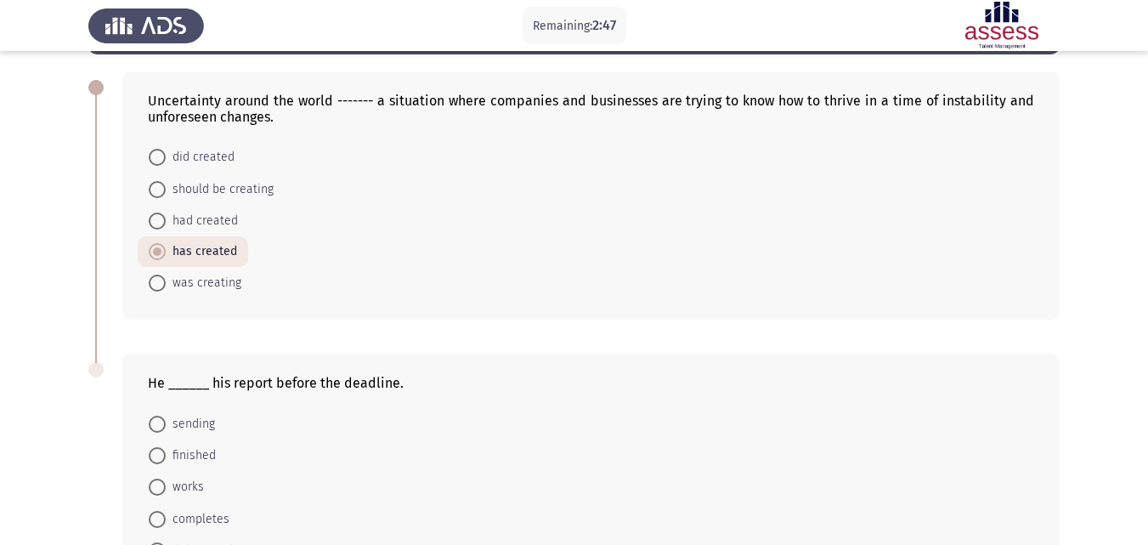
scroll to position [170, 0]
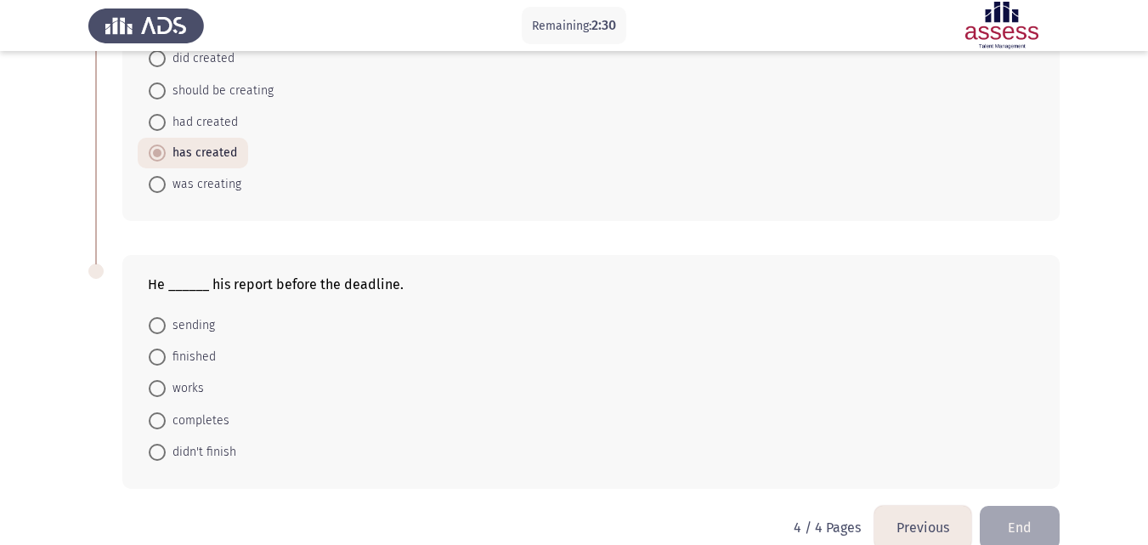
click at [208, 446] on span "didn't finish" at bounding box center [201, 452] width 71 height 20
click at [166, 446] on input "didn't finish" at bounding box center [157, 452] width 17 height 17
radio input "true"
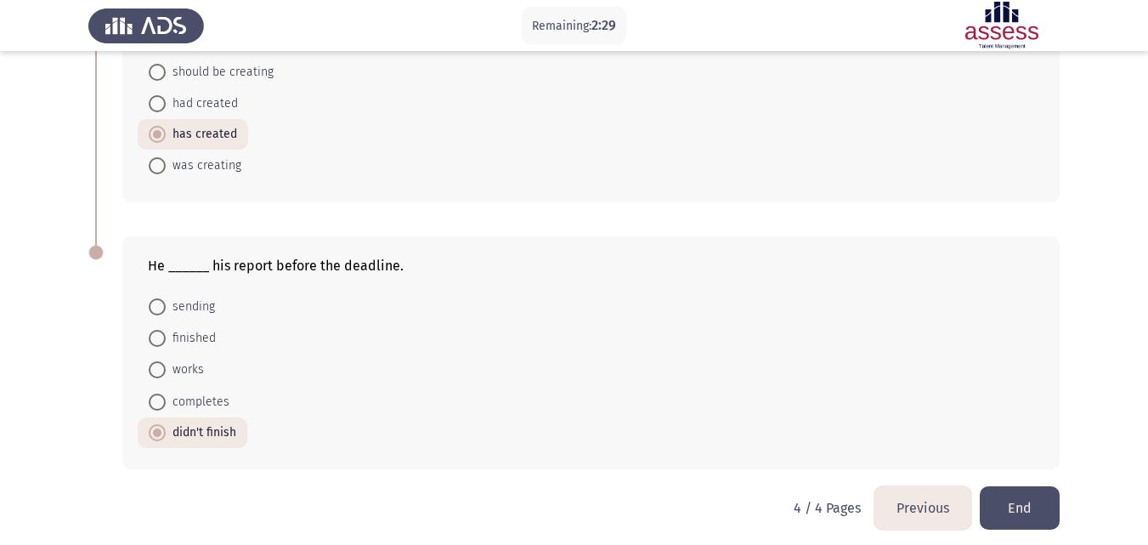
scroll to position [198, 0]
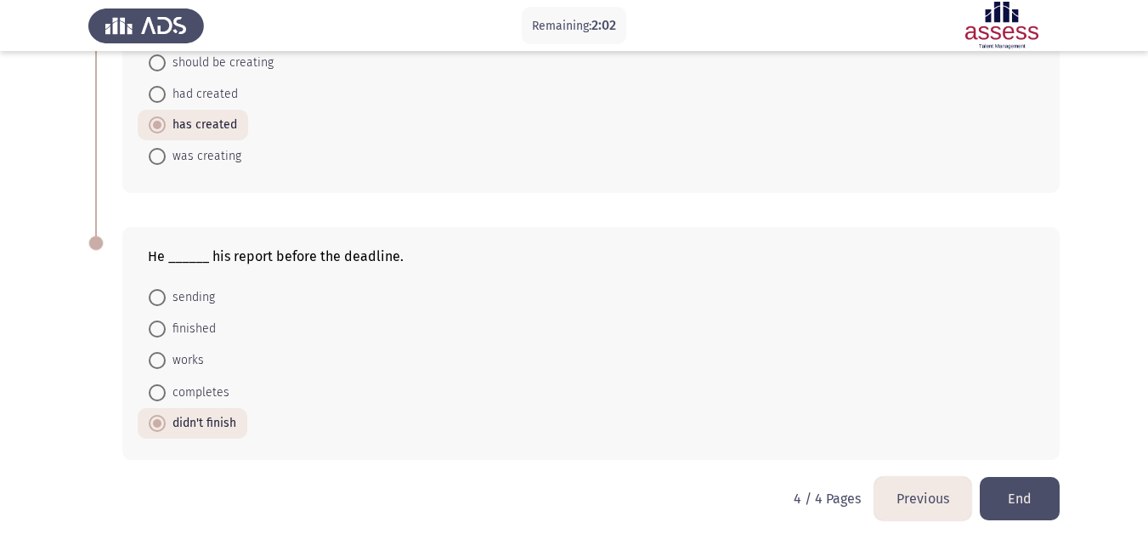
click at [1019, 493] on button "End" at bounding box center [1020, 498] width 80 height 43
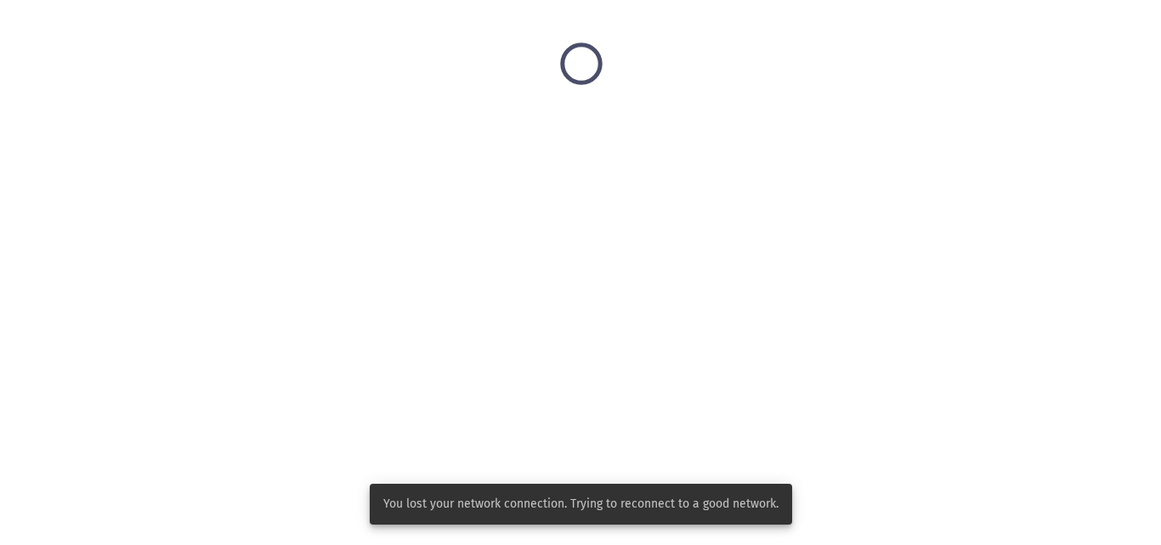
scroll to position [0, 0]
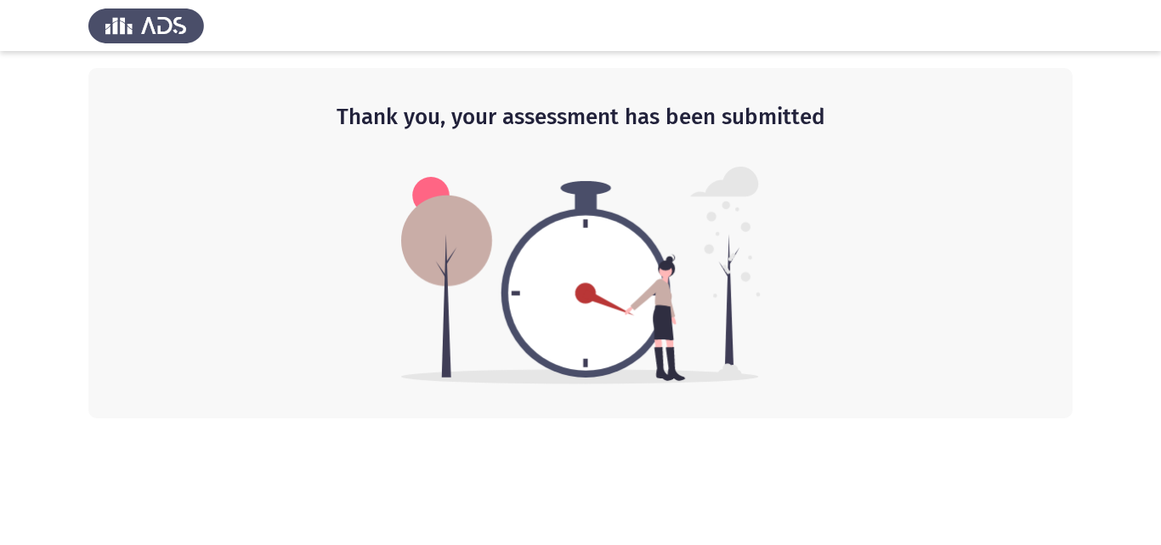
click at [332, 110] on h2 "Thank you, your assessment has been submitted" at bounding box center [580, 117] width 916 height 31
